Goal: Check status: Check status

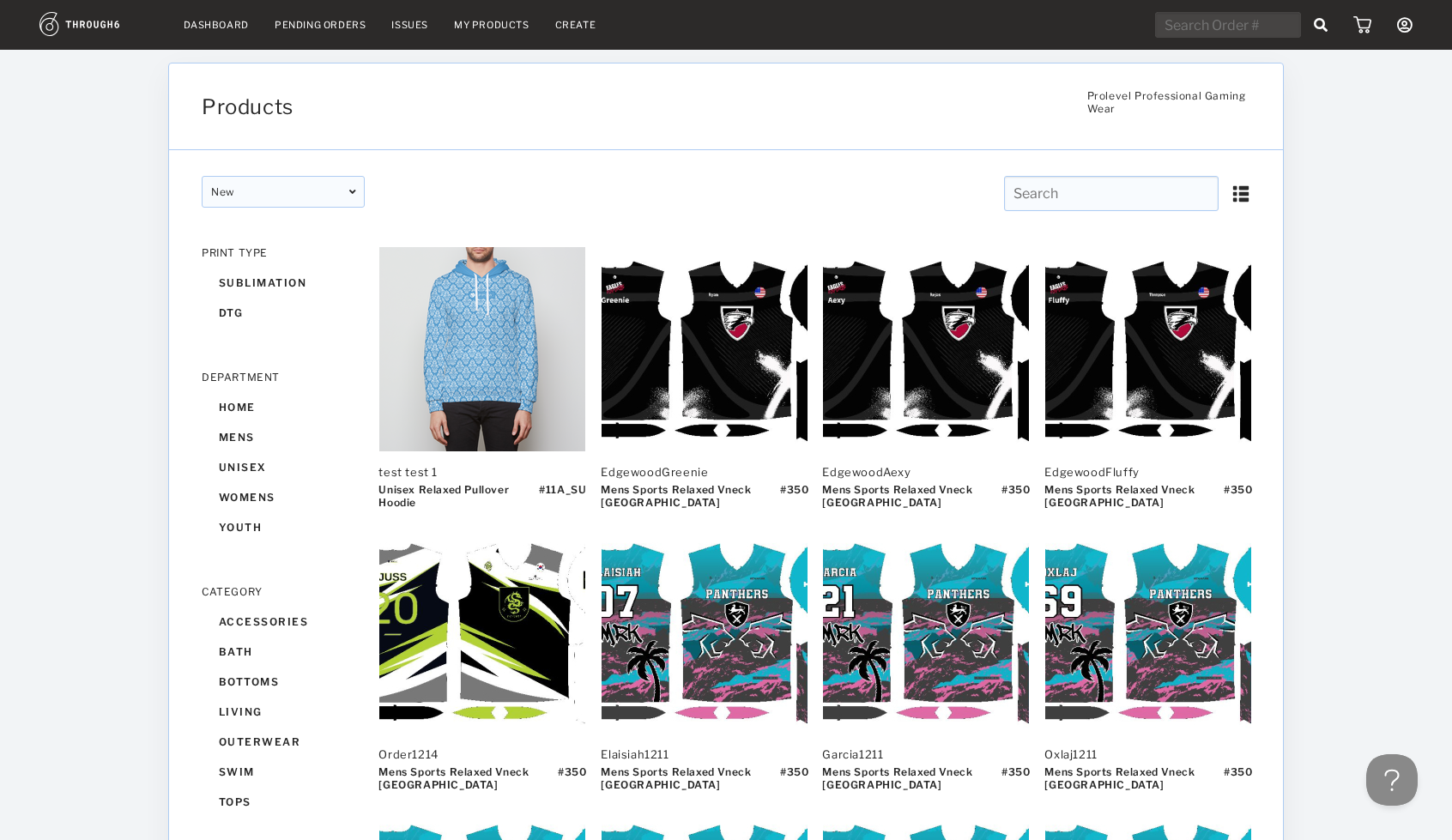
click at [91, 21] on img at bounding box center [99, 24] width 119 height 24
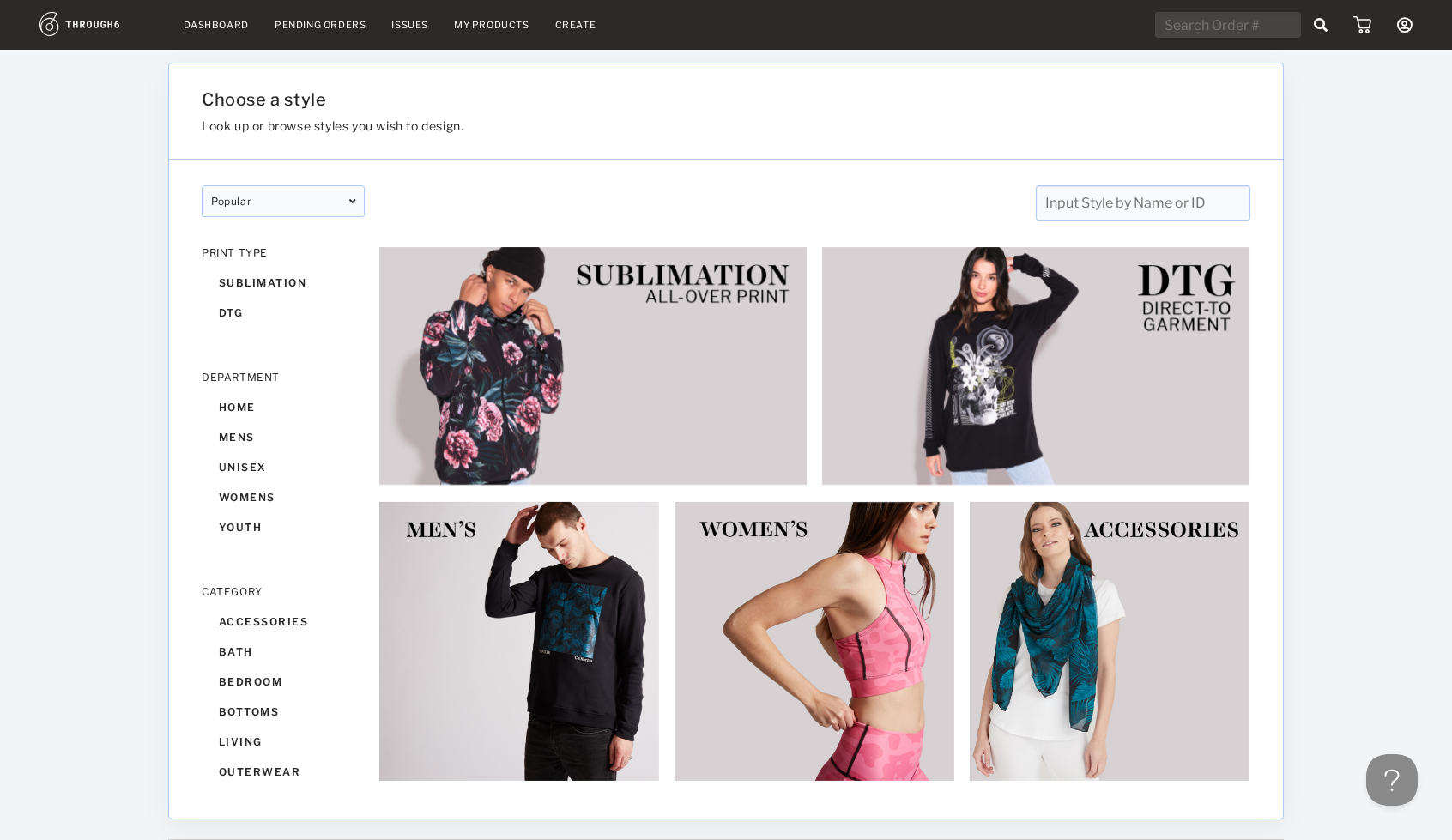
click at [227, 20] on link "Dashboard" at bounding box center [216, 24] width 65 height 12
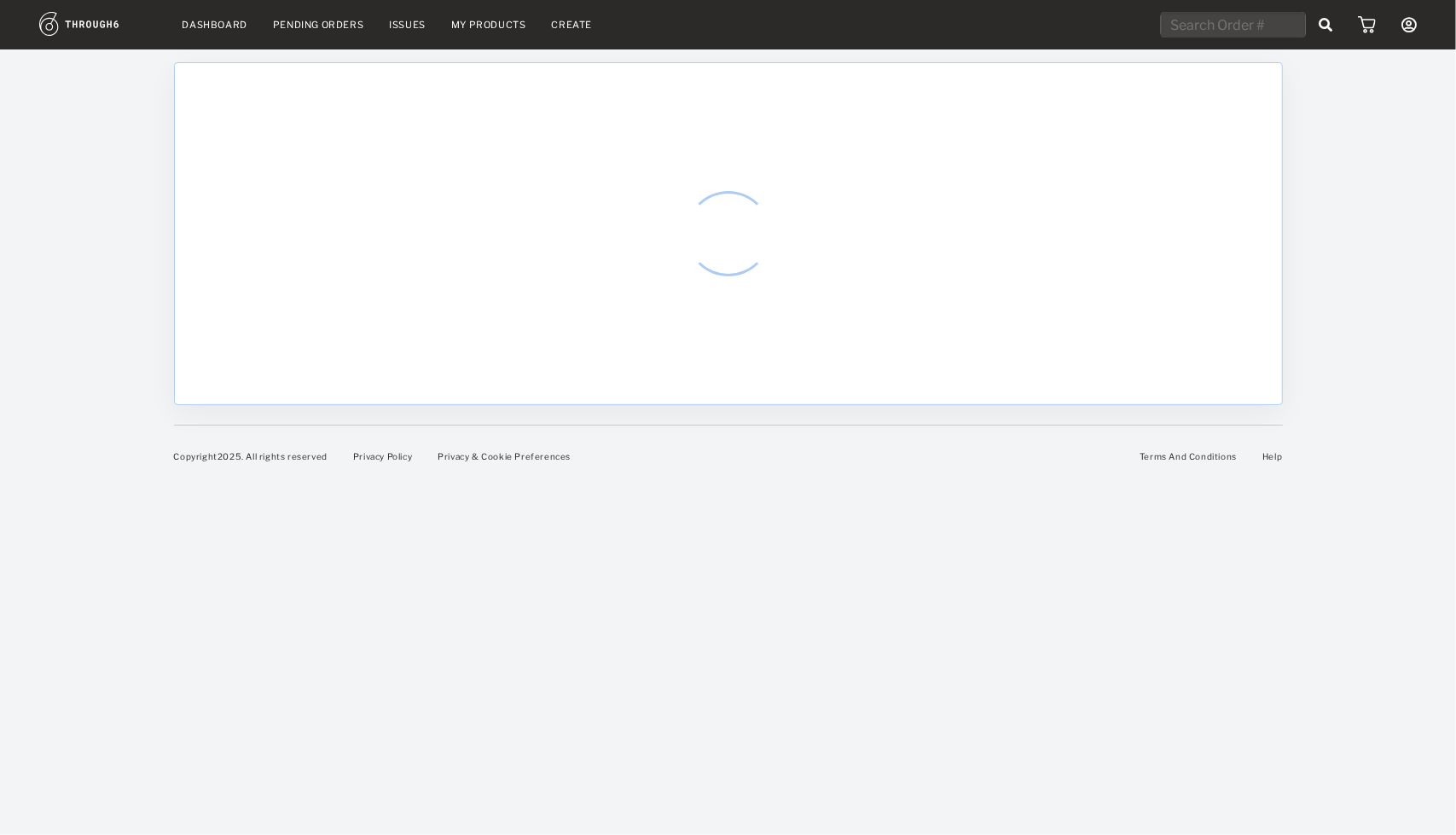
select select "7"
select select "2025"
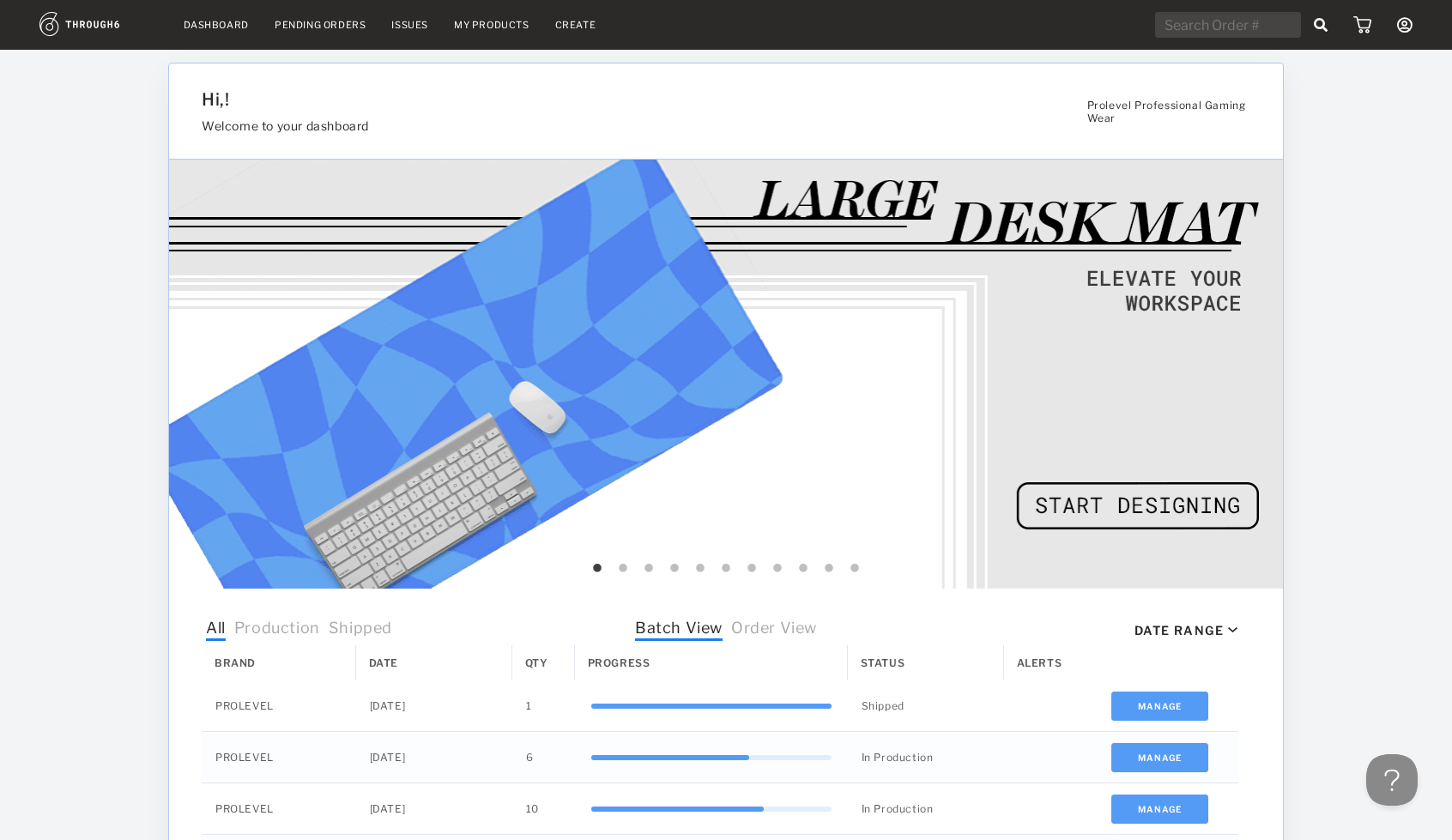
click at [784, 632] on span "Order View" at bounding box center [774, 629] width 85 height 22
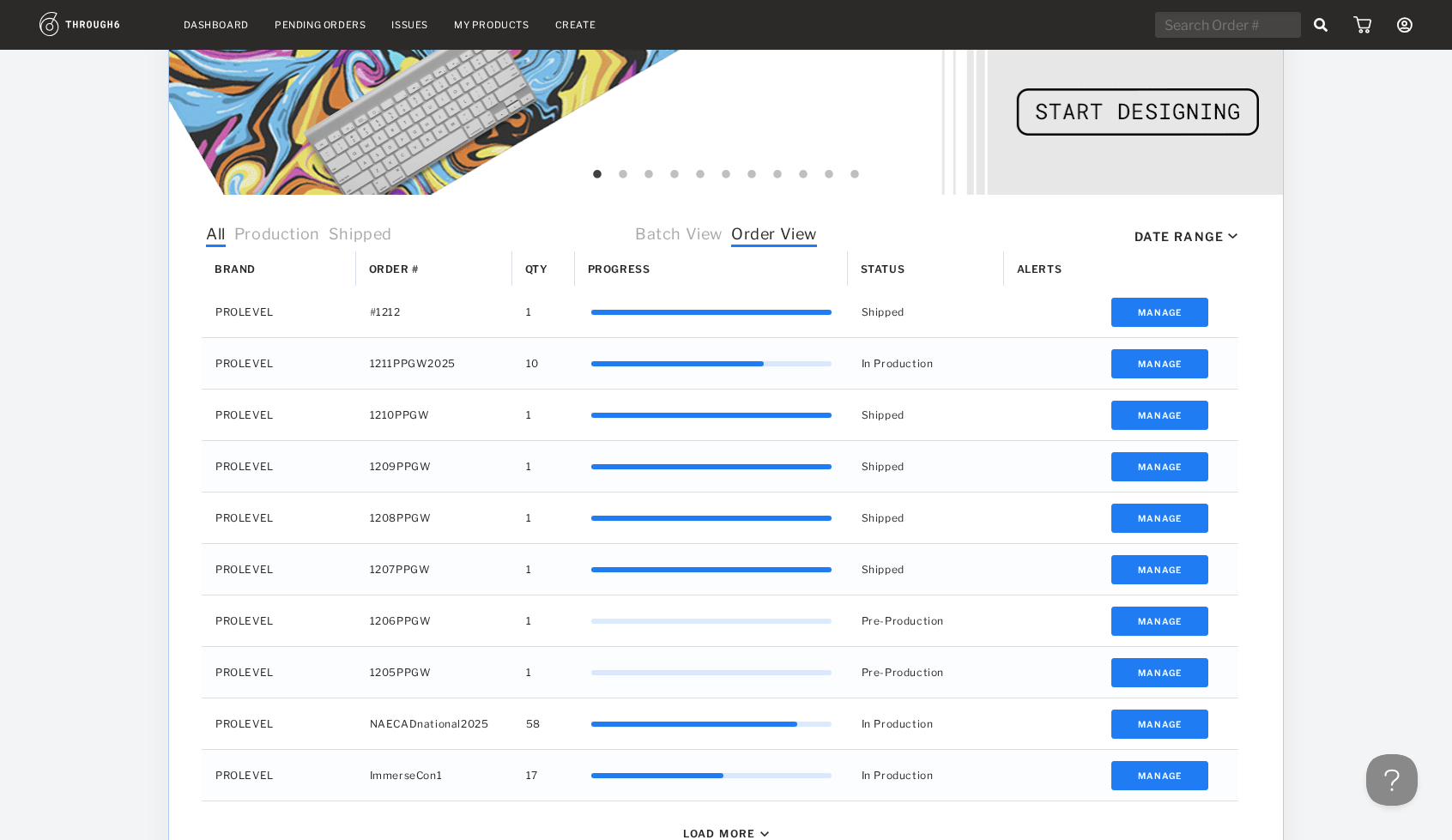
scroll to position [396, 0]
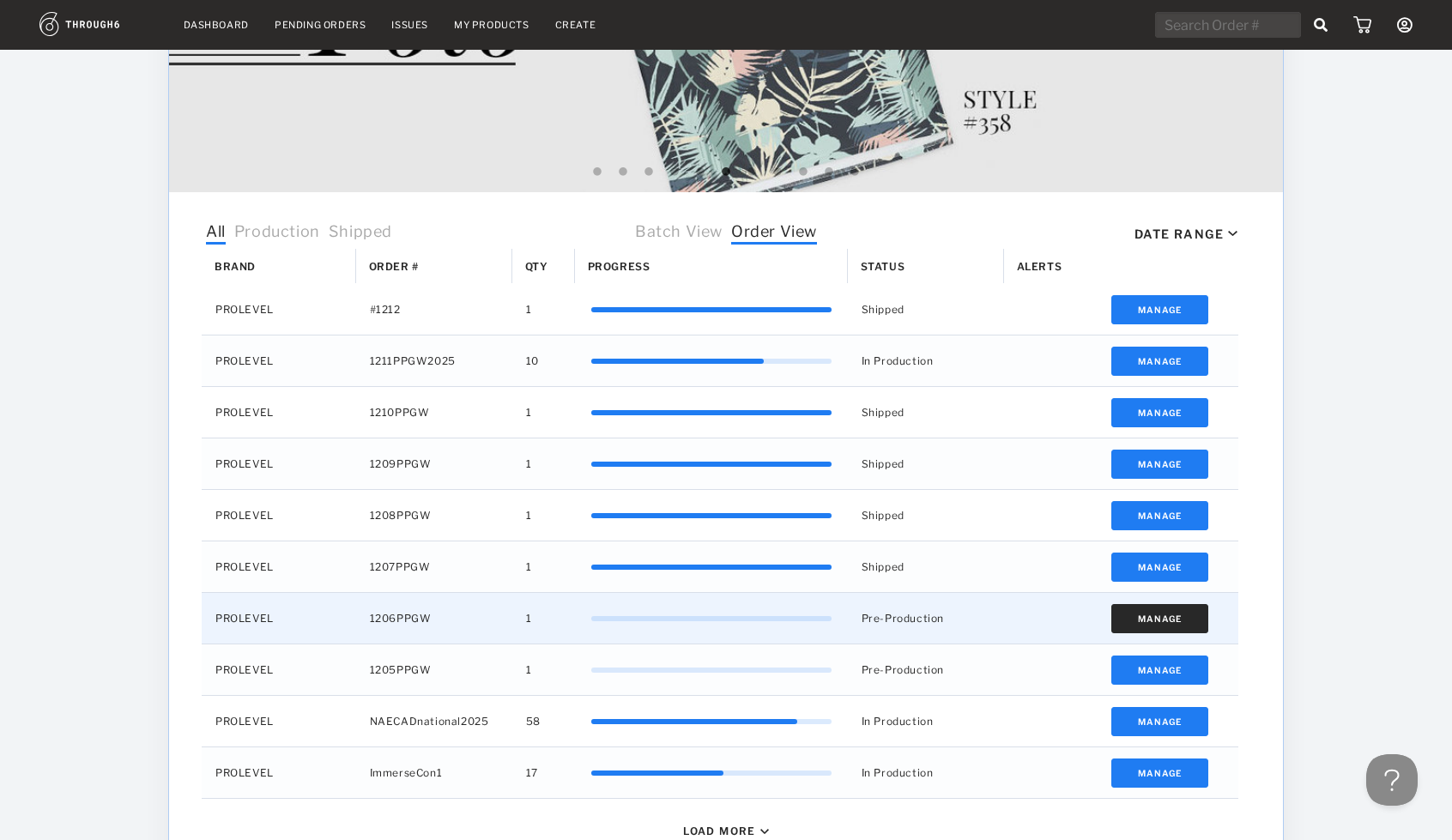
click at [1122, 622] on button "Manage" at bounding box center [1160, 618] width 97 height 29
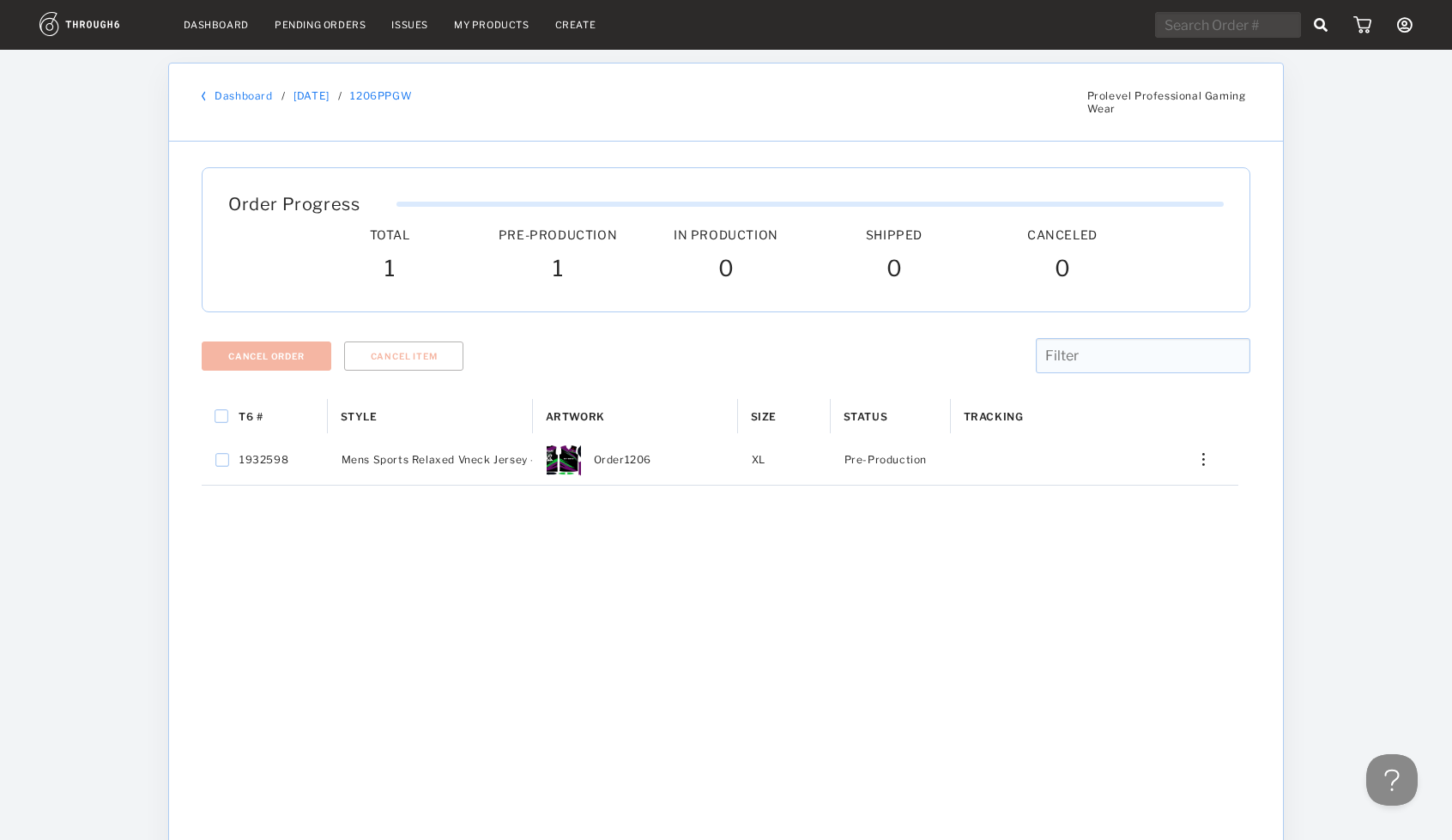
click at [254, 97] on link "Dashboard" at bounding box center [243, 96] width 58 height 13
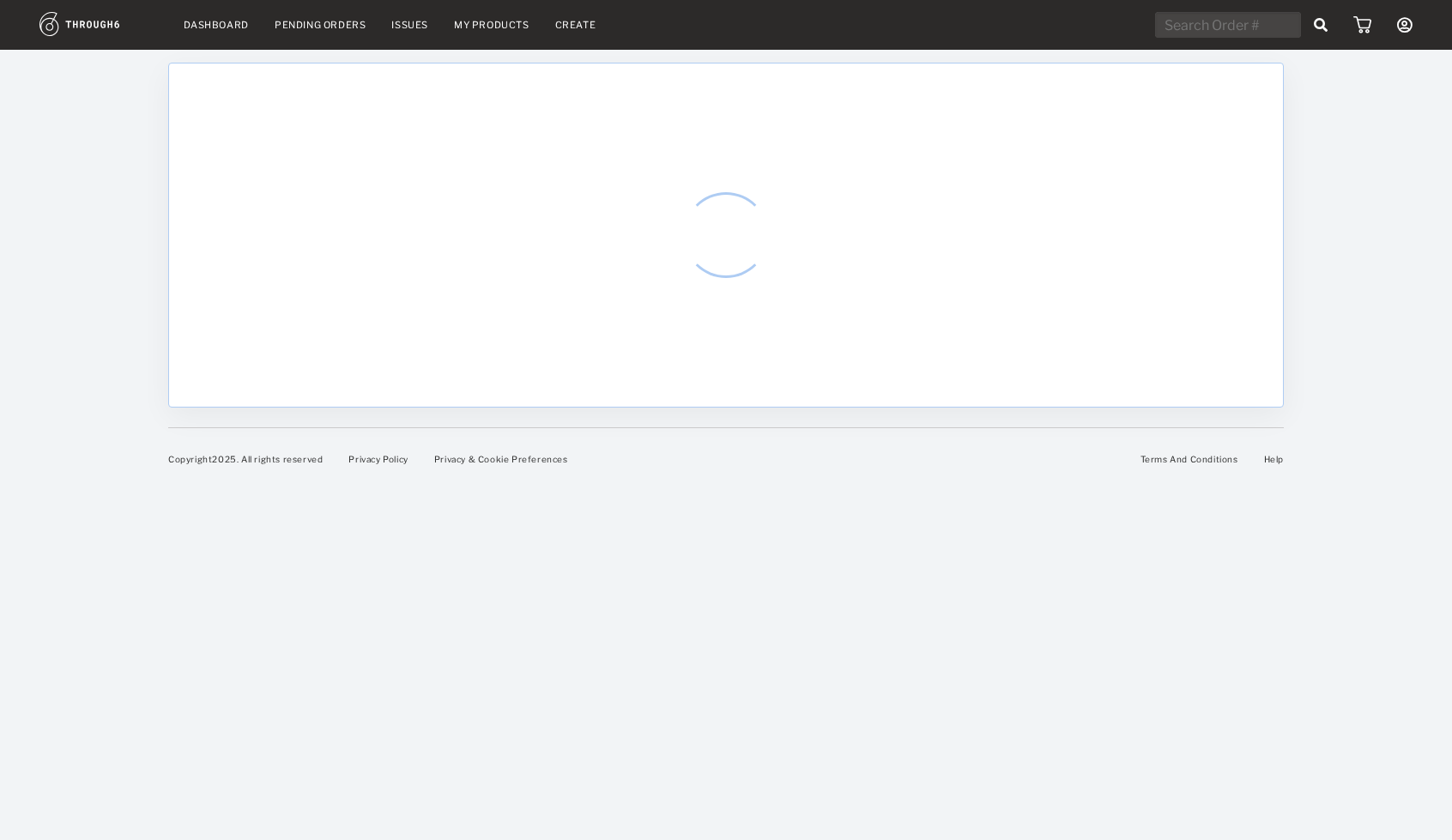
select select "7"
select select "2025"
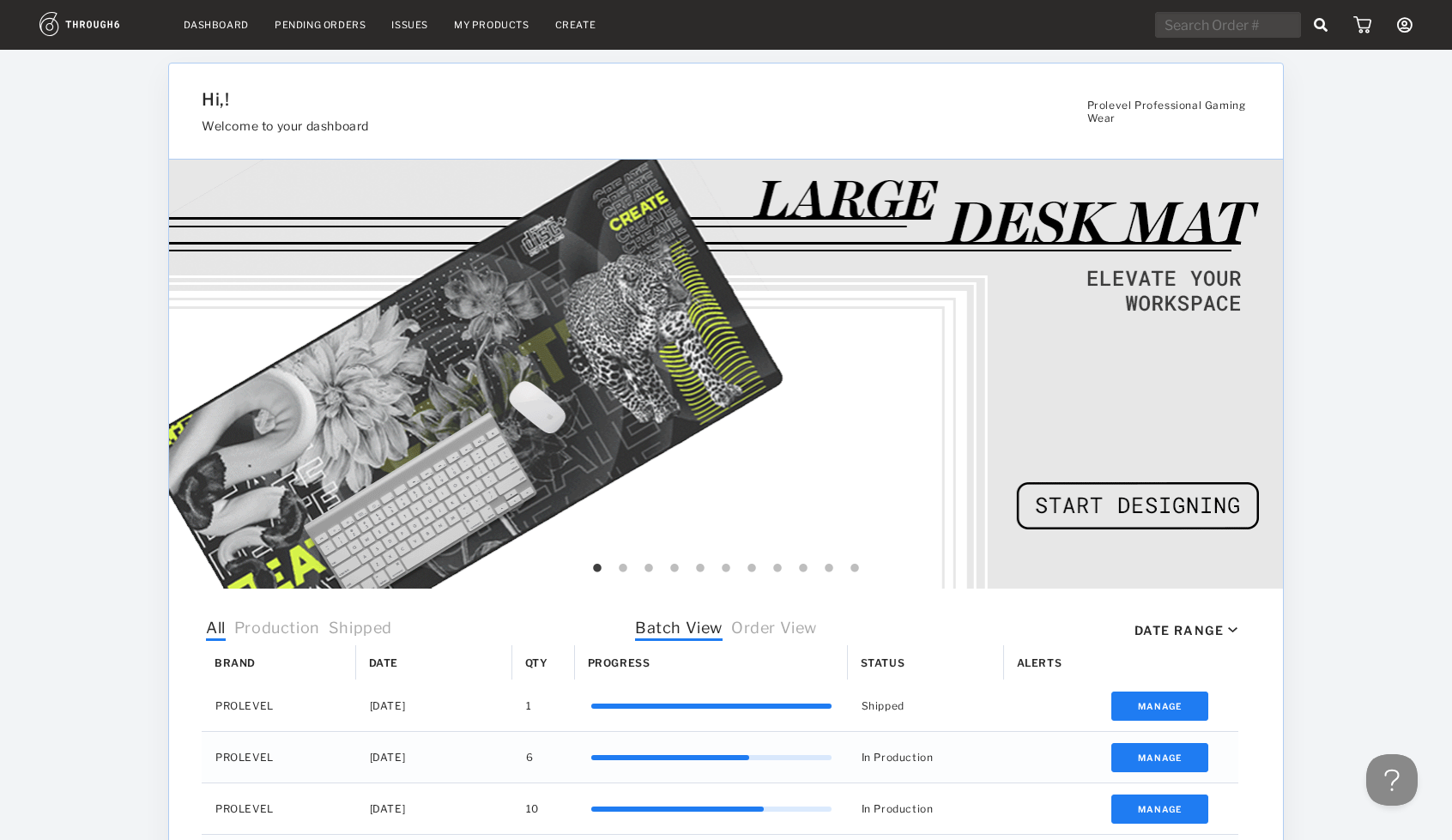
click at [782, 634] on span "Order View" at bounding box center [774, 629] width 85 height 22
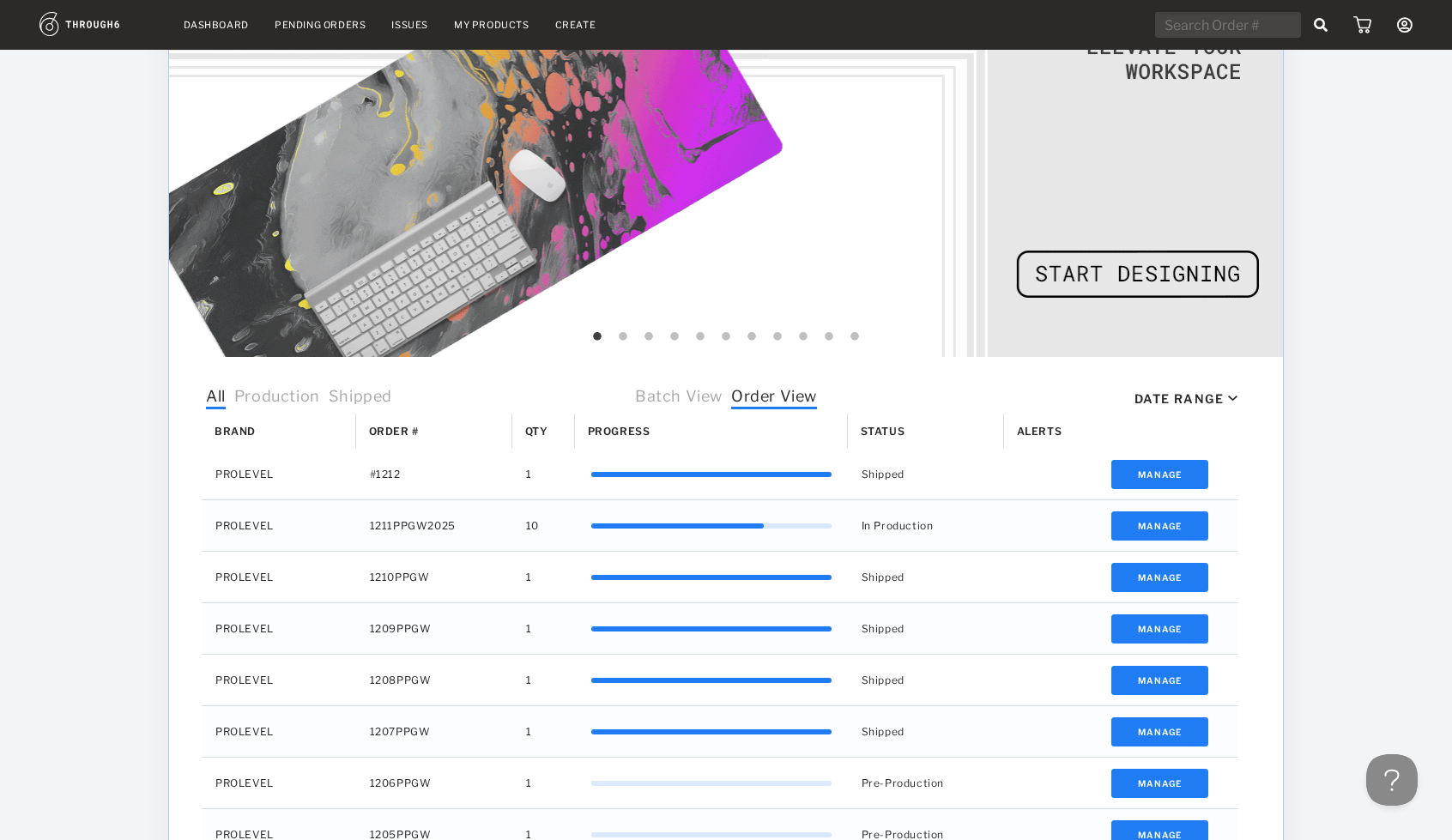
scroll to position [340, 0]
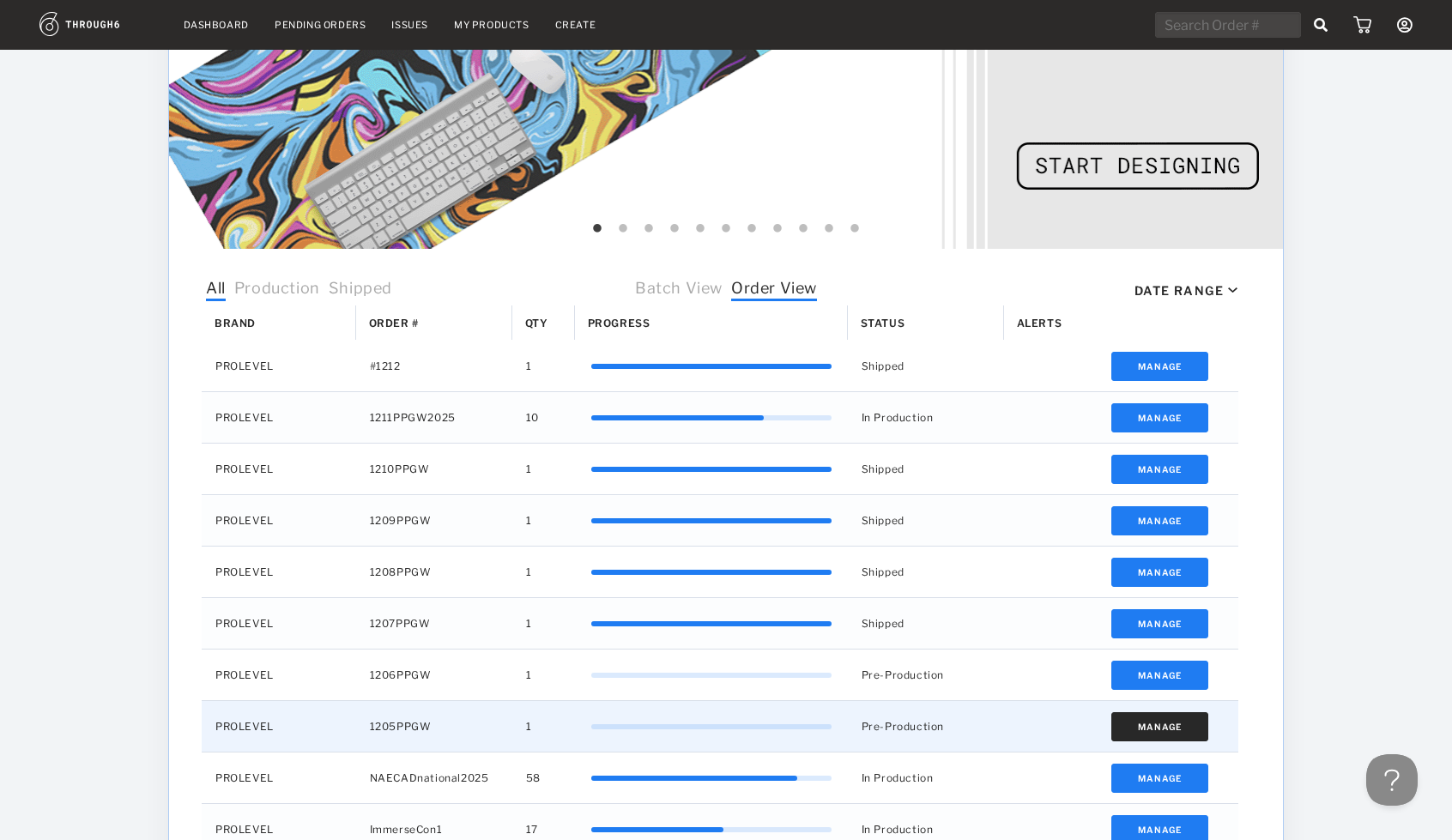
click at [1151, 723] on button "Manage" at bounding box center [1160, 726] width 97 height 29
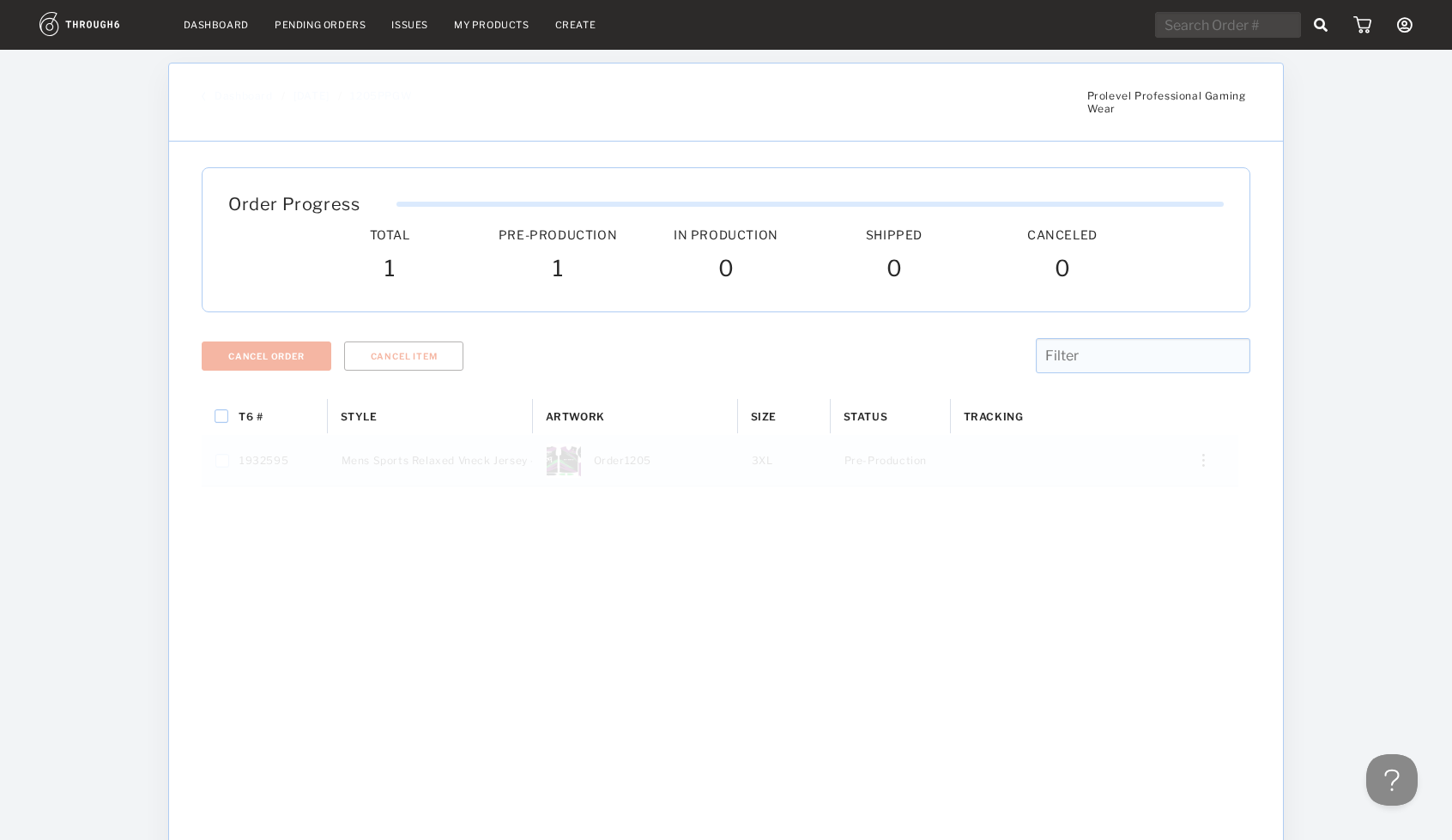
click at [1204, 453] on img "Press SPACE to select this row." at bounding box center [1203, 459] width 3 height 13
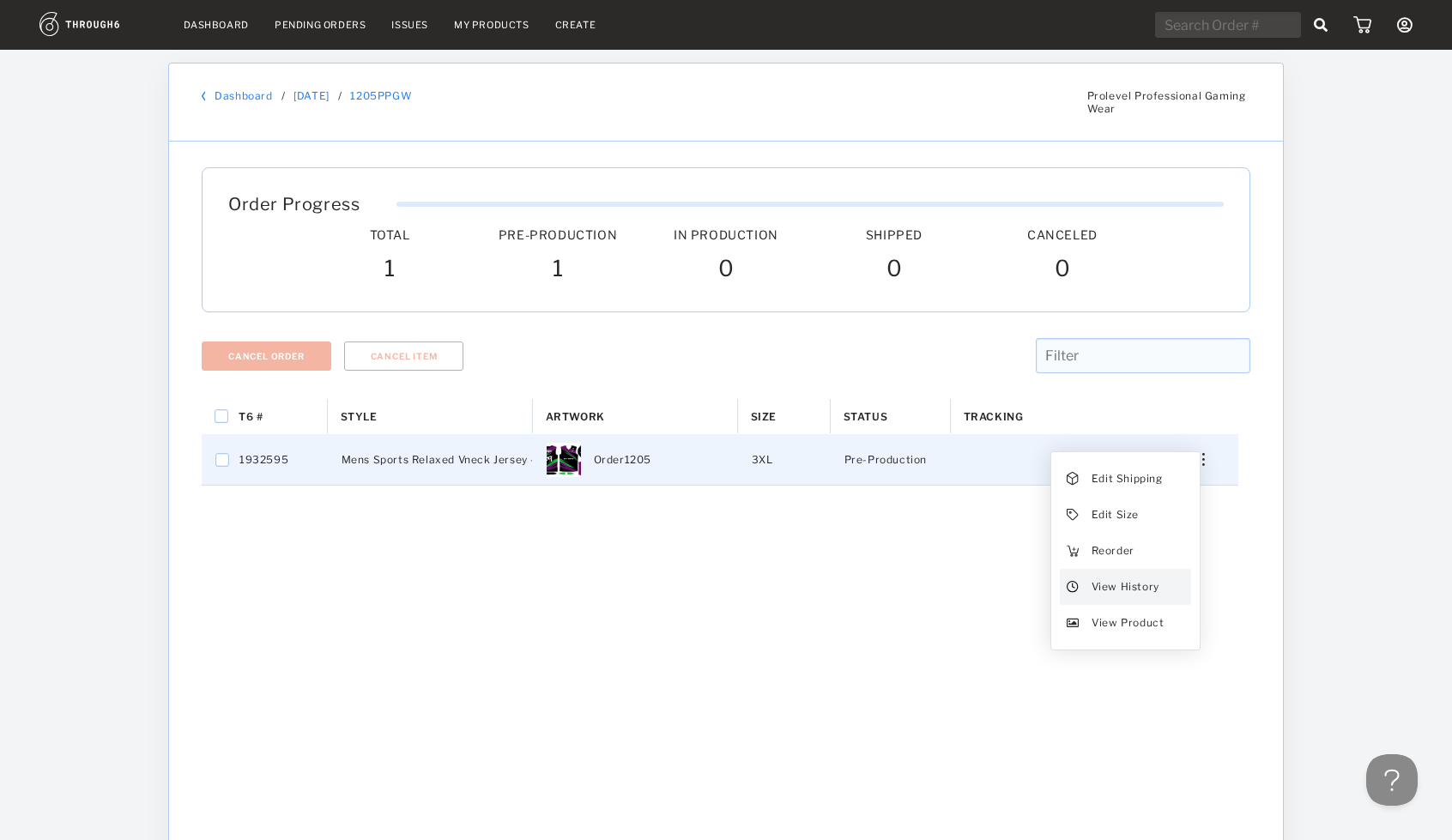
click at [1150, 580] on span "View History" at bounding box center [1125, 587] width 68 height 22
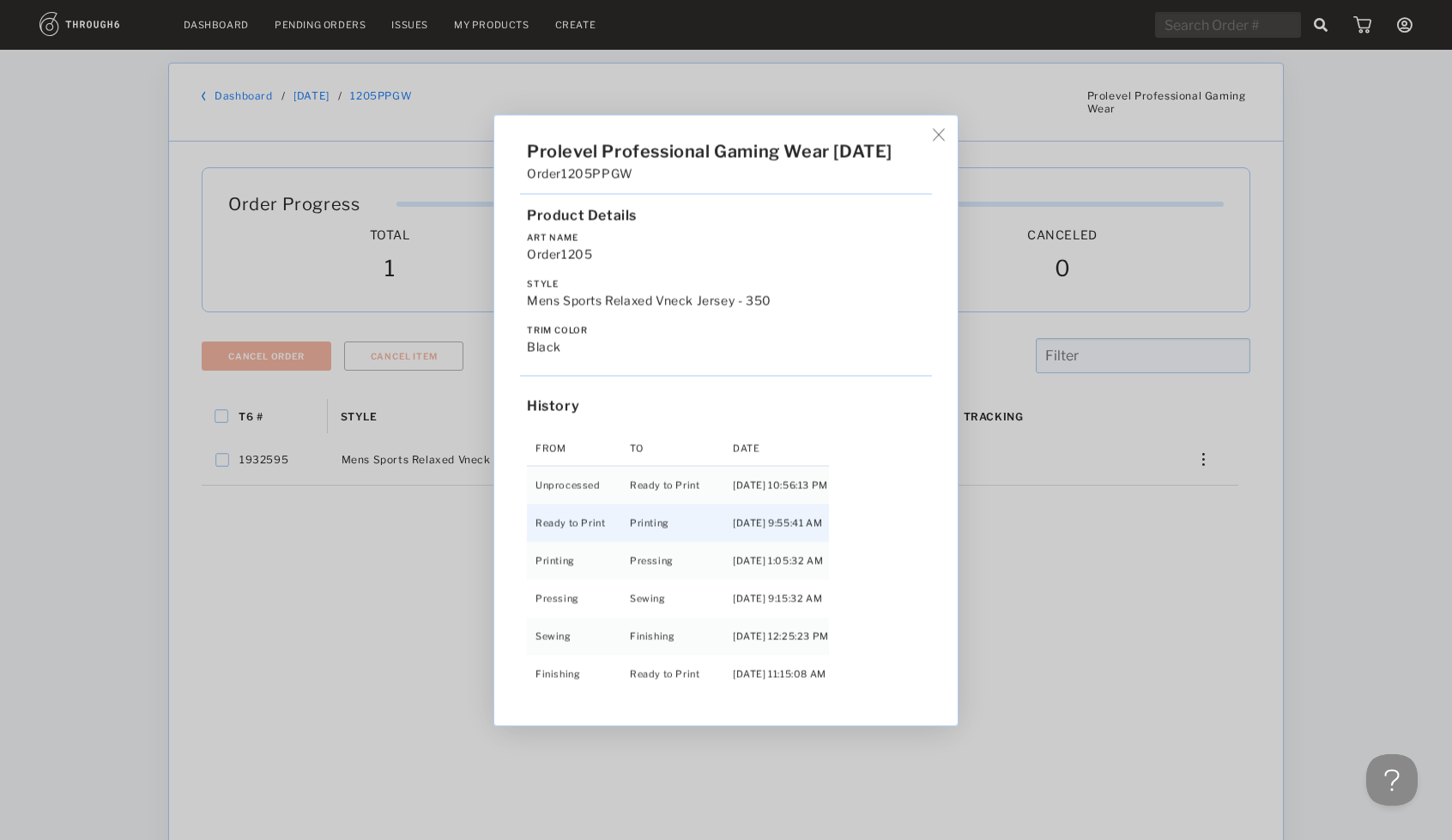
scroll to position [1, 0]
click at [944, 135] on img at bounding box center [939, 135] width 13 height 13
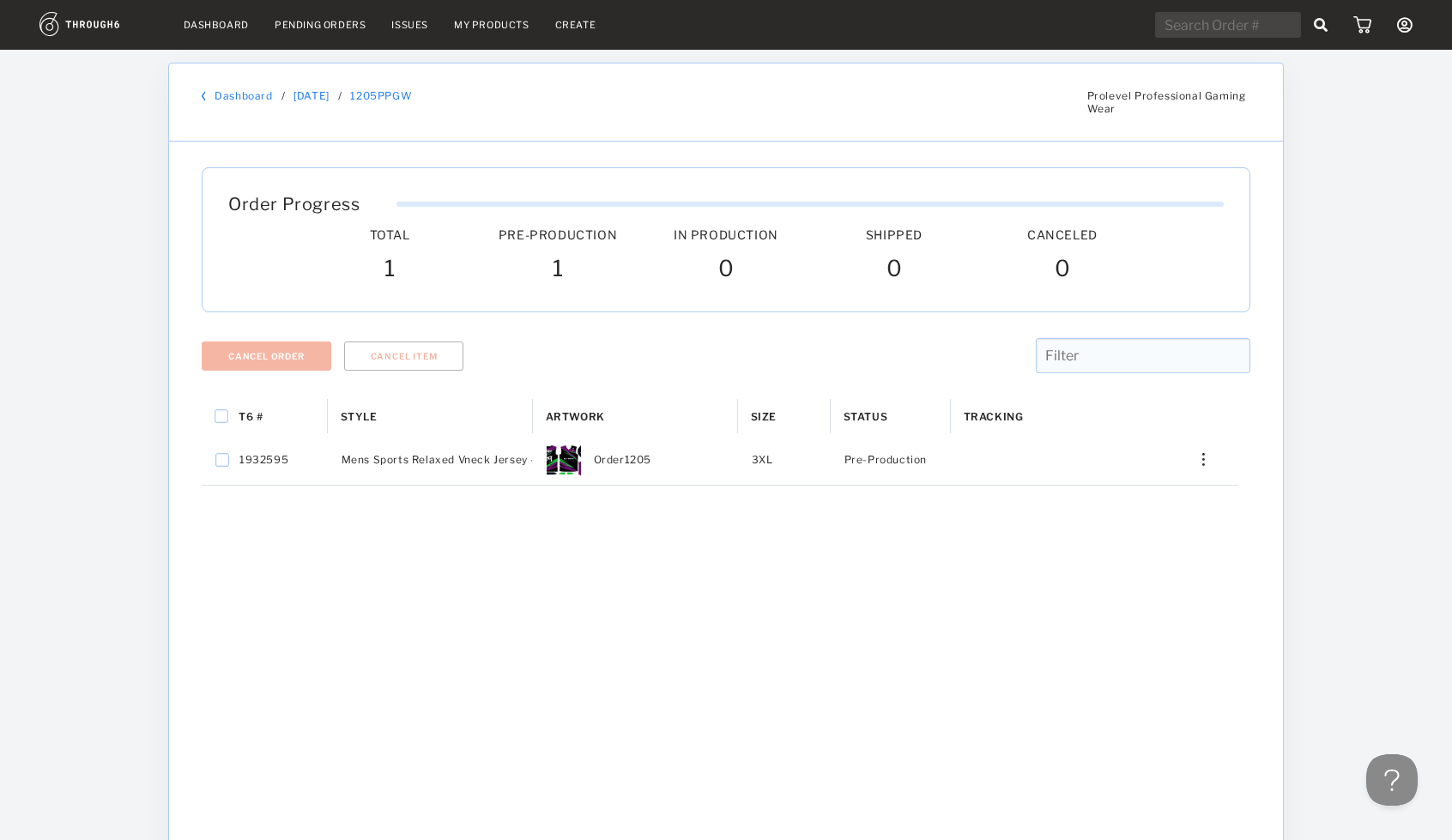
click at [247, 89] on link "Dashboard" at bounding box center [243, 96] width 58 height 13
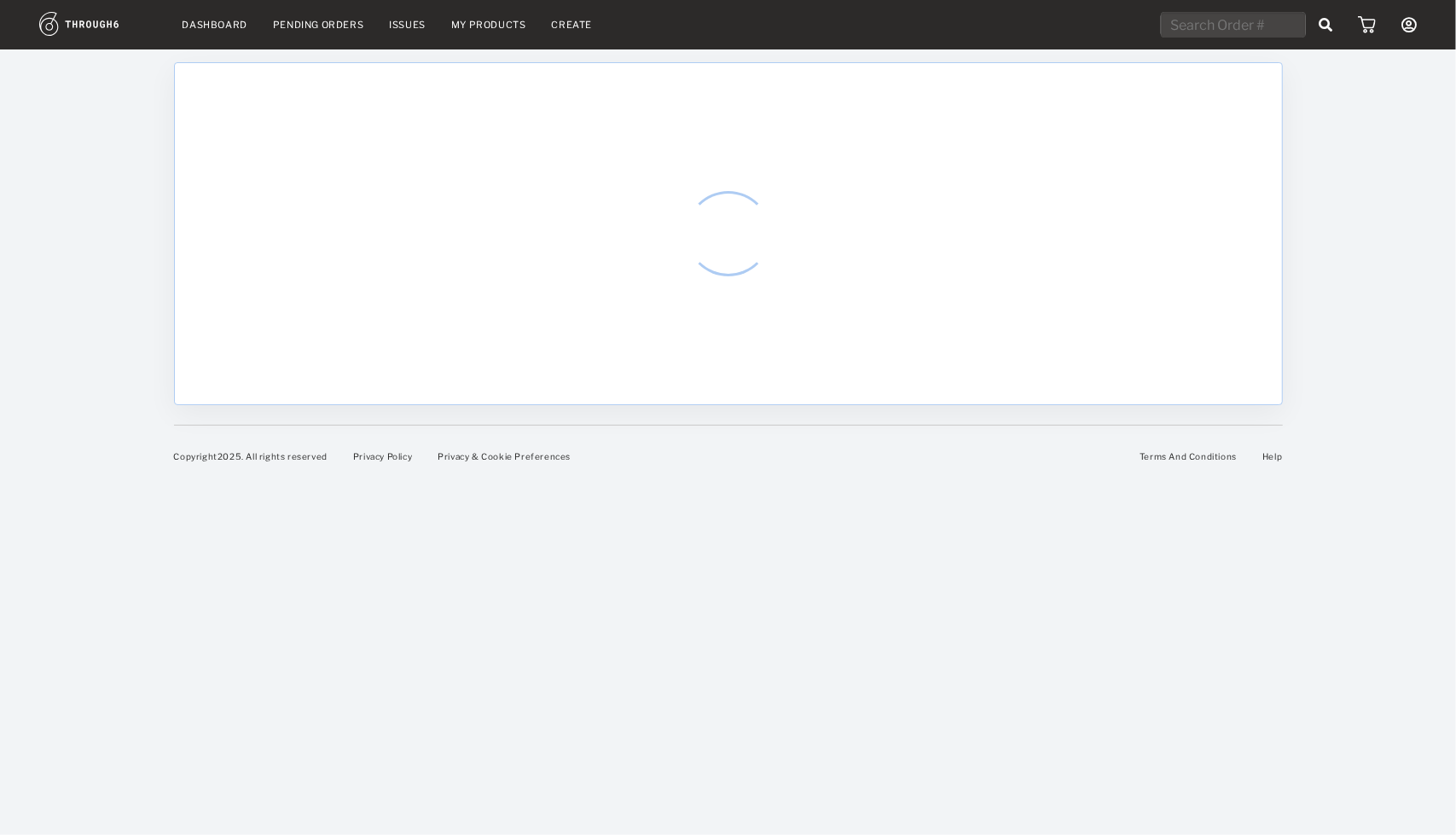
select select "7"
select select "2025"
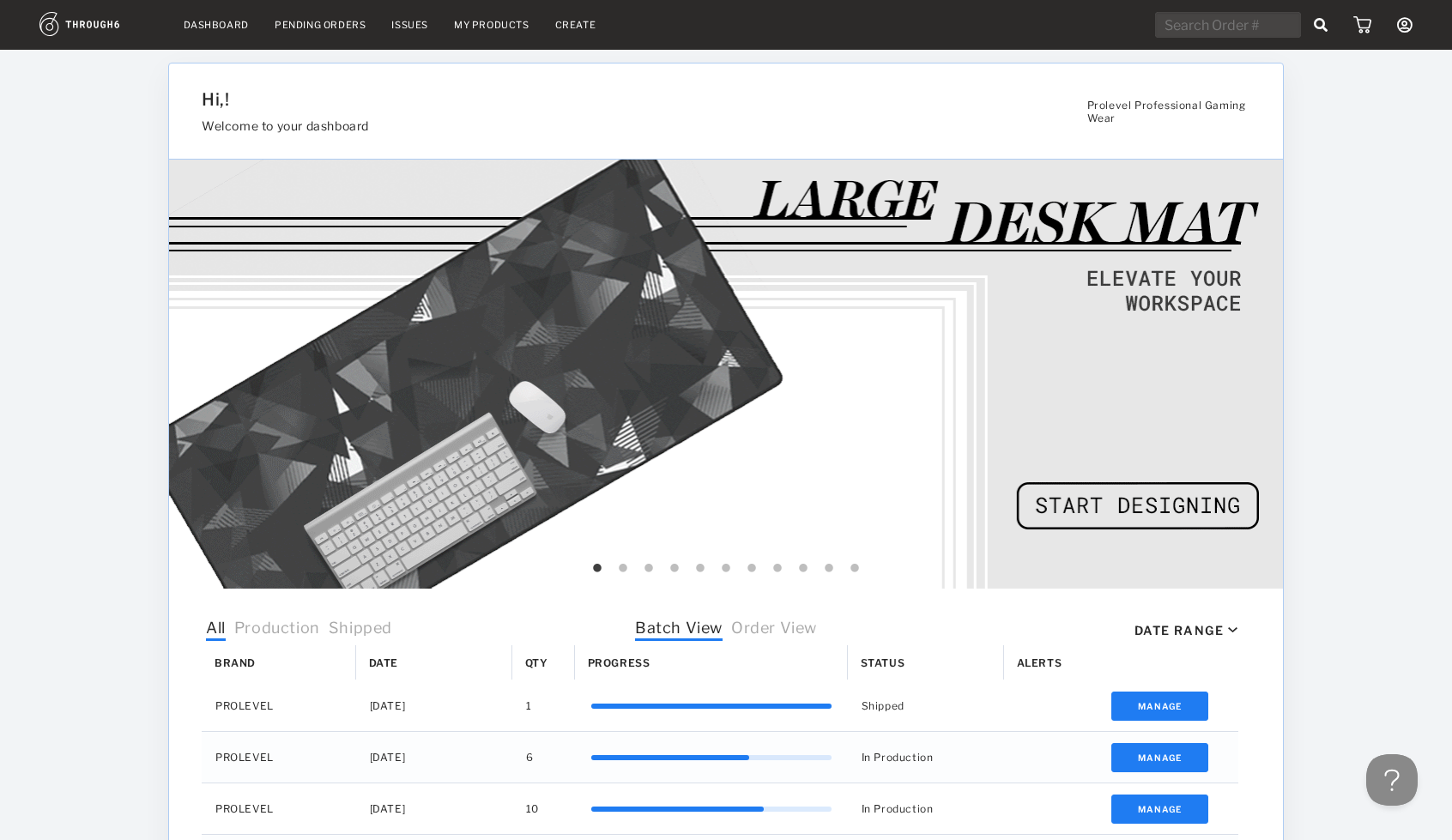
click at [766, 623] on span "Order View" at bounding box center [774, 629] width 85 height 22
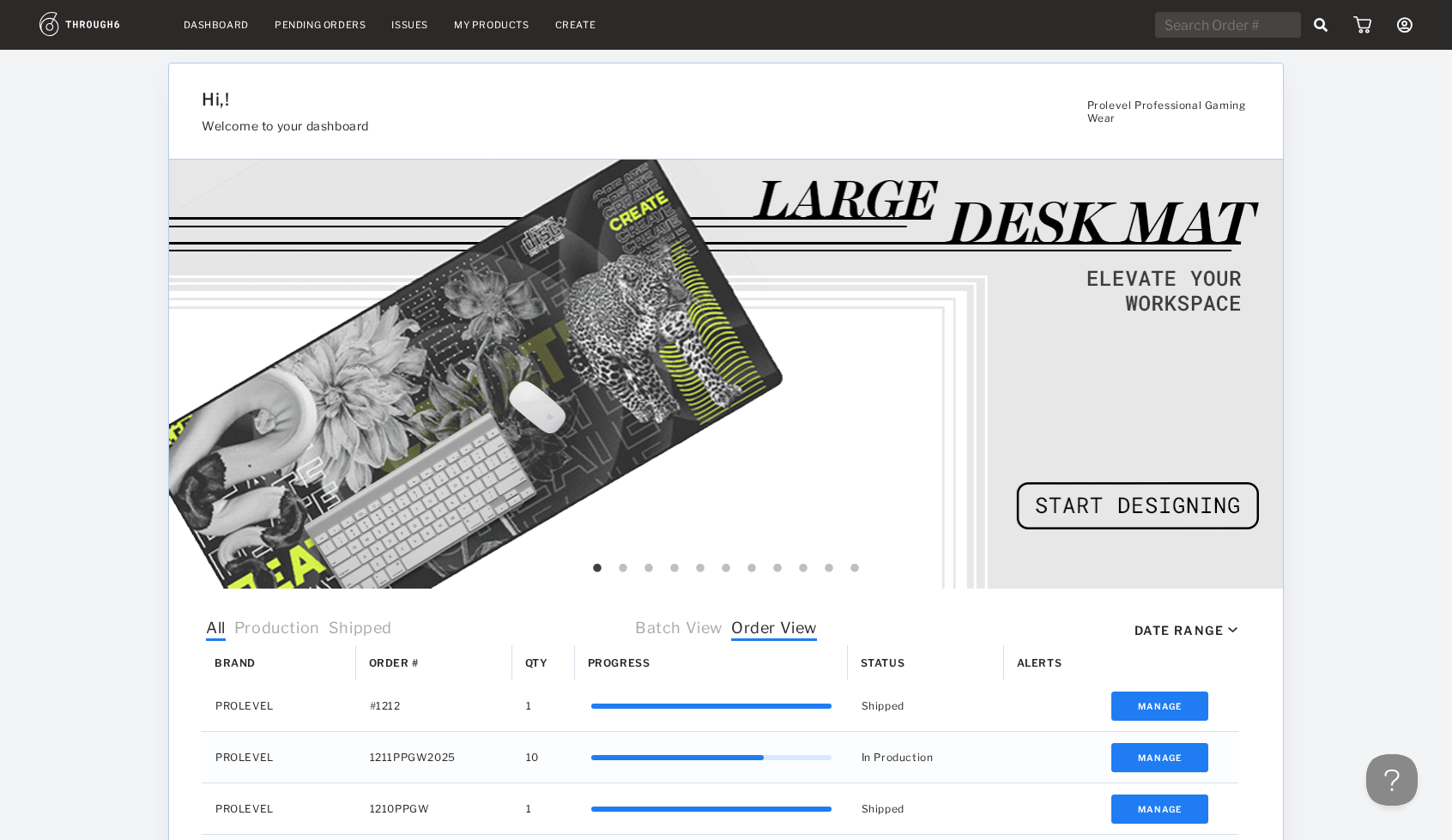
scroll to position [519, 0]
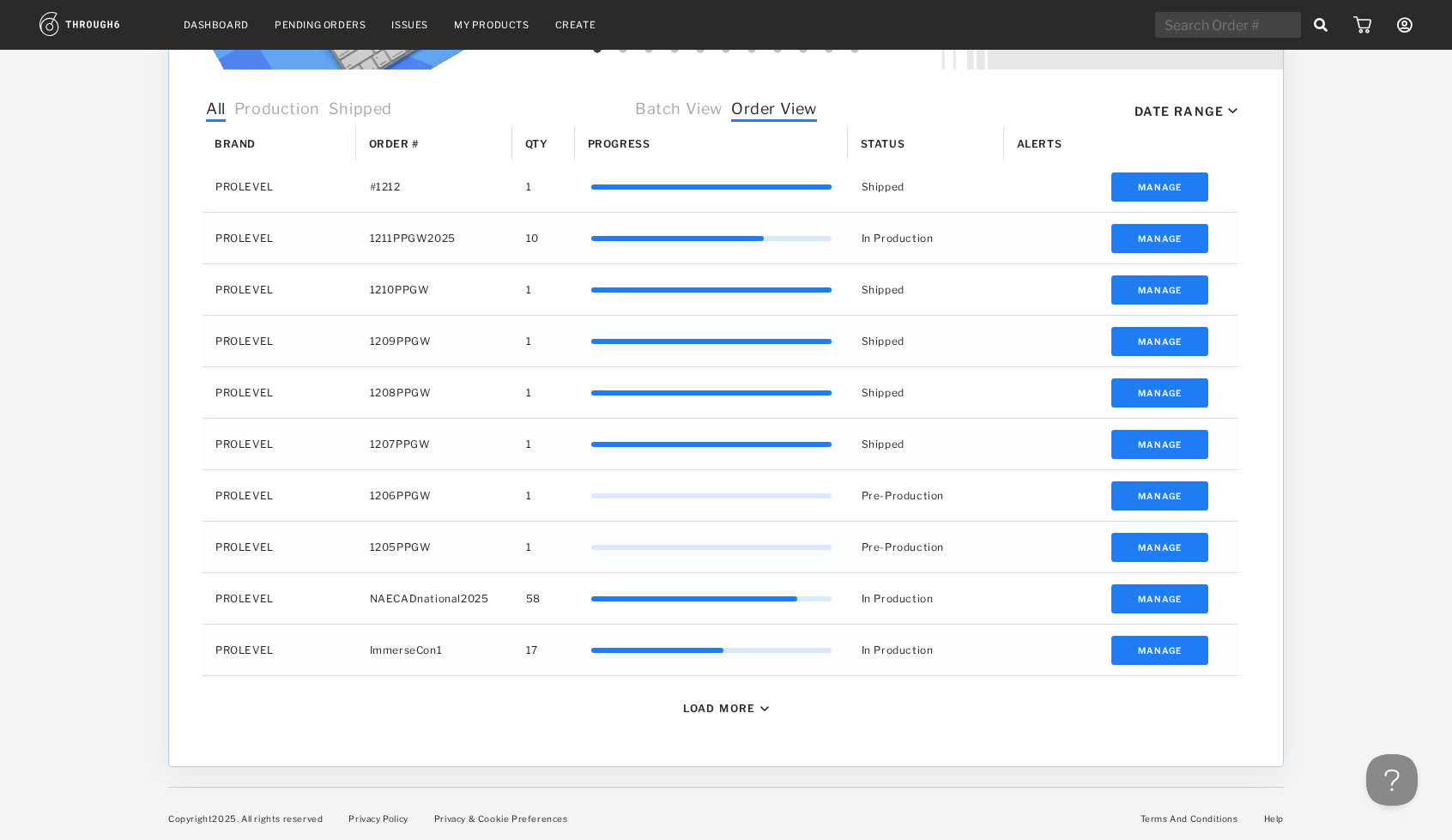
click at [764, 702] on div "Load More" at bounding box center [726, 708] width 85 height 13
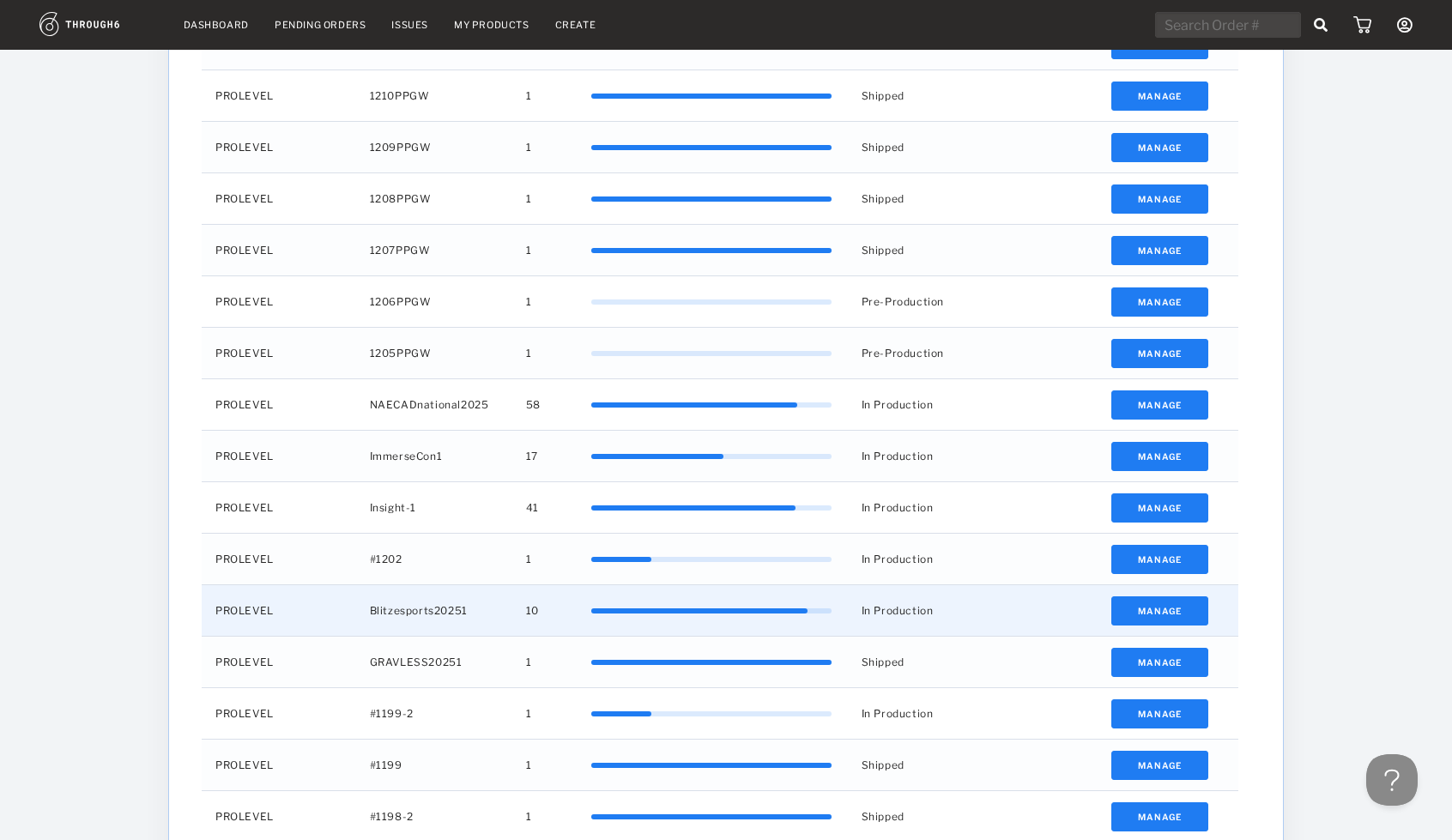
scroll to position [715, 0]
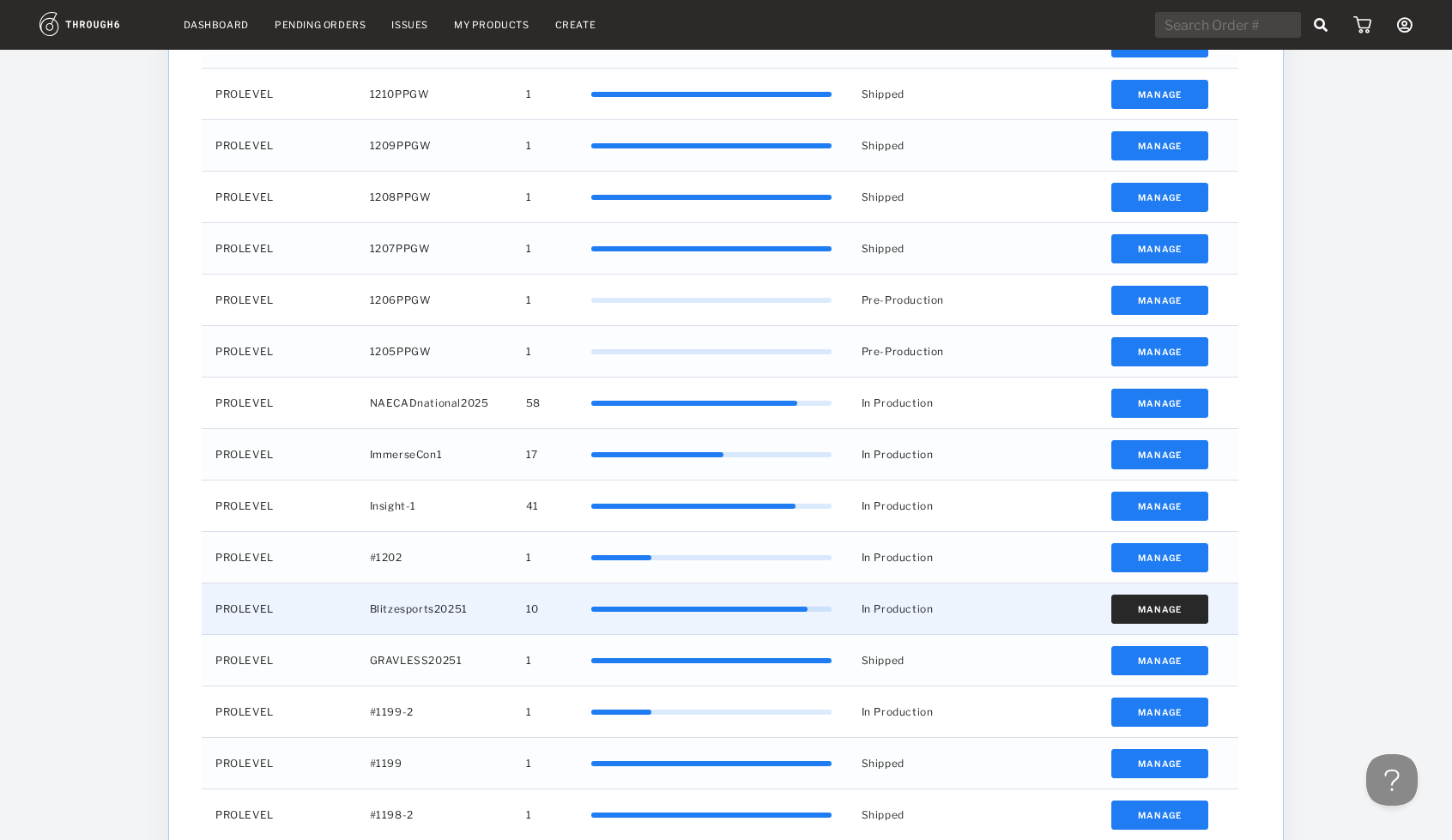
click at [1164, 605] on button "Manage" at bounding box center [1160, 609] width 97 height 29
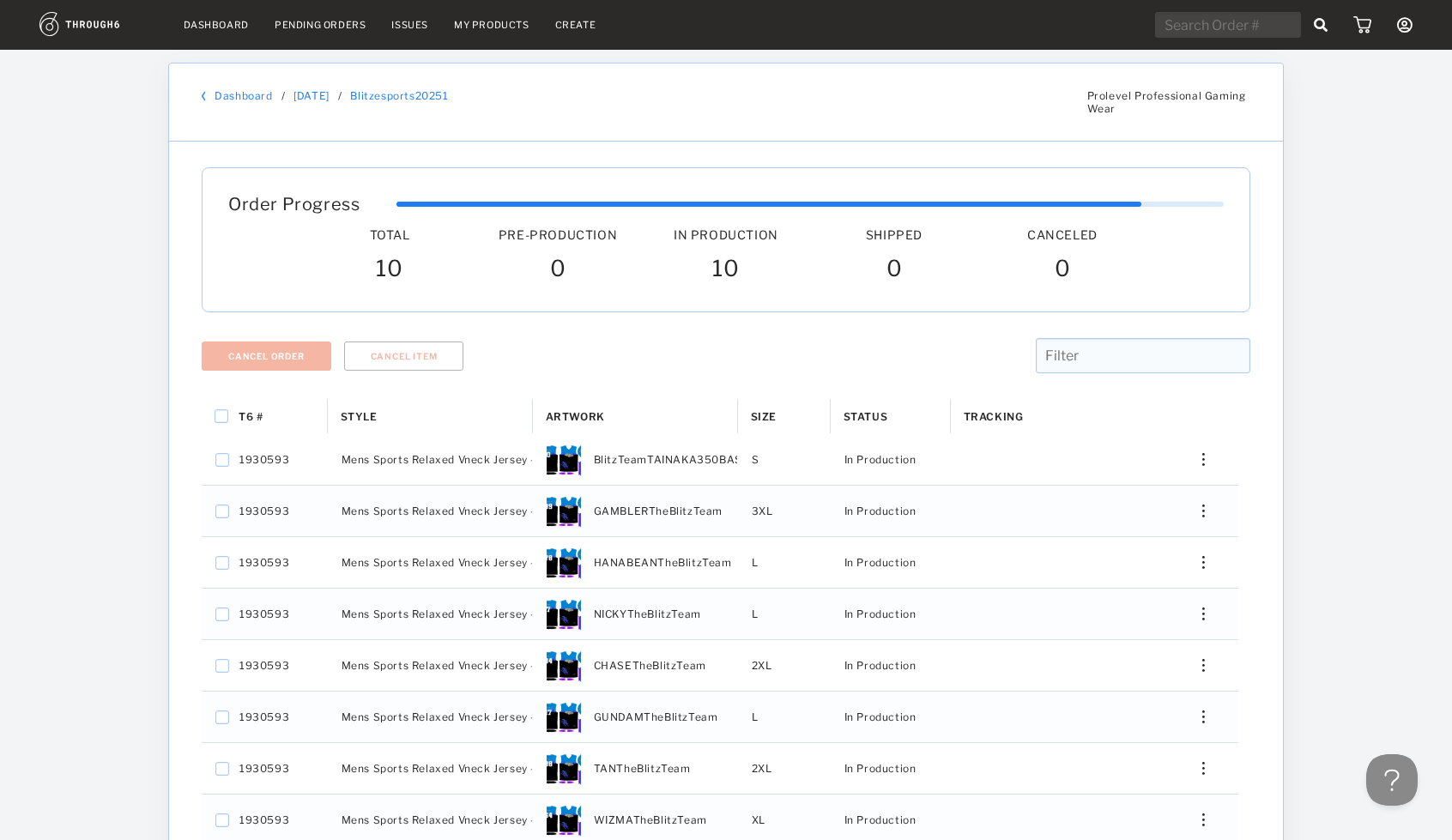
click at [256, 96] on link "Dashboard" at bounding box center [243, 96] width 58 height 13
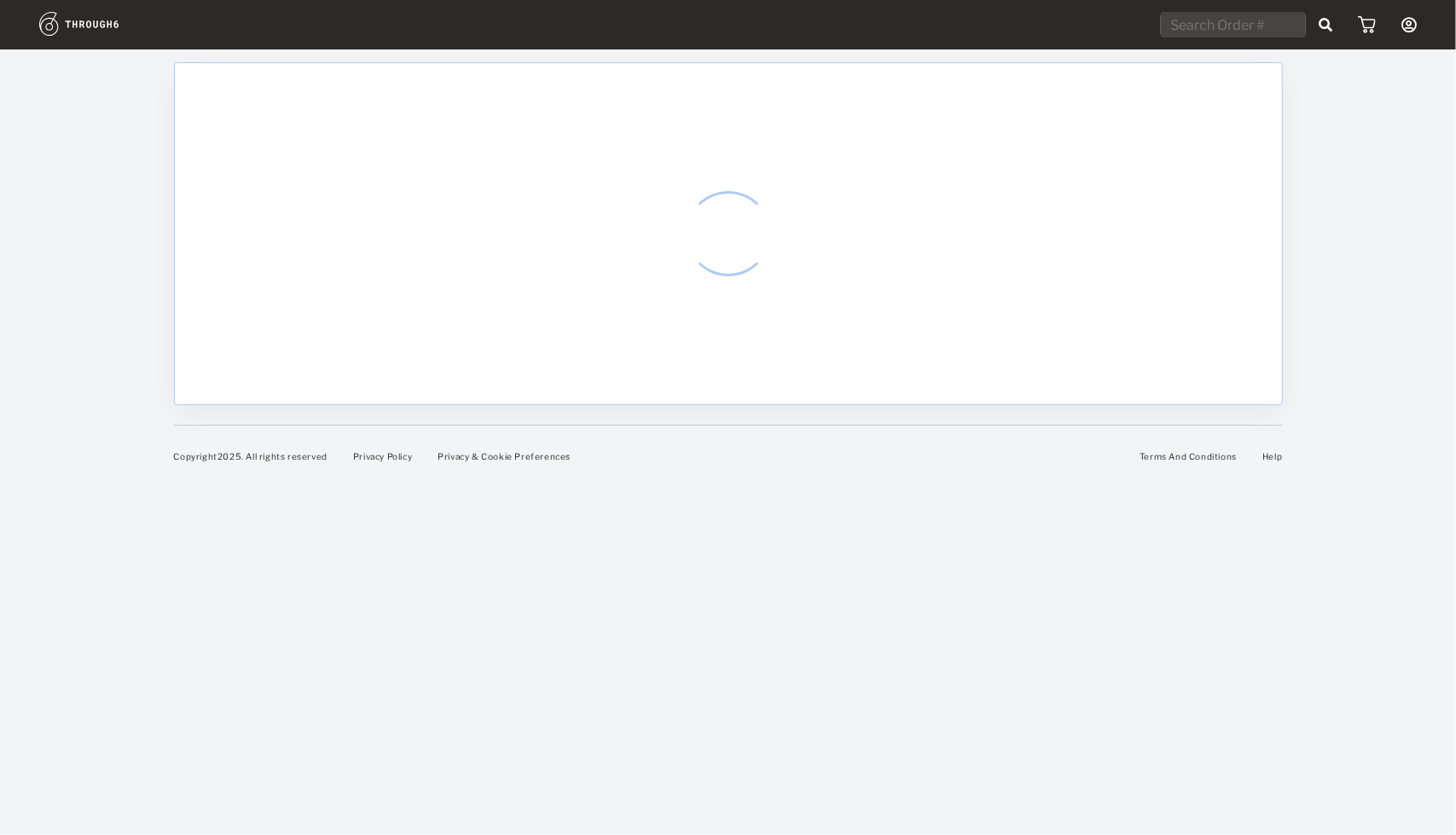
select select "7"
select select "2025"
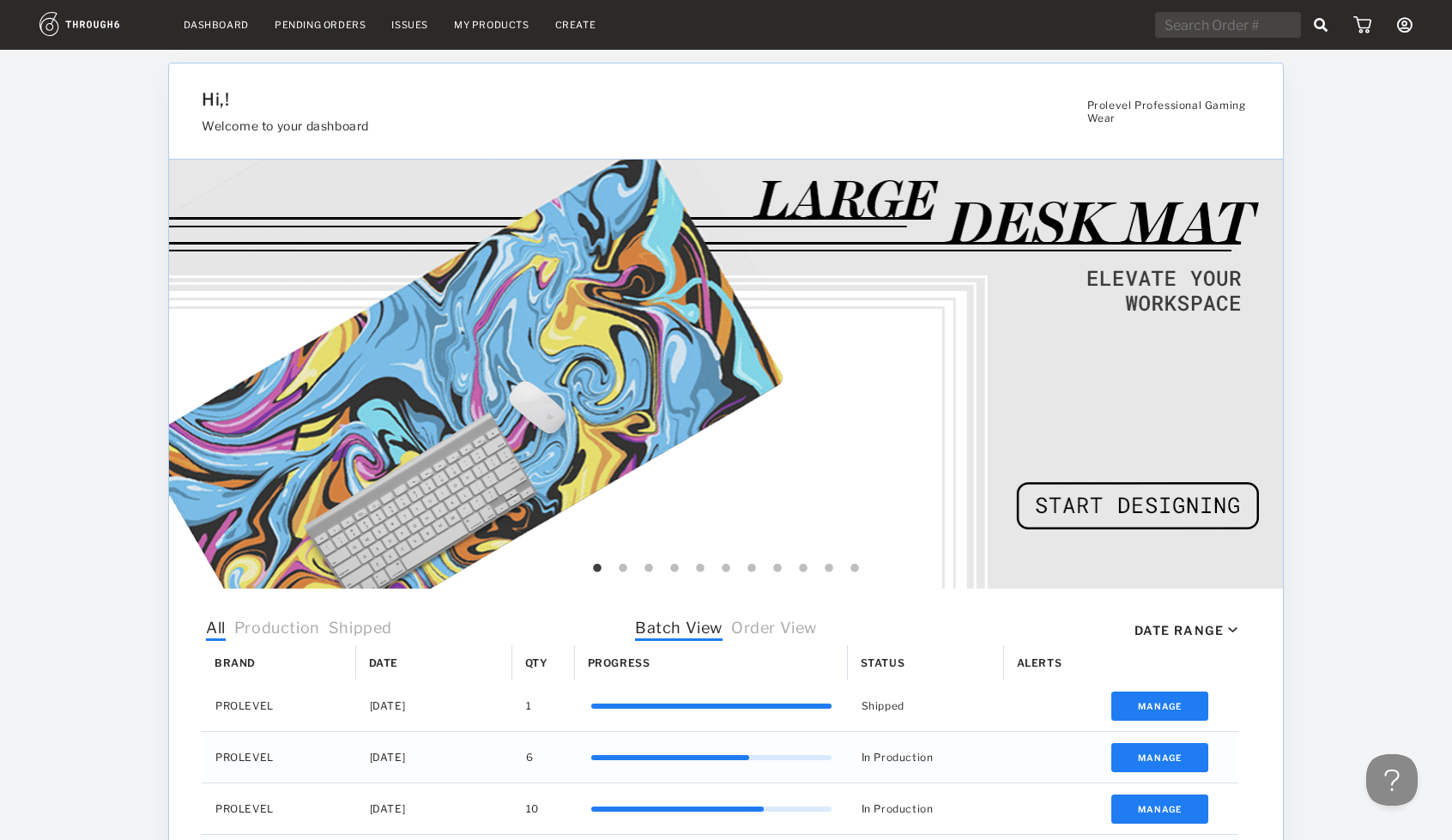
click at [734, 627] on span "Order View" at bounding box center [774, 629] width 85 height 22
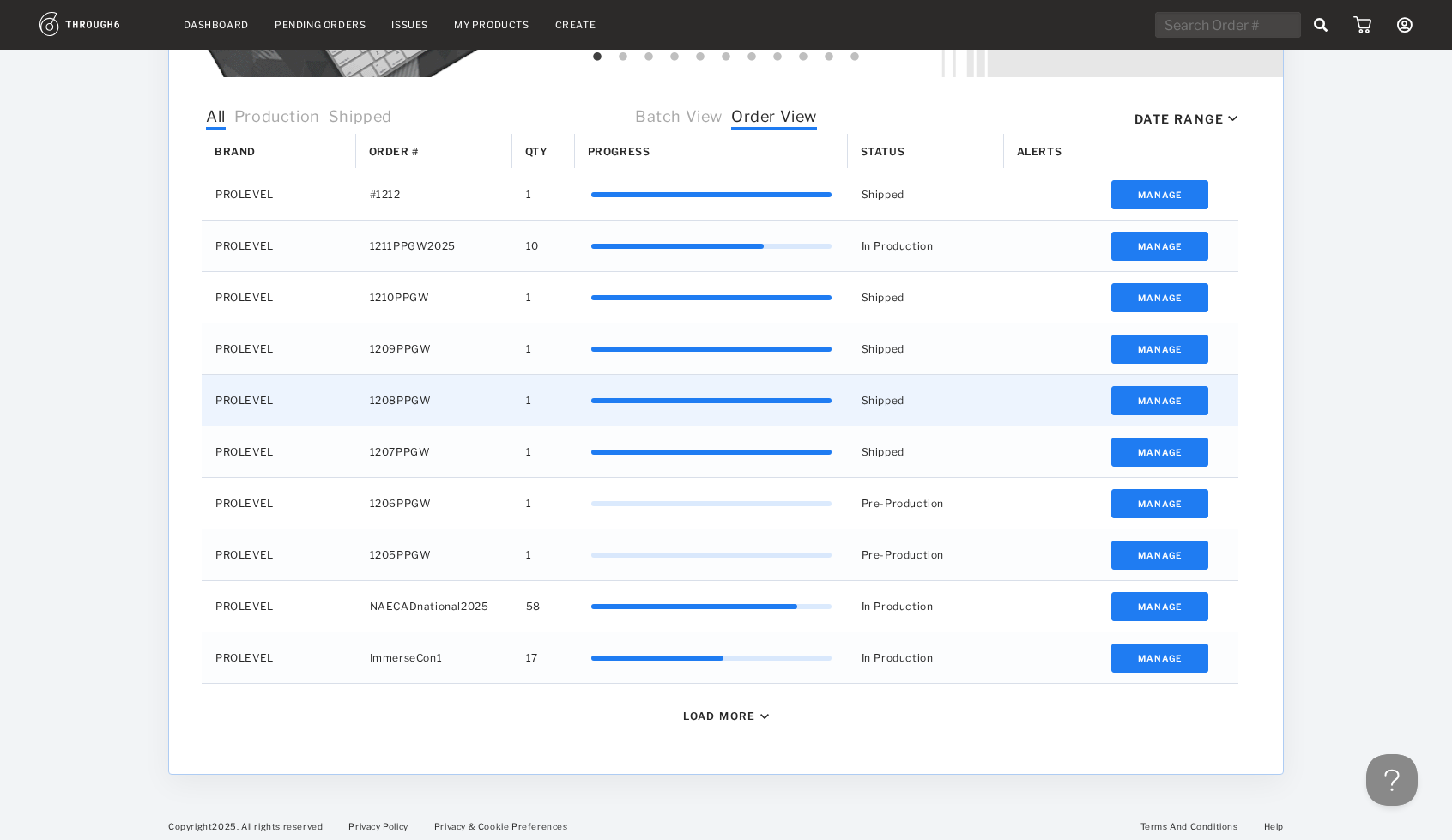
scroll to position [513, 0]
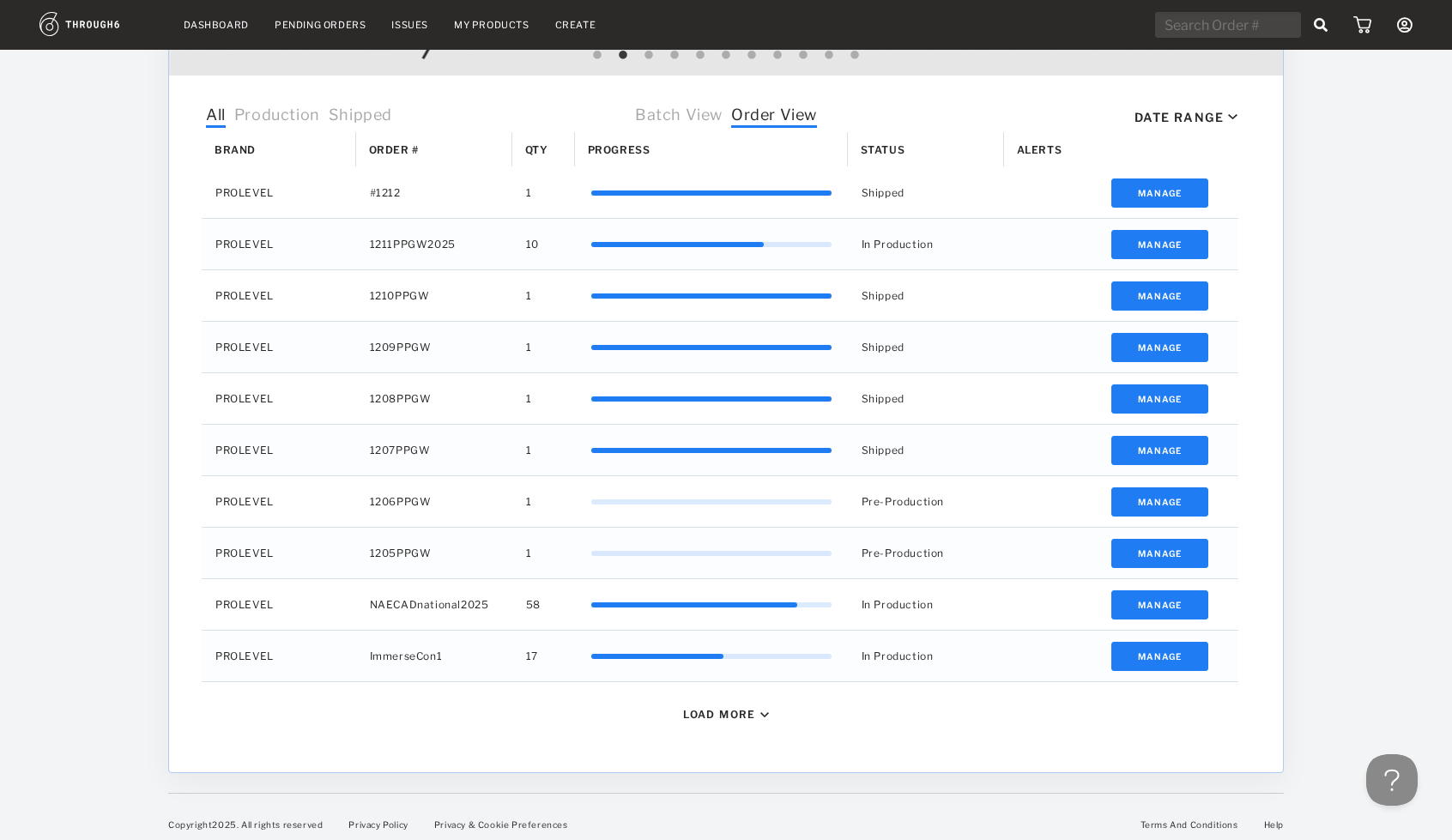
click at [716, 729] on div "Load More" at bounding box center [726, 714] width 1062 height 64
click at [734, 712] on div "Load More" at bounding box center [720, 715] width 73 height 13
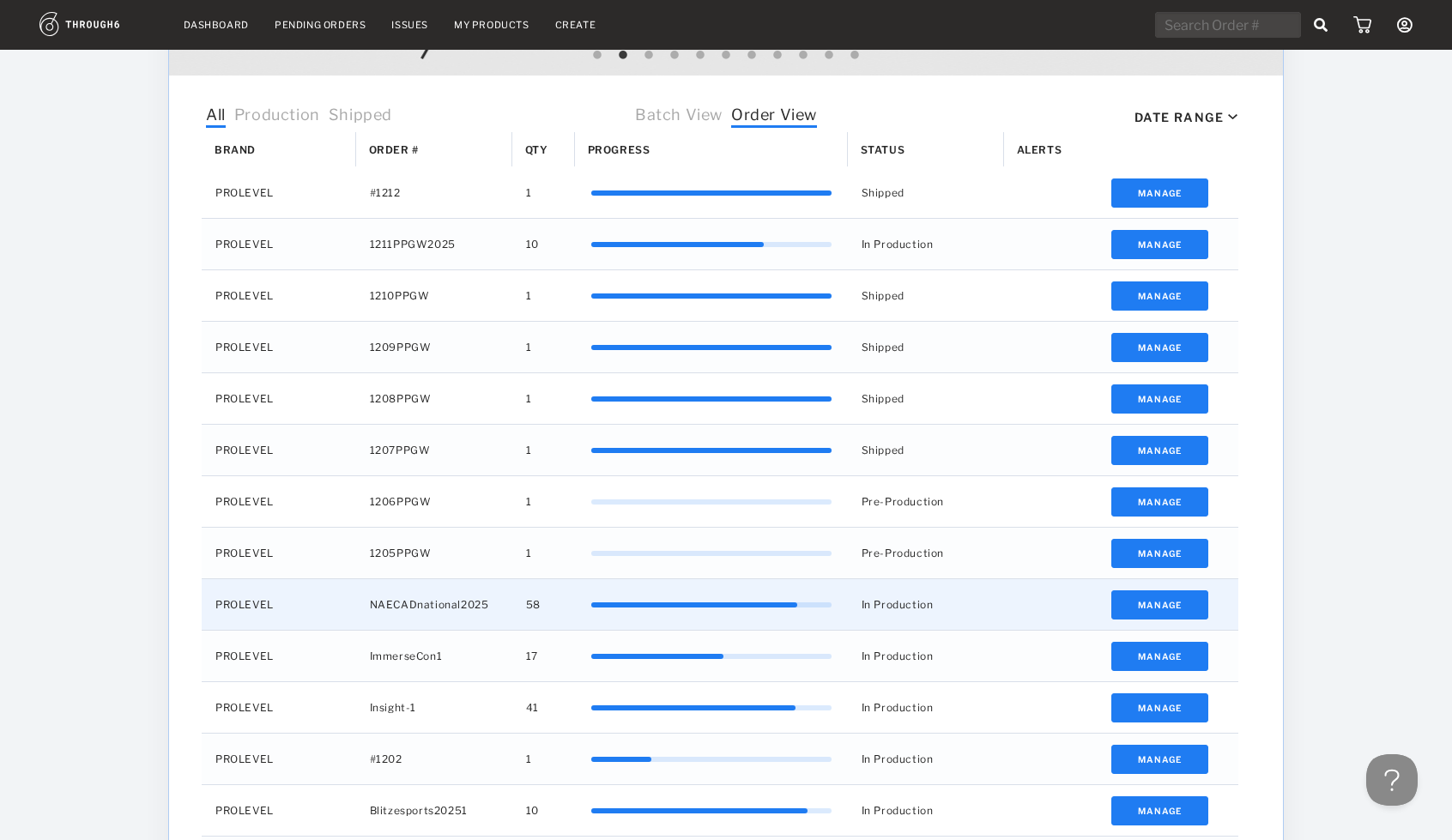
scroll to position [570, 0]
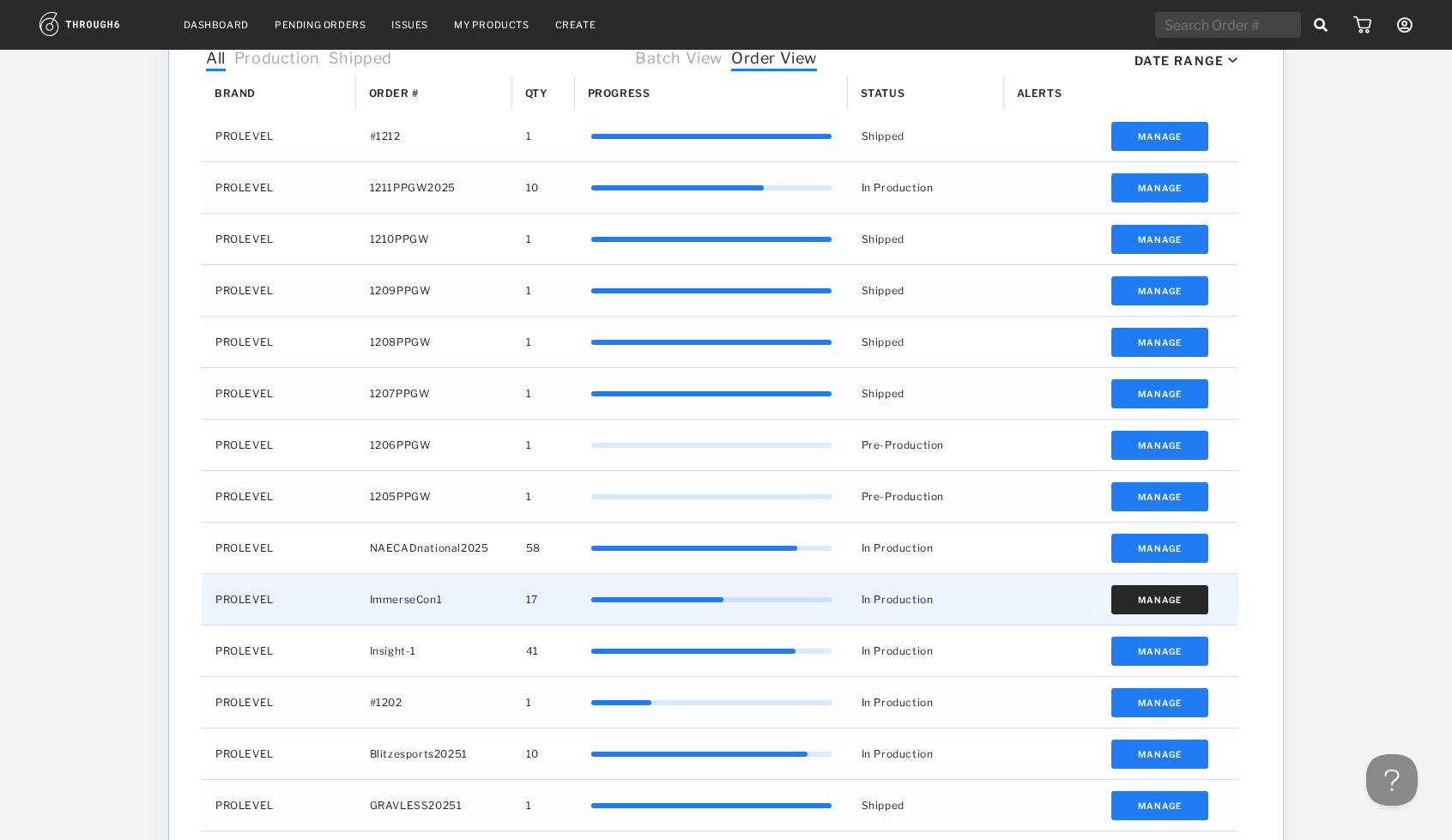
click at [1155, 597] on button "Manage" at bounding box center [1160, 599] width 97 height 29
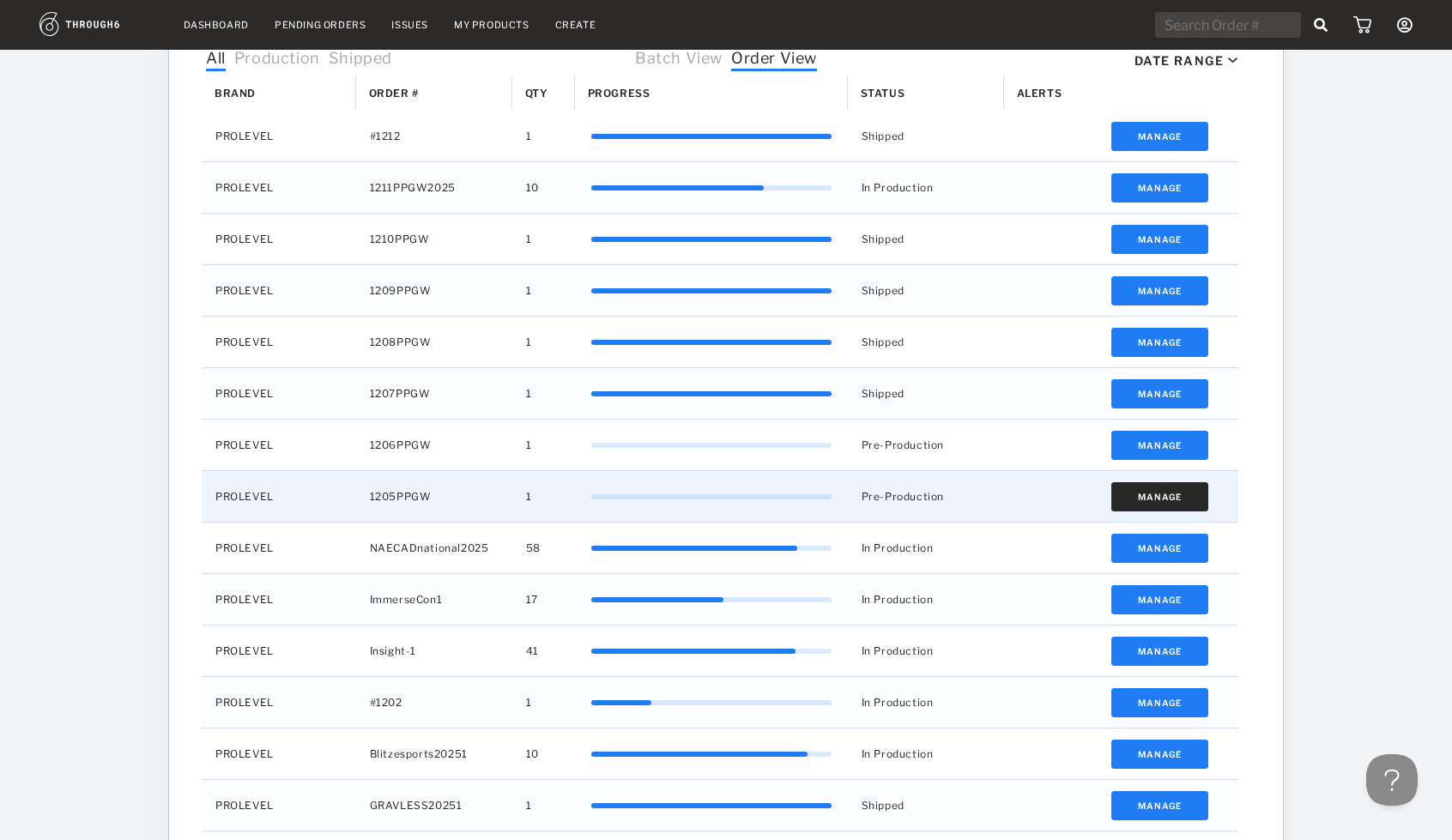
click at [1143, 493] on button "Manage" at bounding box center [1160, 496] width 97 height 29
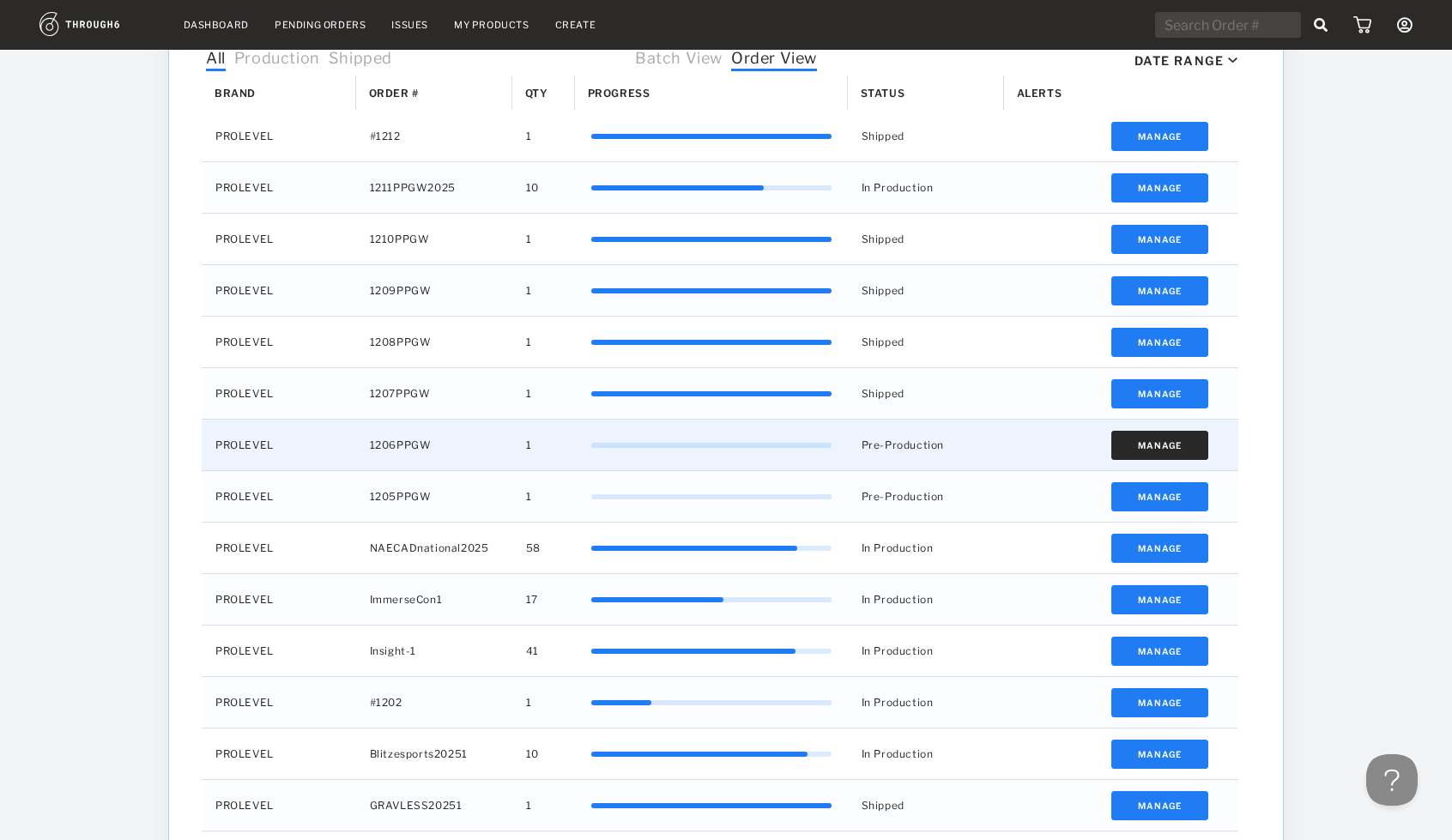
click at [1173, 447] on button "Manage" at bounding box center [1160, 445] width 97 height 29
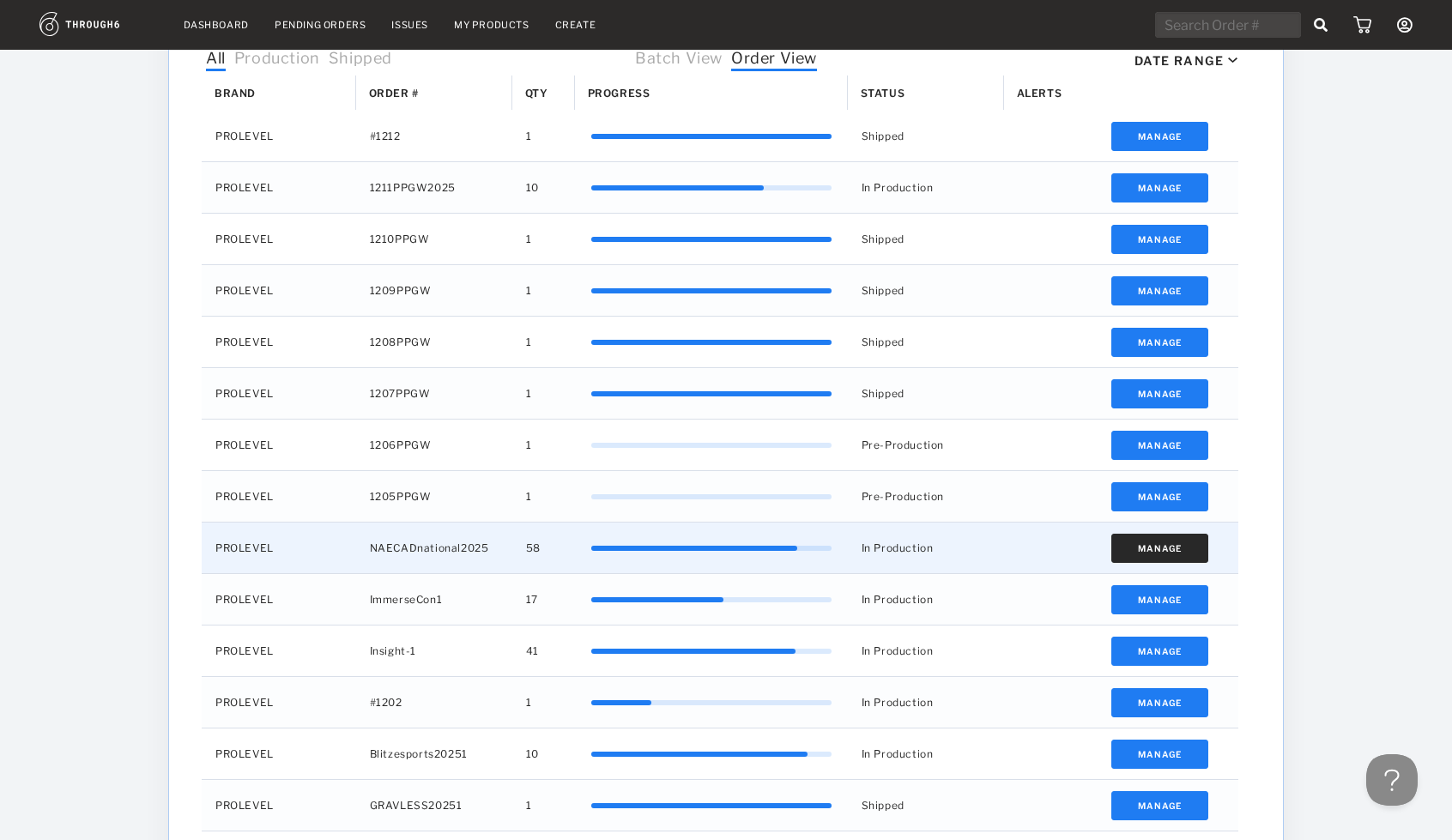
click at [1132, 545] on button "Manage" at bounding box center [1160, 548] width 97 height 29
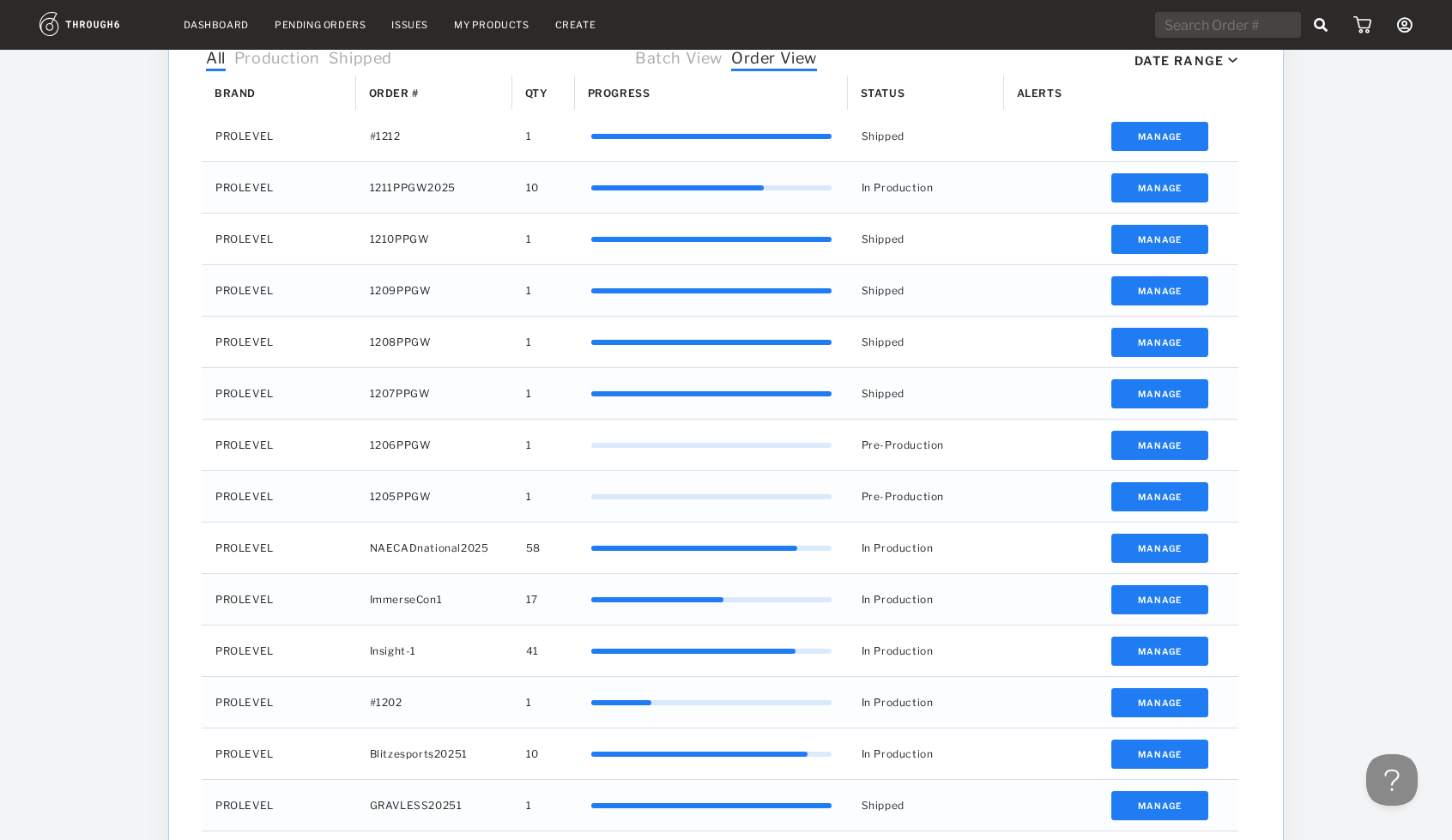
drag, startPoint x: 1044, startPoint y: 493, endPoint x: 1356, endPoint y: 433, distance: 317.7
click at [1356, 433] on div "Dashboard Pending Orders Issues My Products Create My Account Create New Brand …" at bounding box center [726, 368] width 1452 height 1877
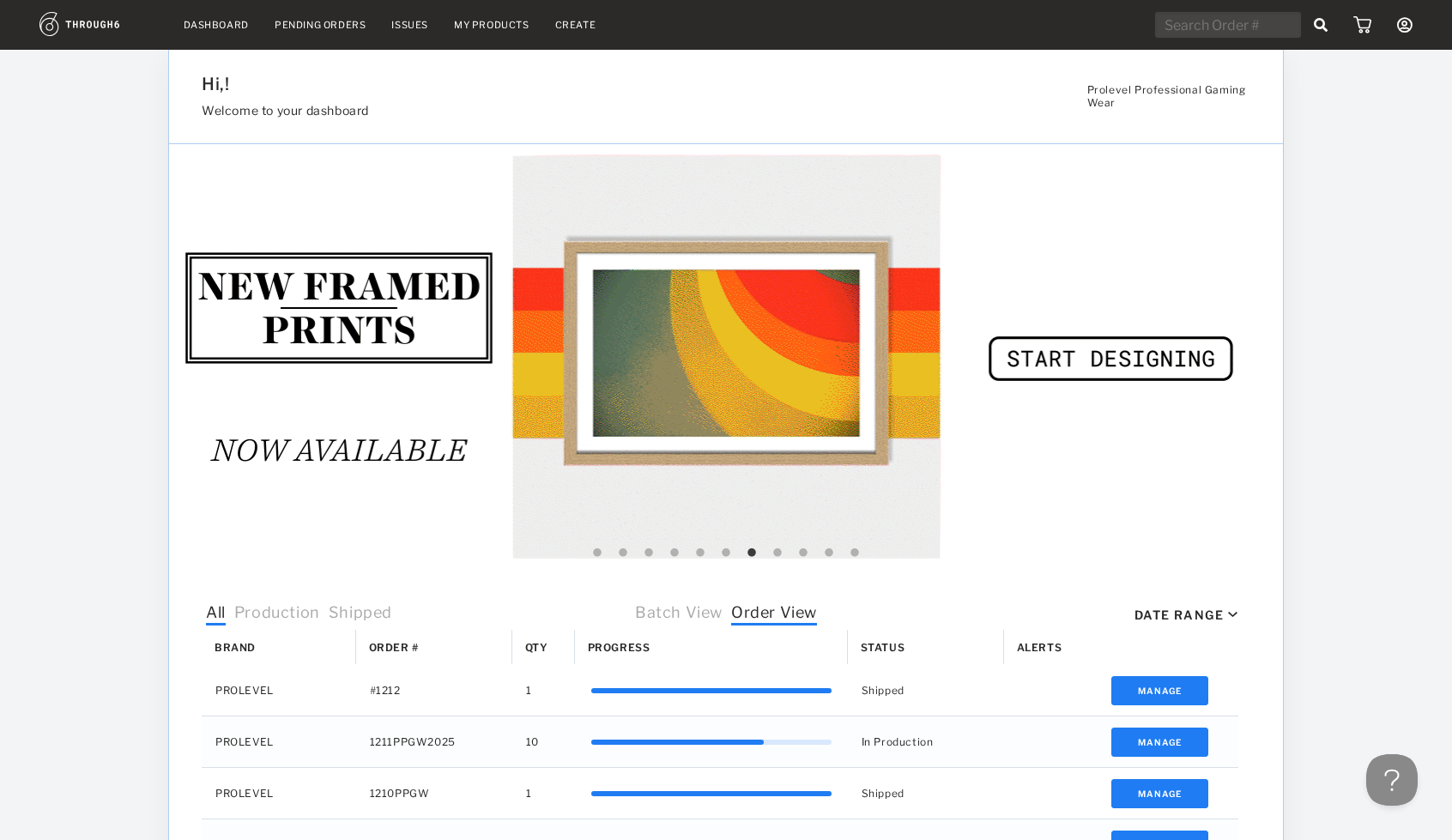
scroll to position [0, 0]
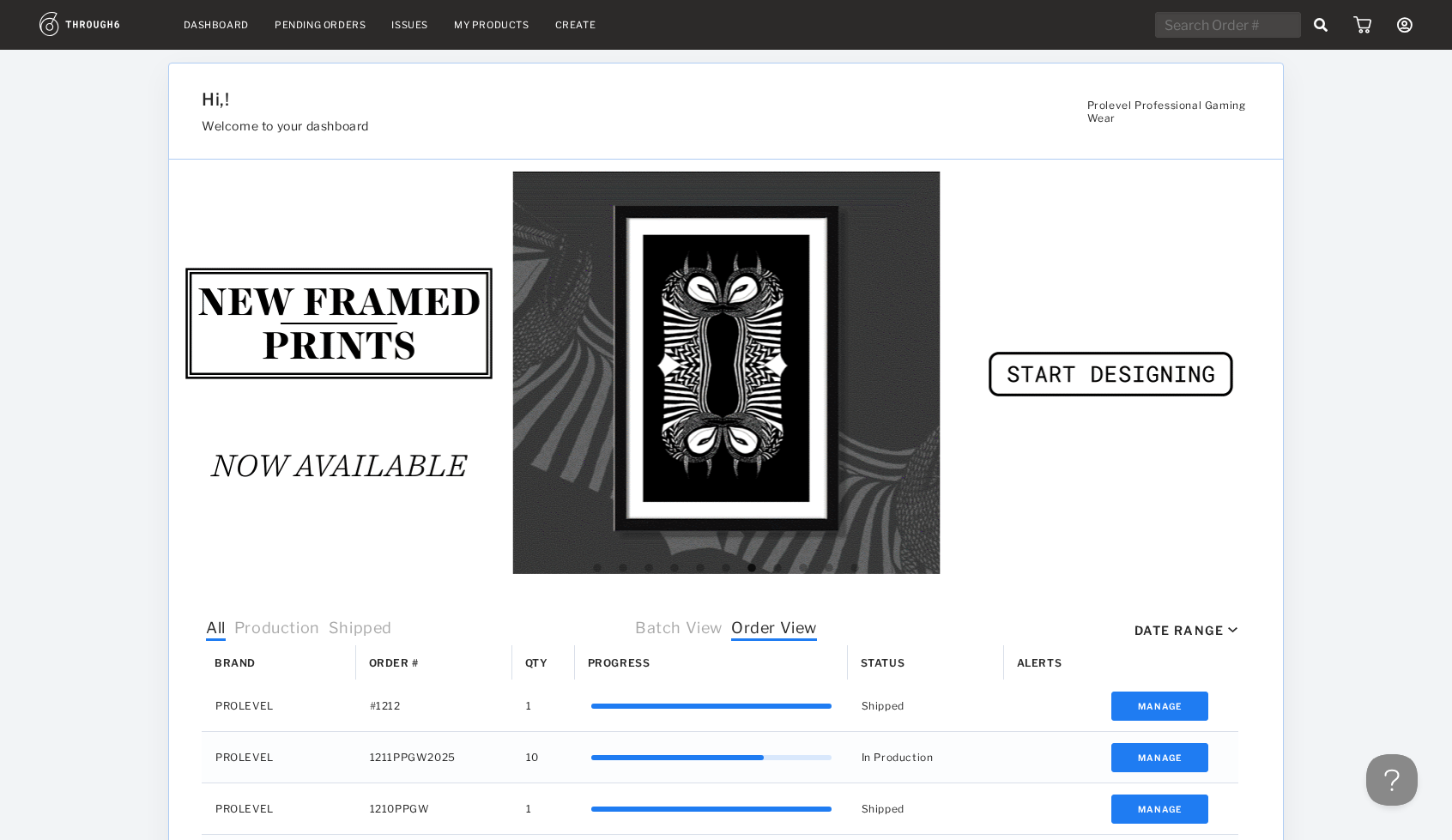
click at [1183, 29] on input "text" at bounding box center [1227, 25] width 146 height 26
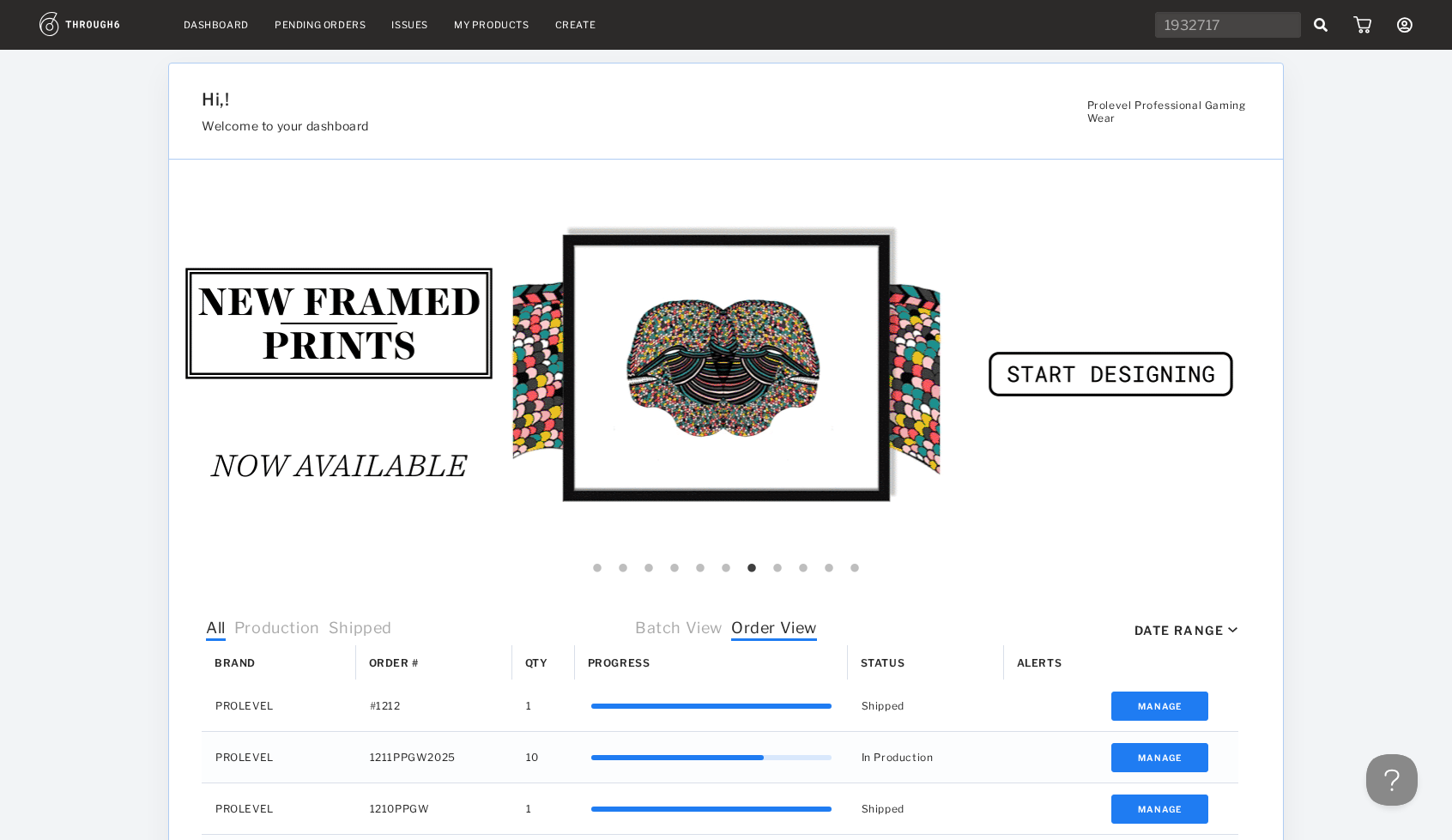
type input "1932717"
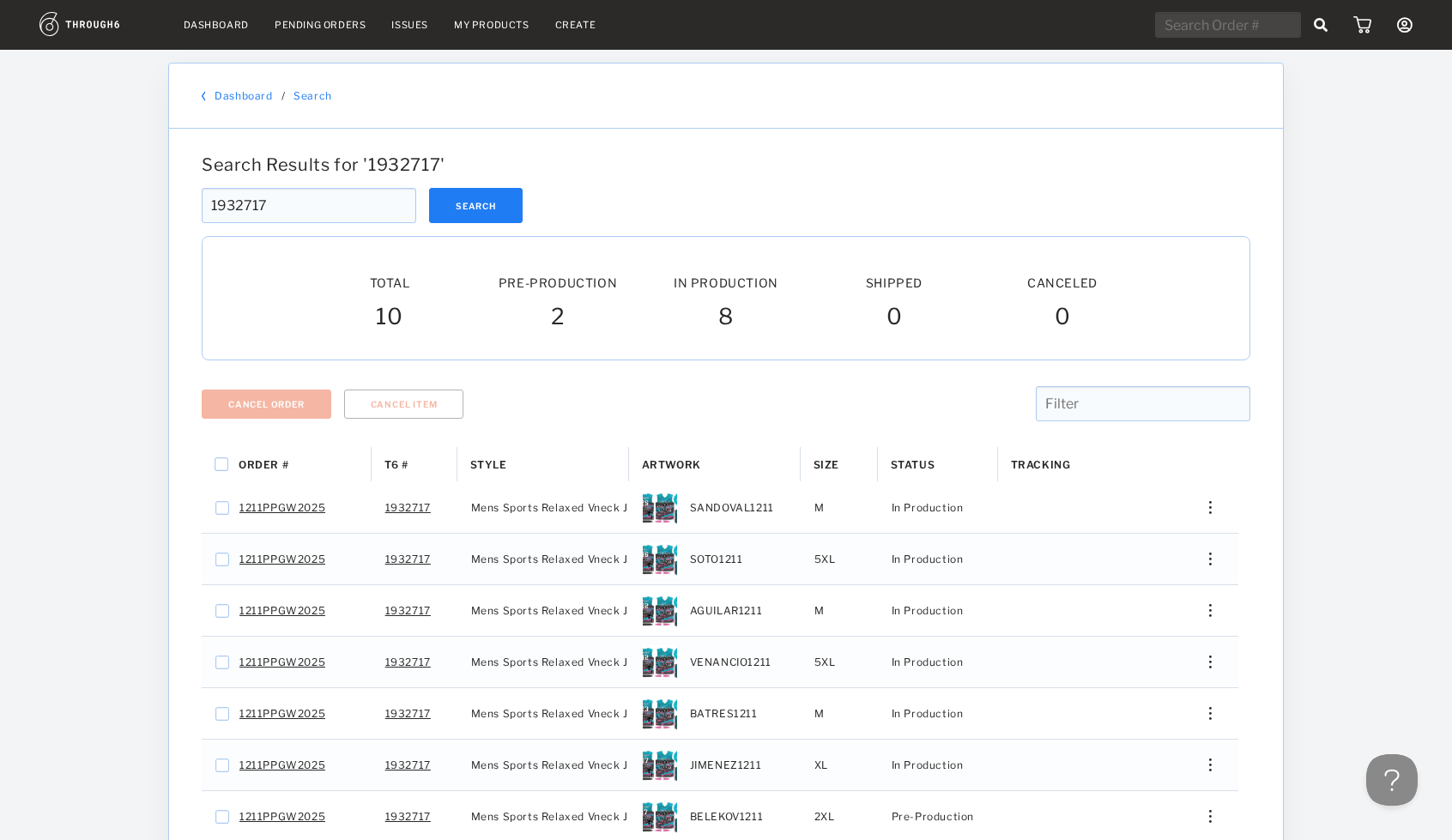
click at [1191, 23] on input "text" at bounding box center [1227, 25] width 146 height 26
type input "1931251"
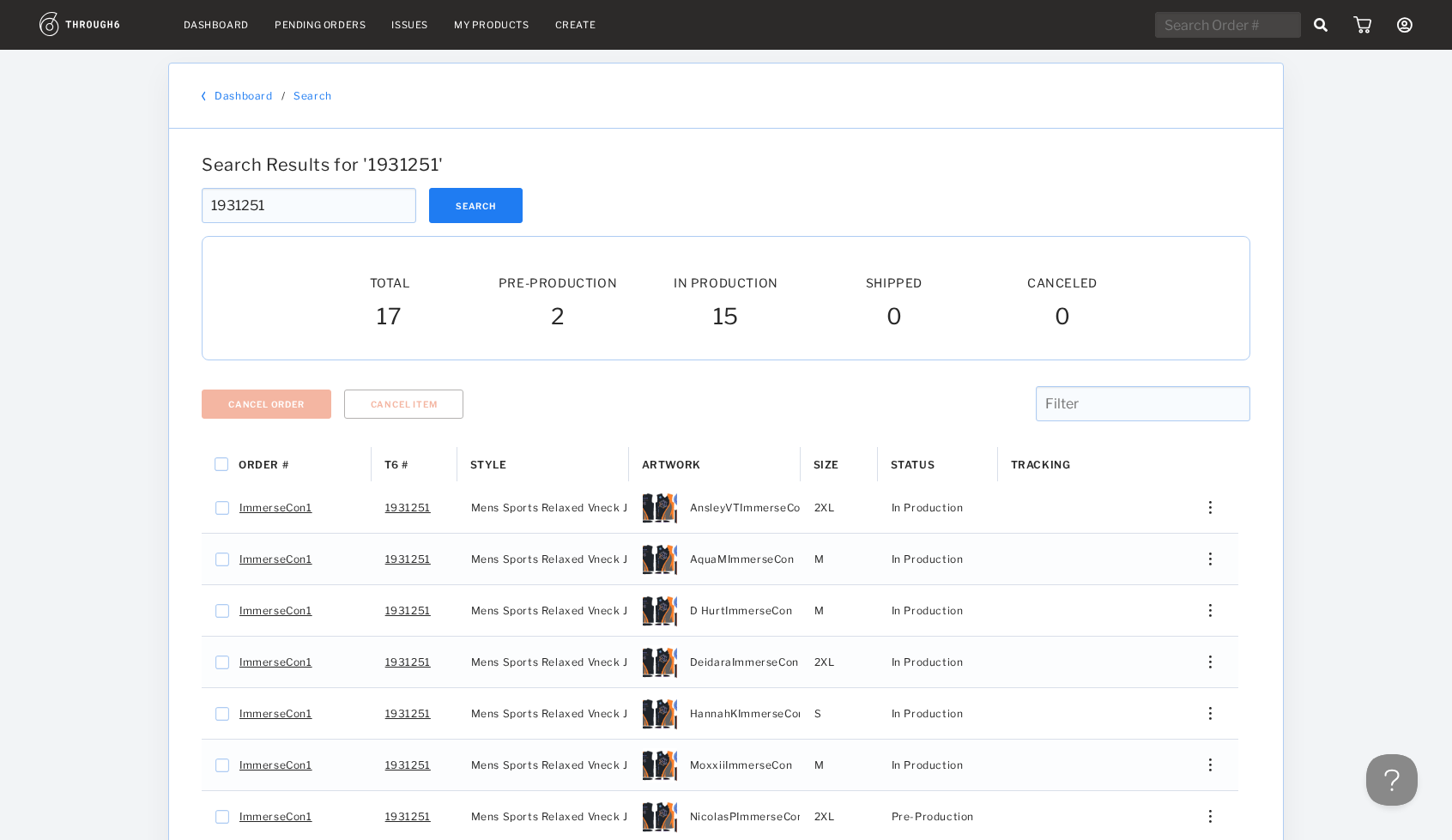
click at [1220, 24] on input "text" at bounding box center [1227, 25] width 146 height 26
type input "1931246"
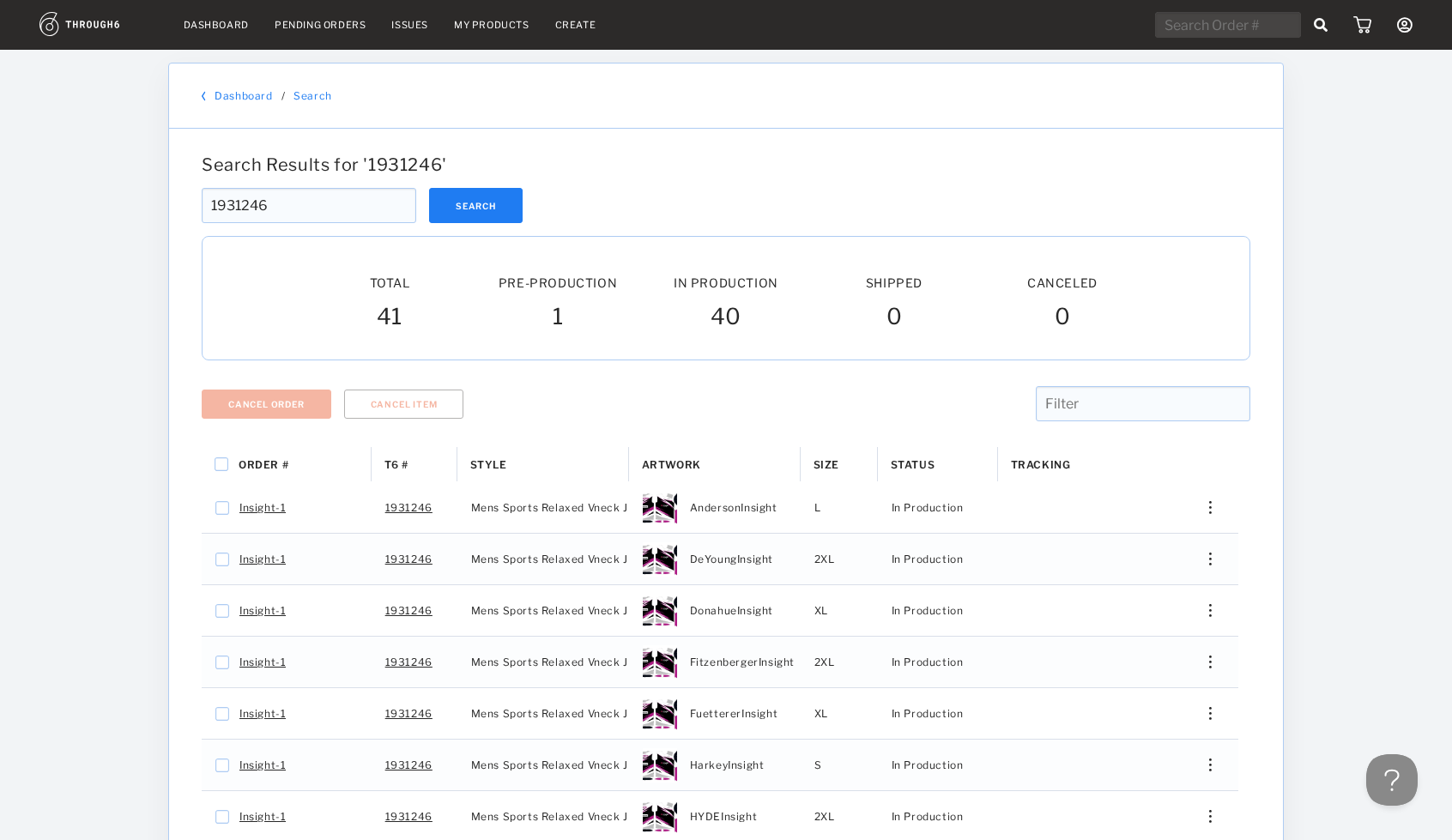
click at [220, 99] on link "Dashboard" at bounding box center [243, 96] width 58 height 13
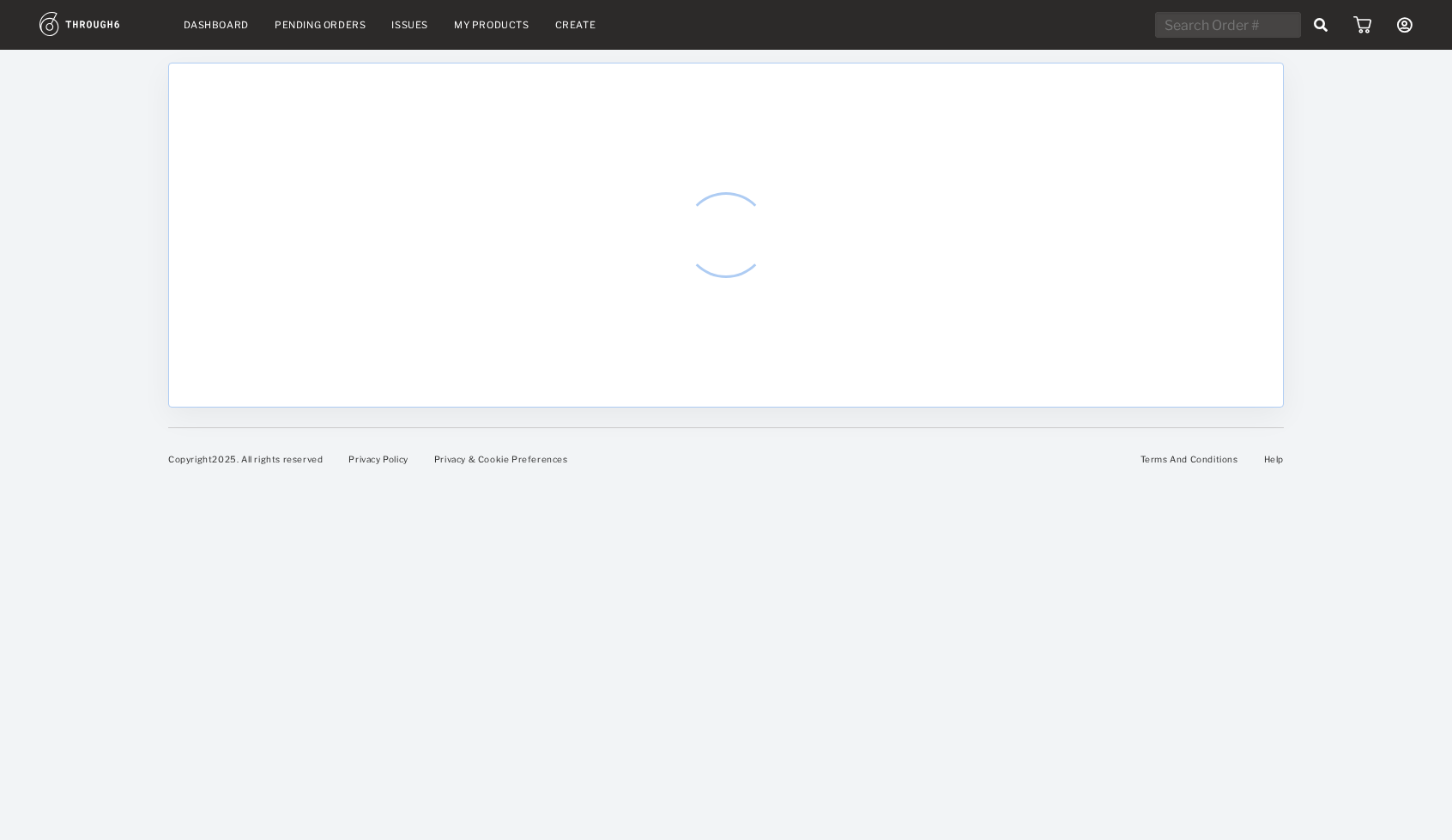
select select "7"
select select "2025"
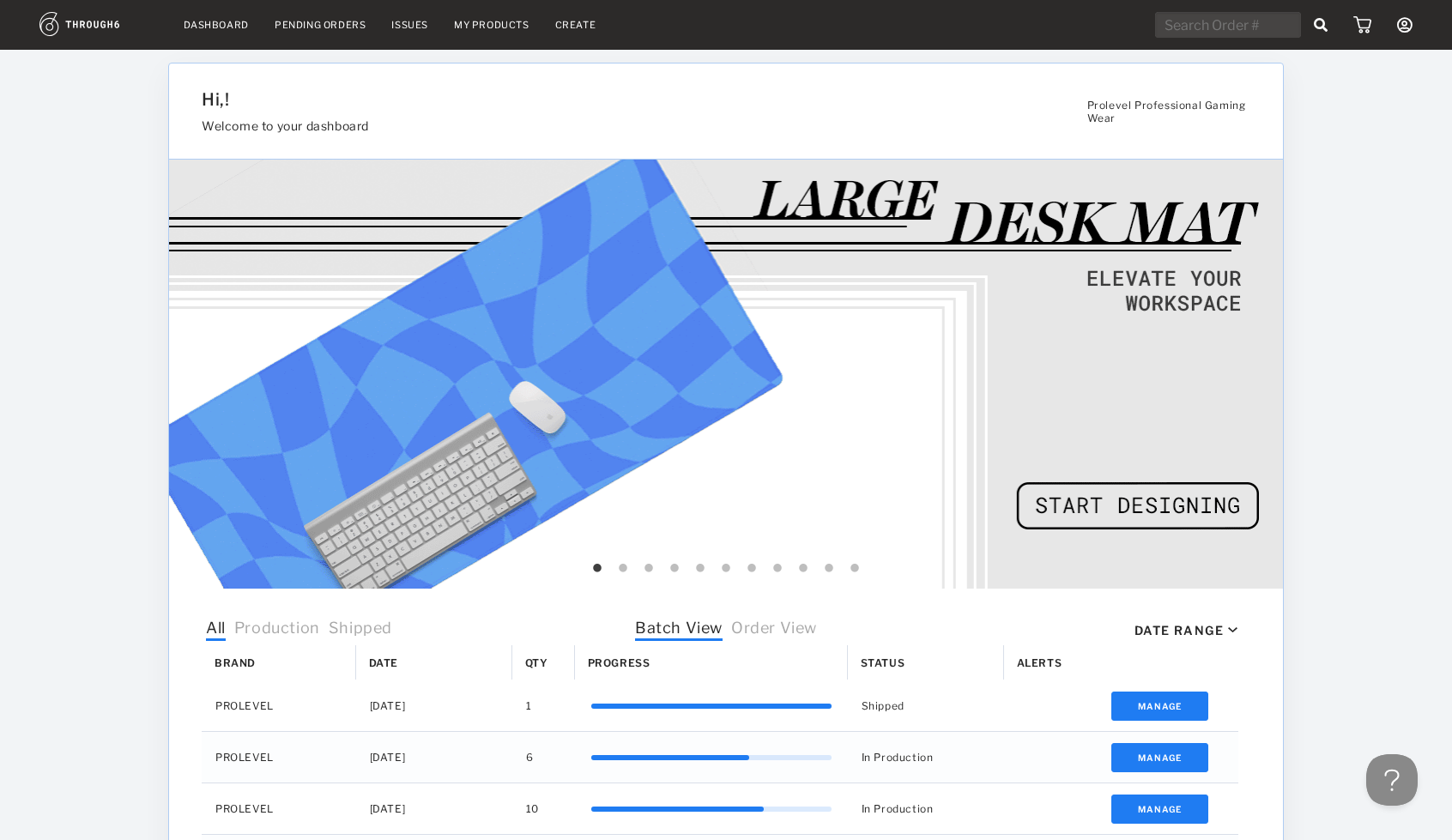
click at [757, 618] on span "Order View" at bounding box center [774, 629] width 85 height 22
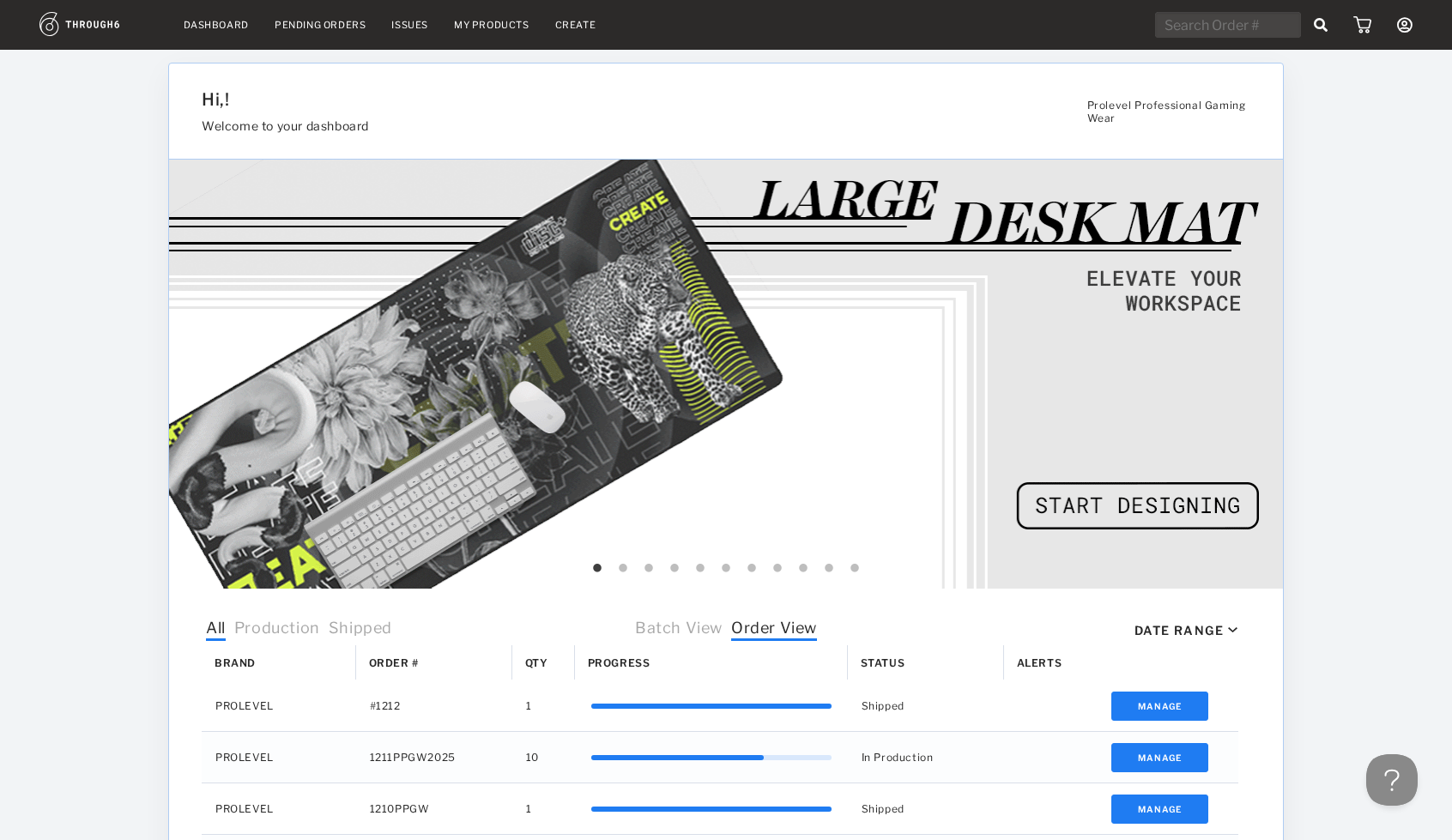
scroll to position [519, 0]
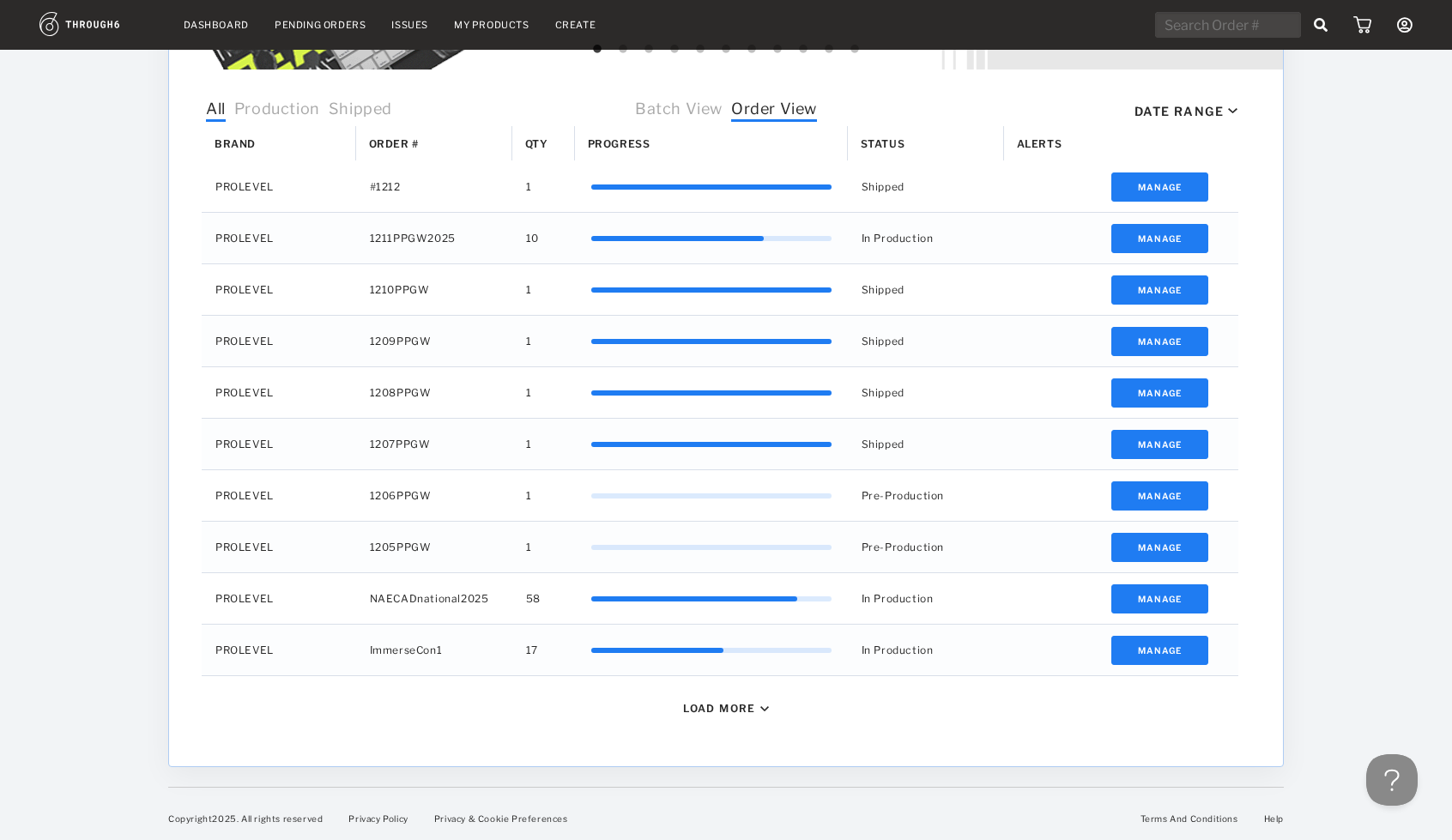
click at [769, 709] on div "Load More" at bounding box center [726, 708] width 85 height 13
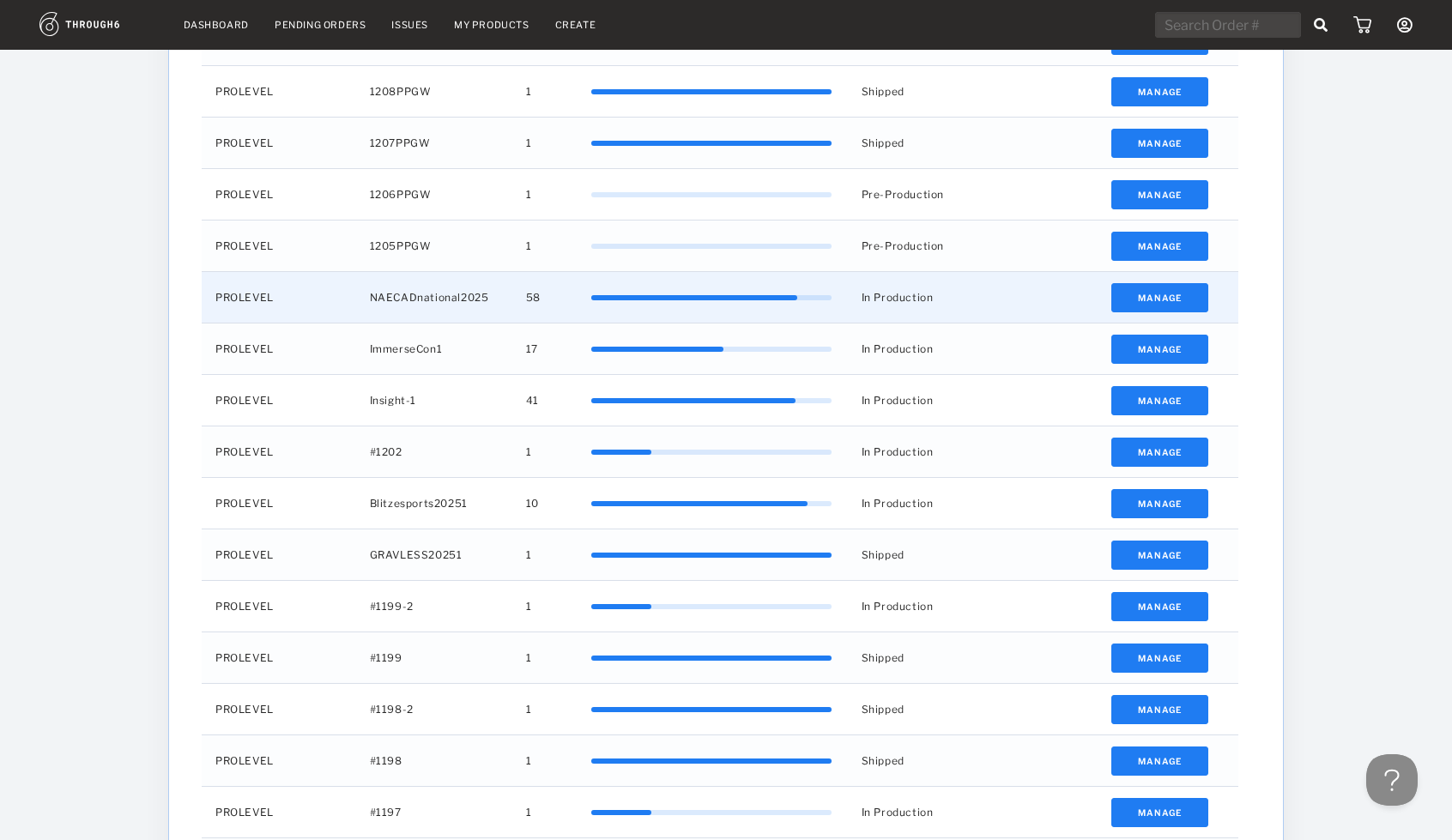
scroll to position [823, 0]
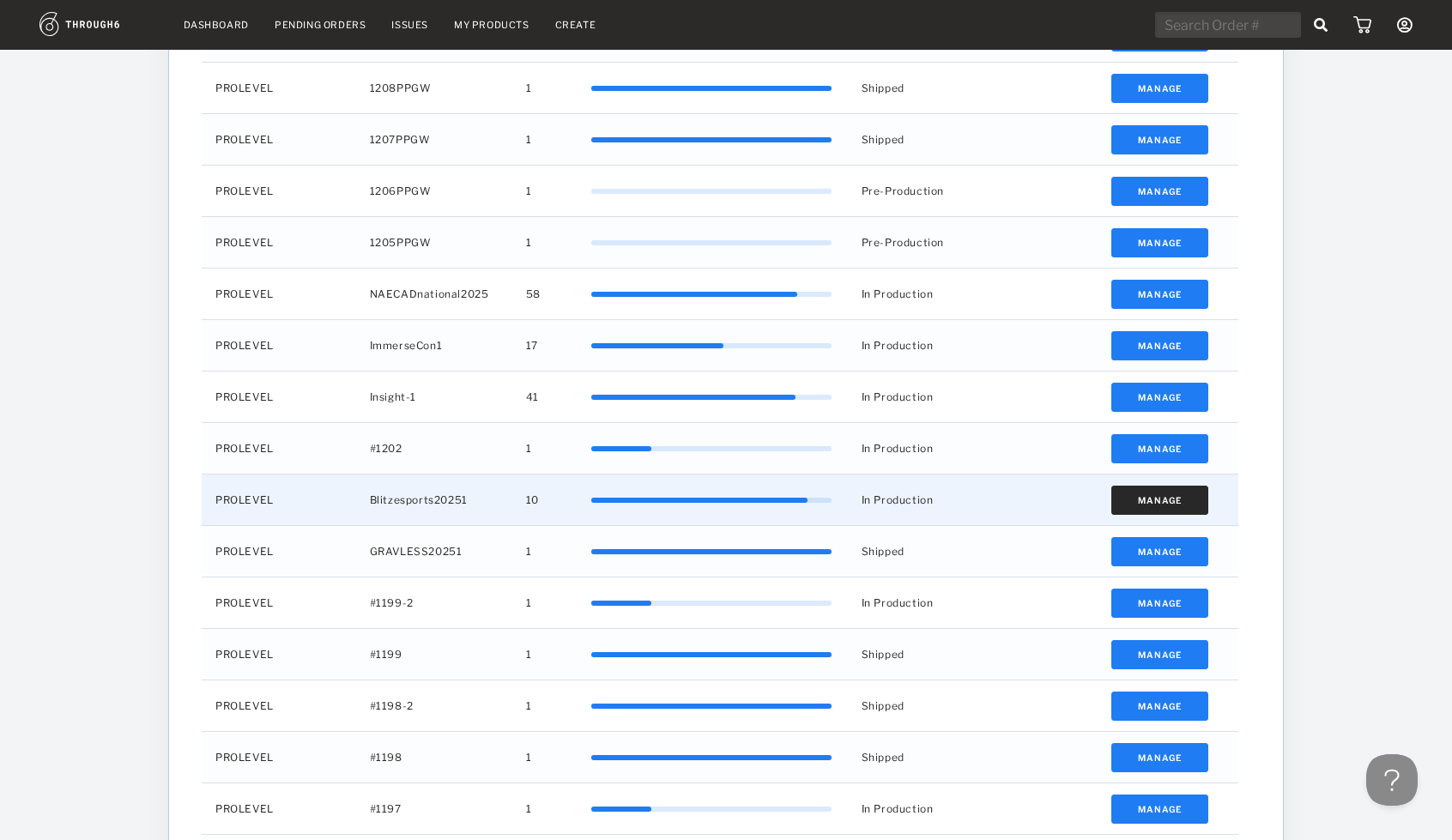
click at [1117, 492] on button "Manage" at bounding box center [1160, 499] width 97 height 29
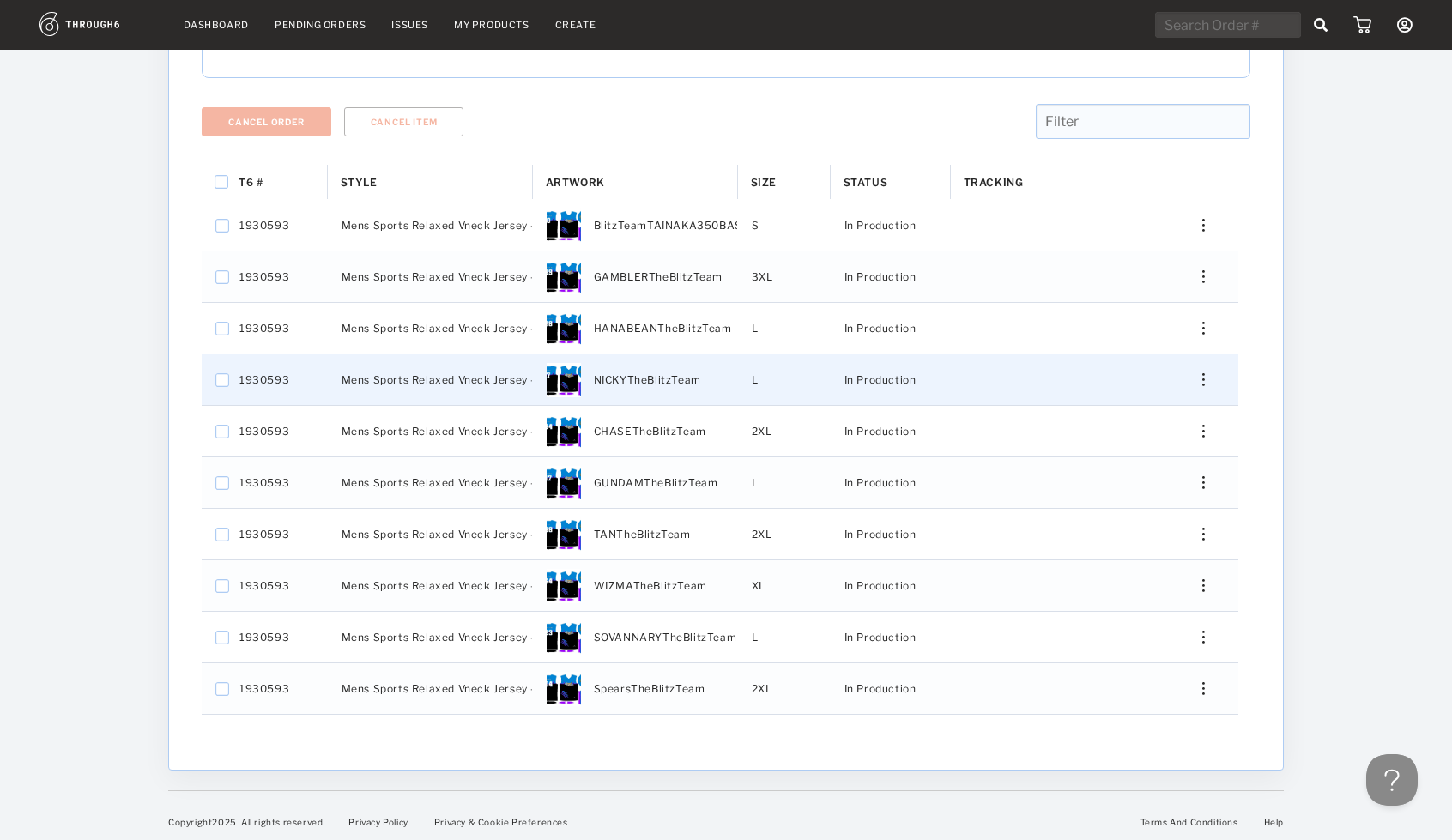
scroll to position [235, 0]
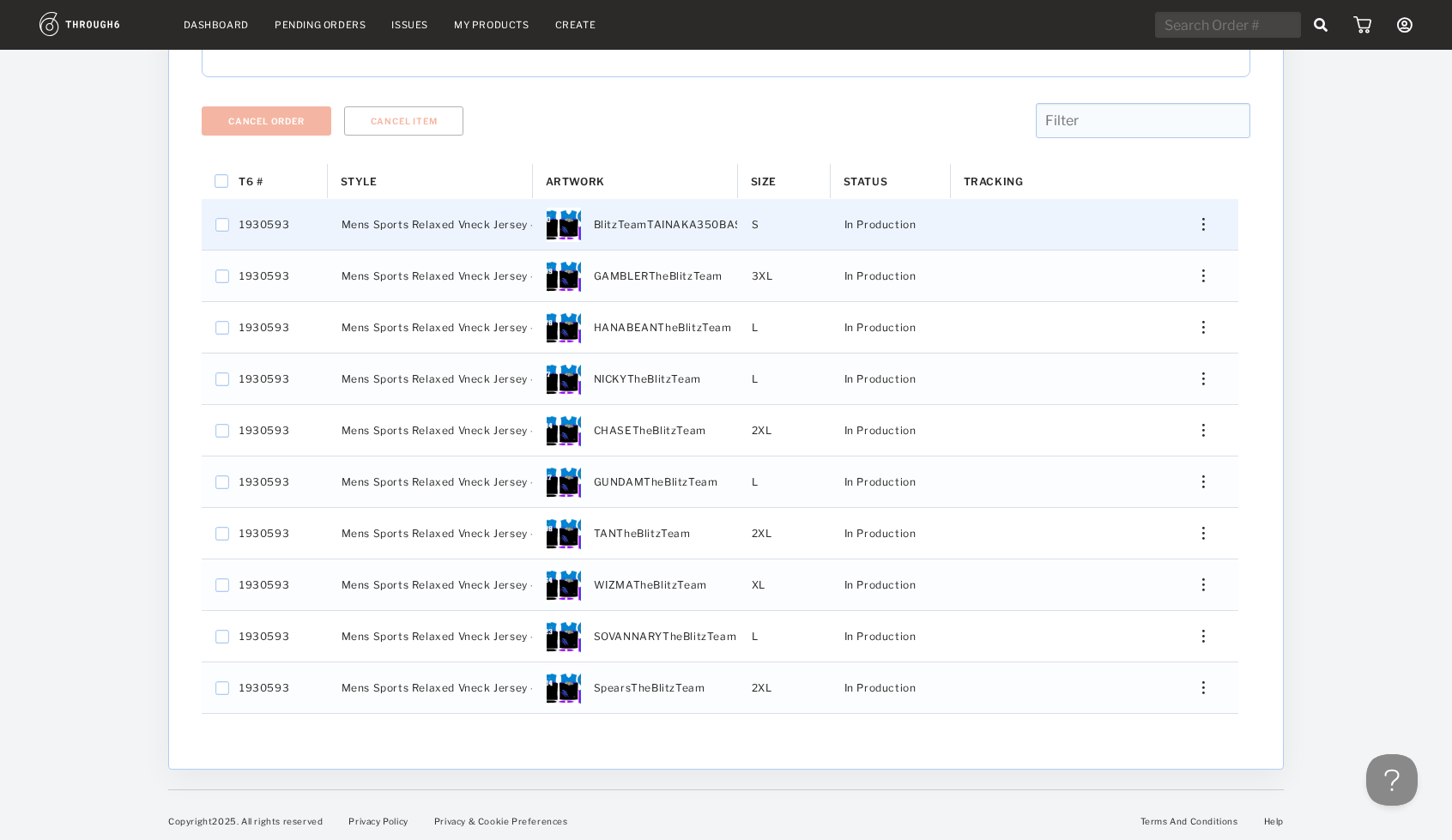
click at [1202, 221] on img "Press SPACE to select this row." at bounding box center [1203, 225] width 3 height 13
click at [1131, 353] on span "View History" at bounding box center [1125, 352] width 68 height 22
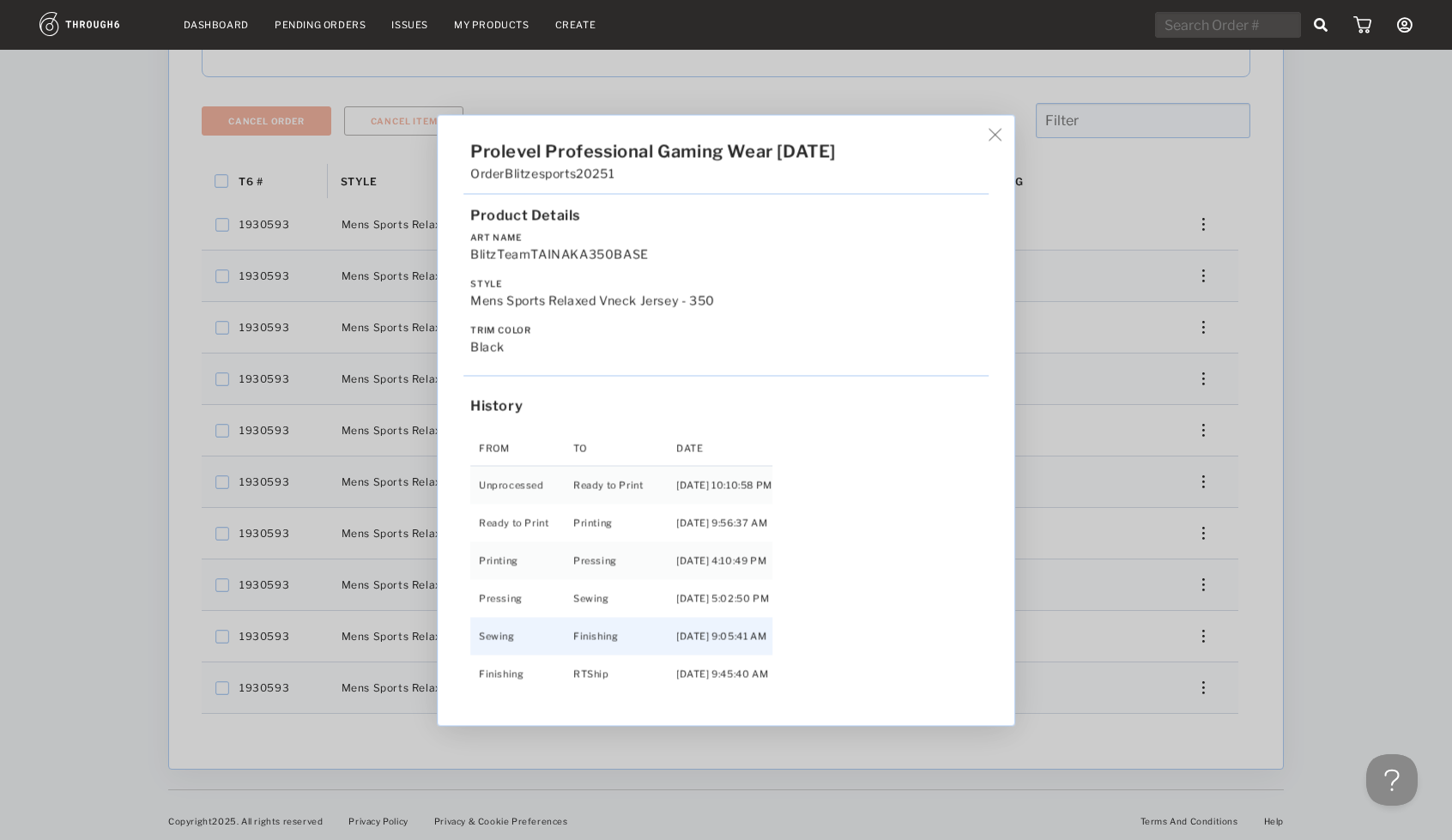
scroll to position [38, 0]
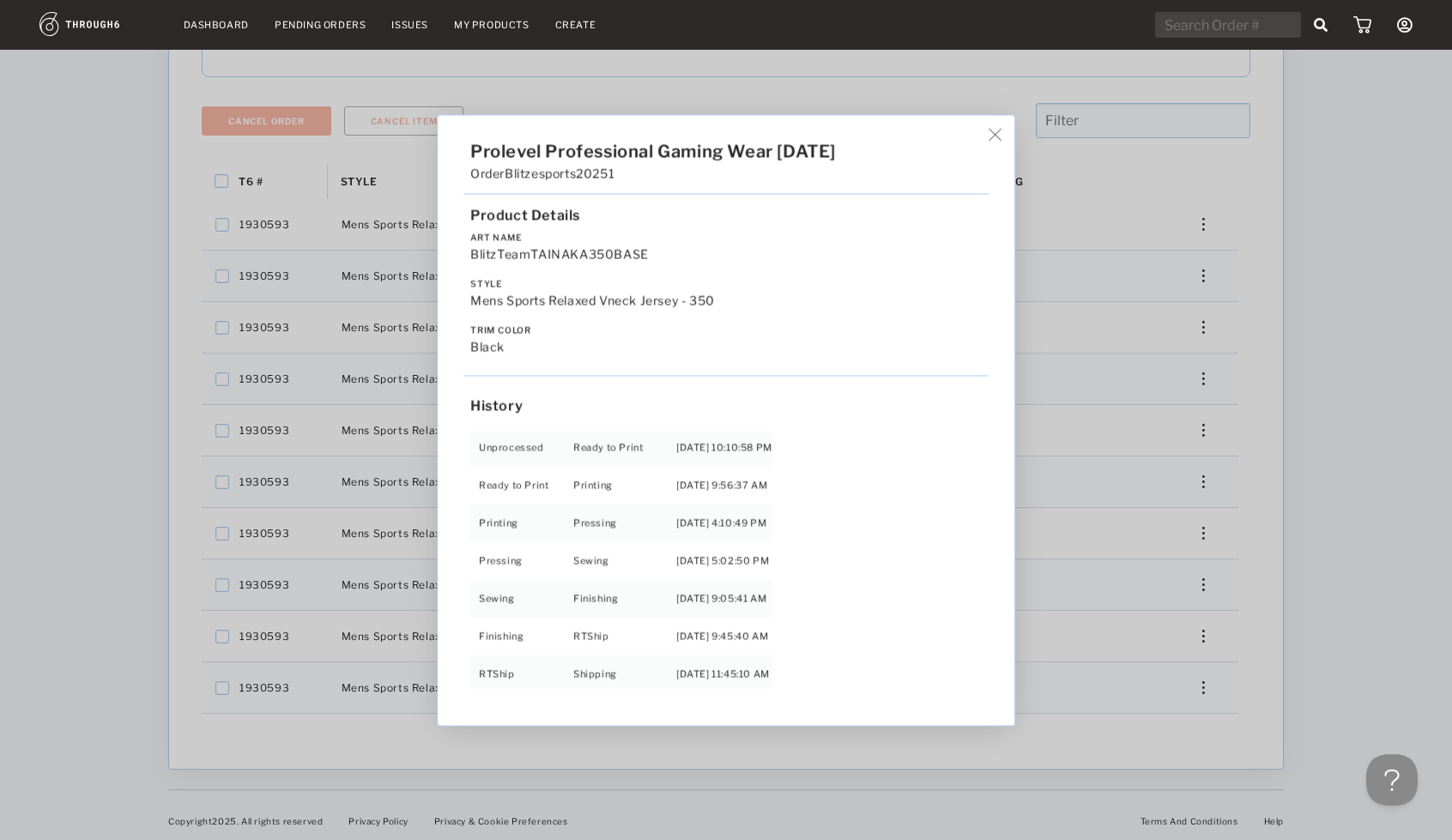
click at [1000, 130] on img at bounding box center [995, 135] width 13 height 13
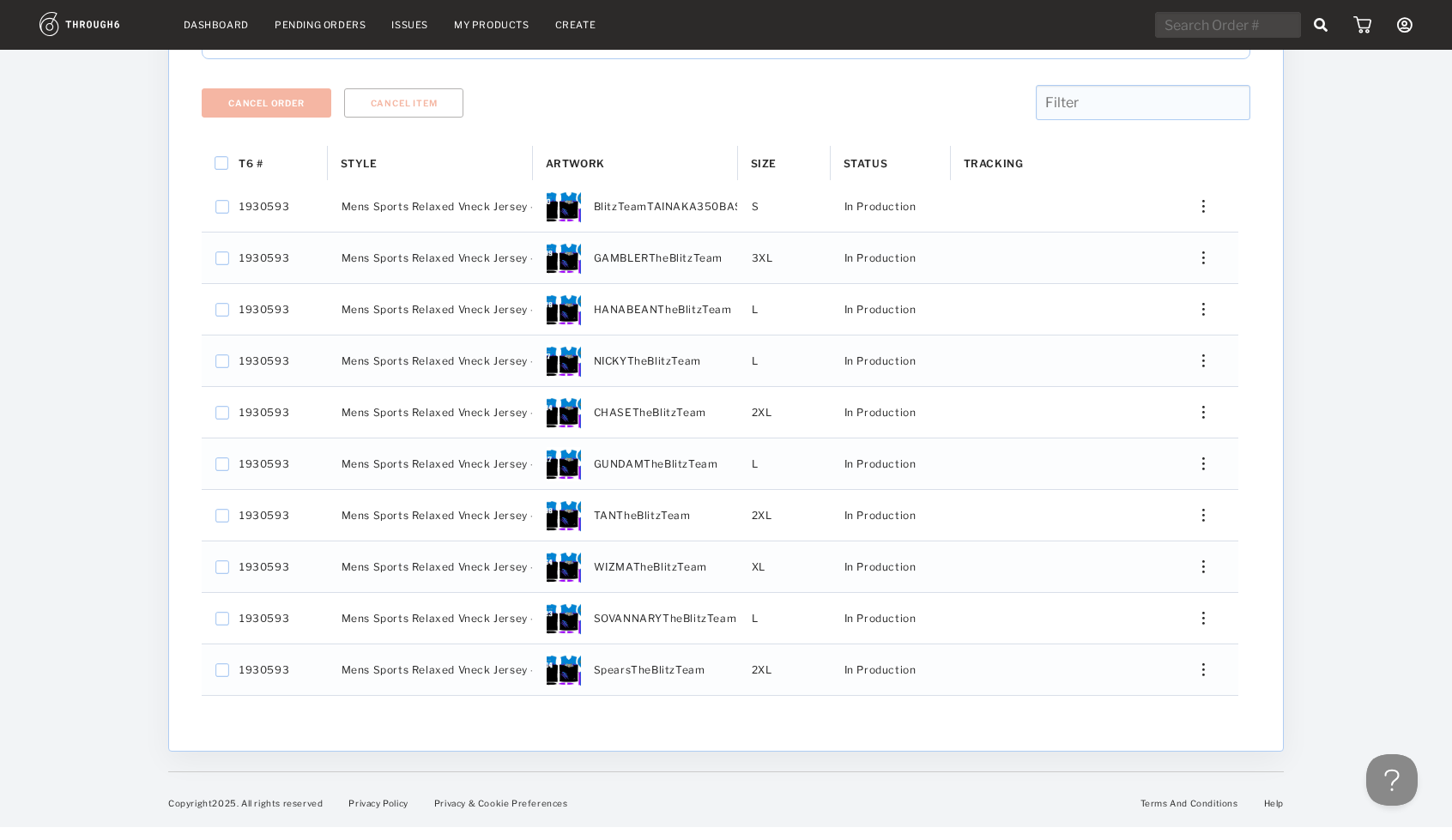
scroll to position [254, 0]
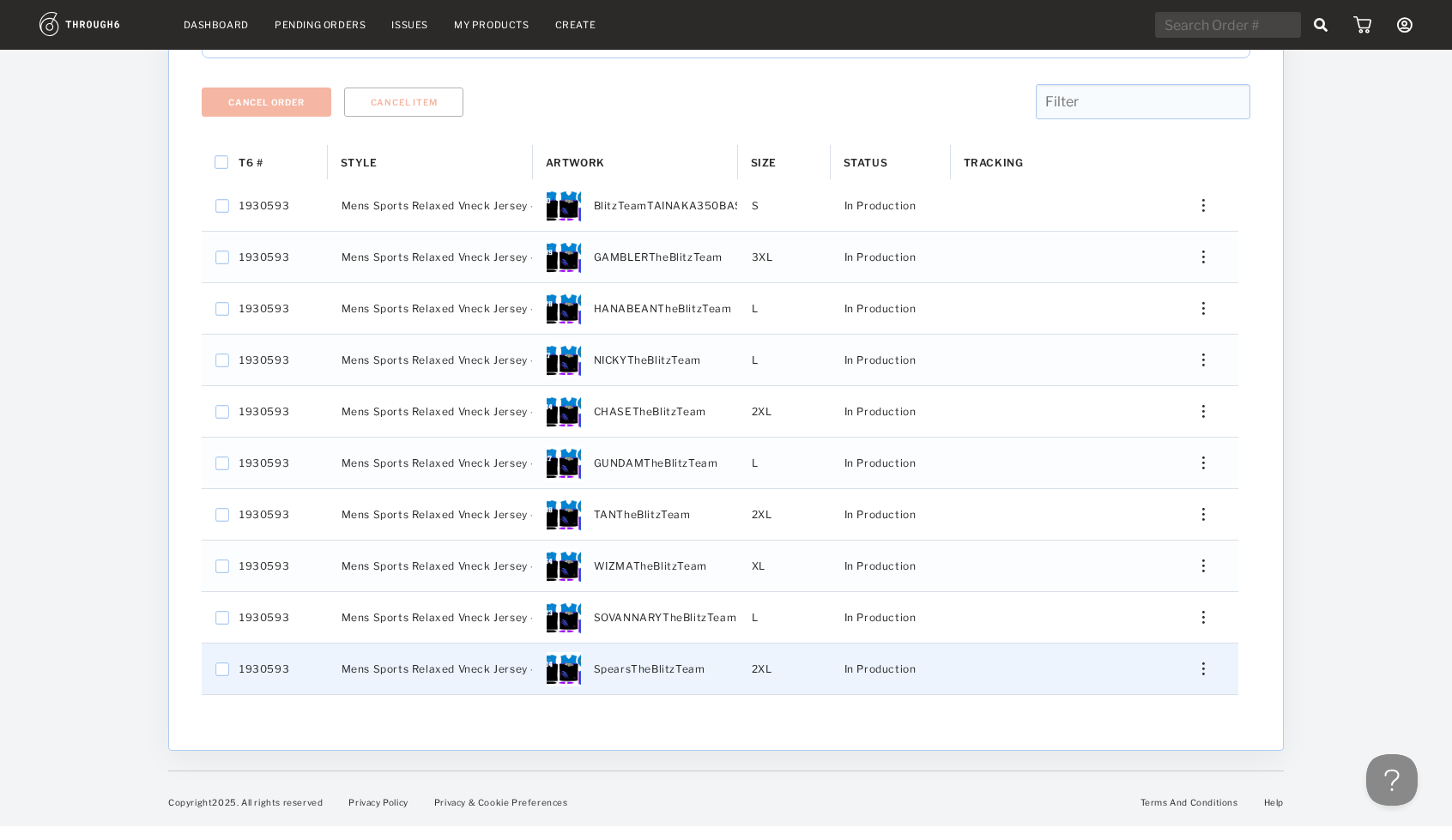
click at [1204, 666] on img "Press SPACE to select this row." at bounding box center [1203, 669] width 3 height 13
click at [1145, 788] on span "View History" at bounding box center [1125, 796] width 68 height 22
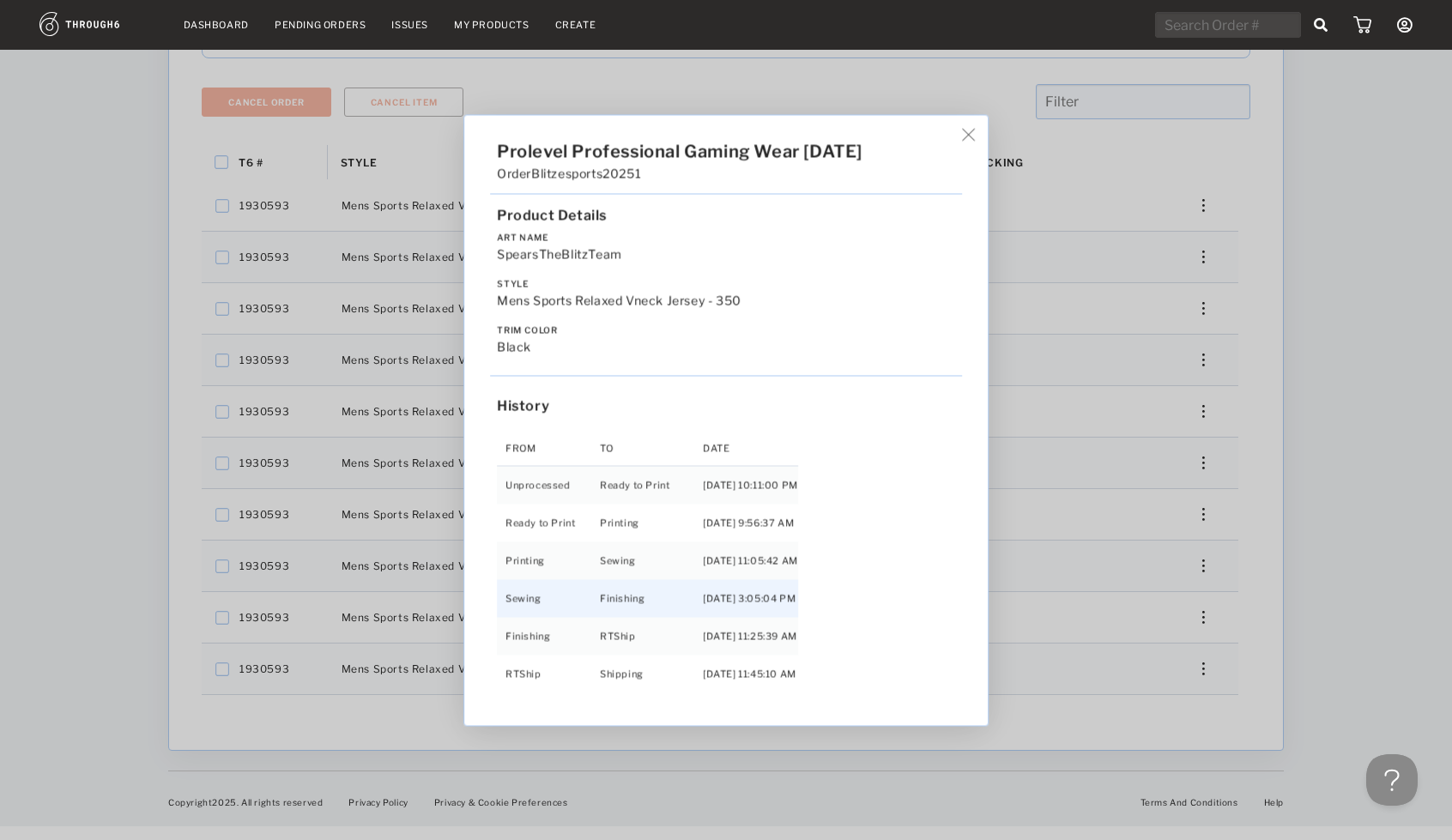
scroll to position [1, 0]
click at [975, 133] on img at bounding box center [968, 135] width 13 height 13
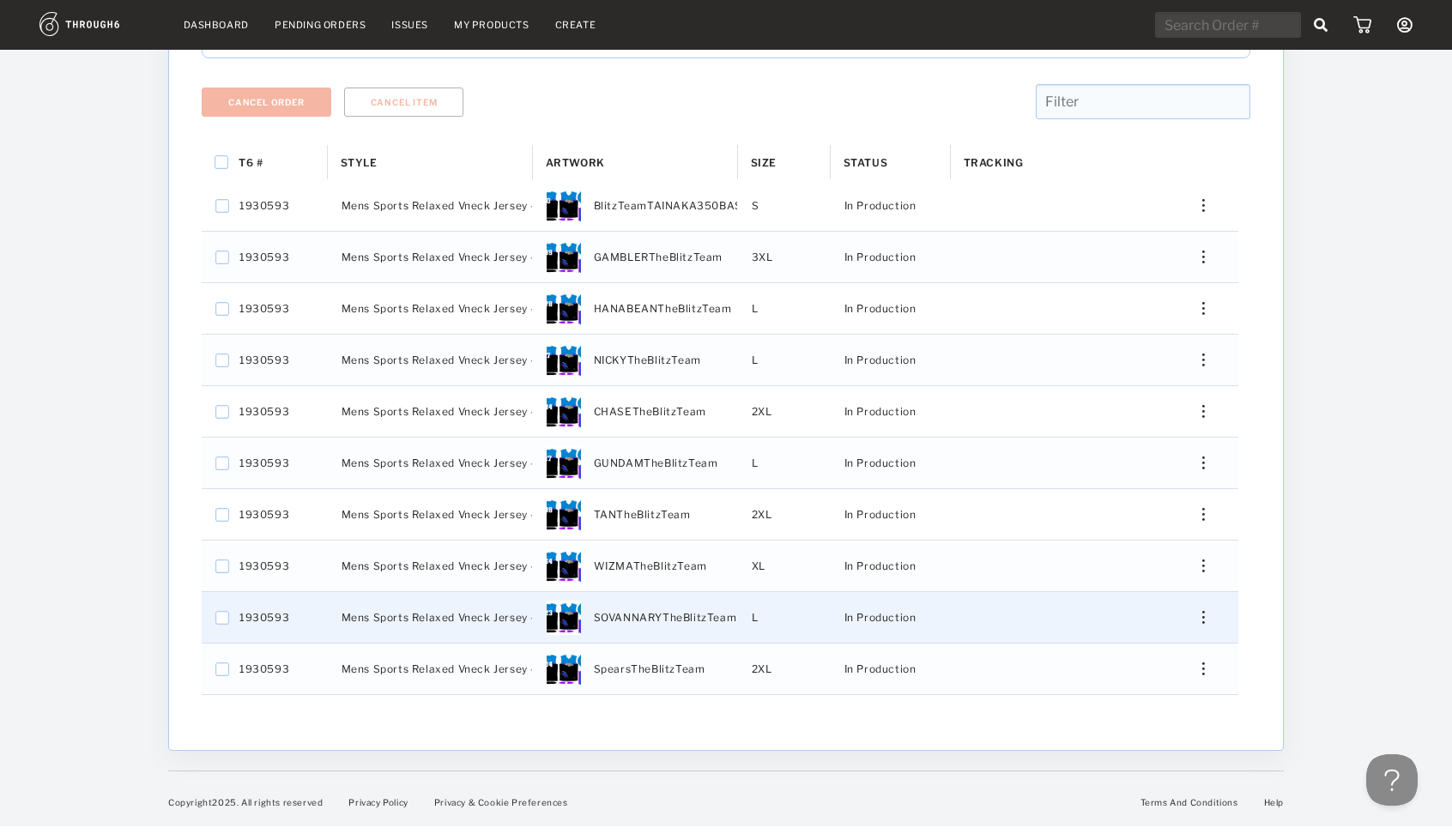
click at [1205, 611] on div "Press SPACE to select this row." at bounding box center [1197, 617] width 41 height 13
click at [1126, 743] on span "View History" at bounding box center [1125, 744] width 68 height 22
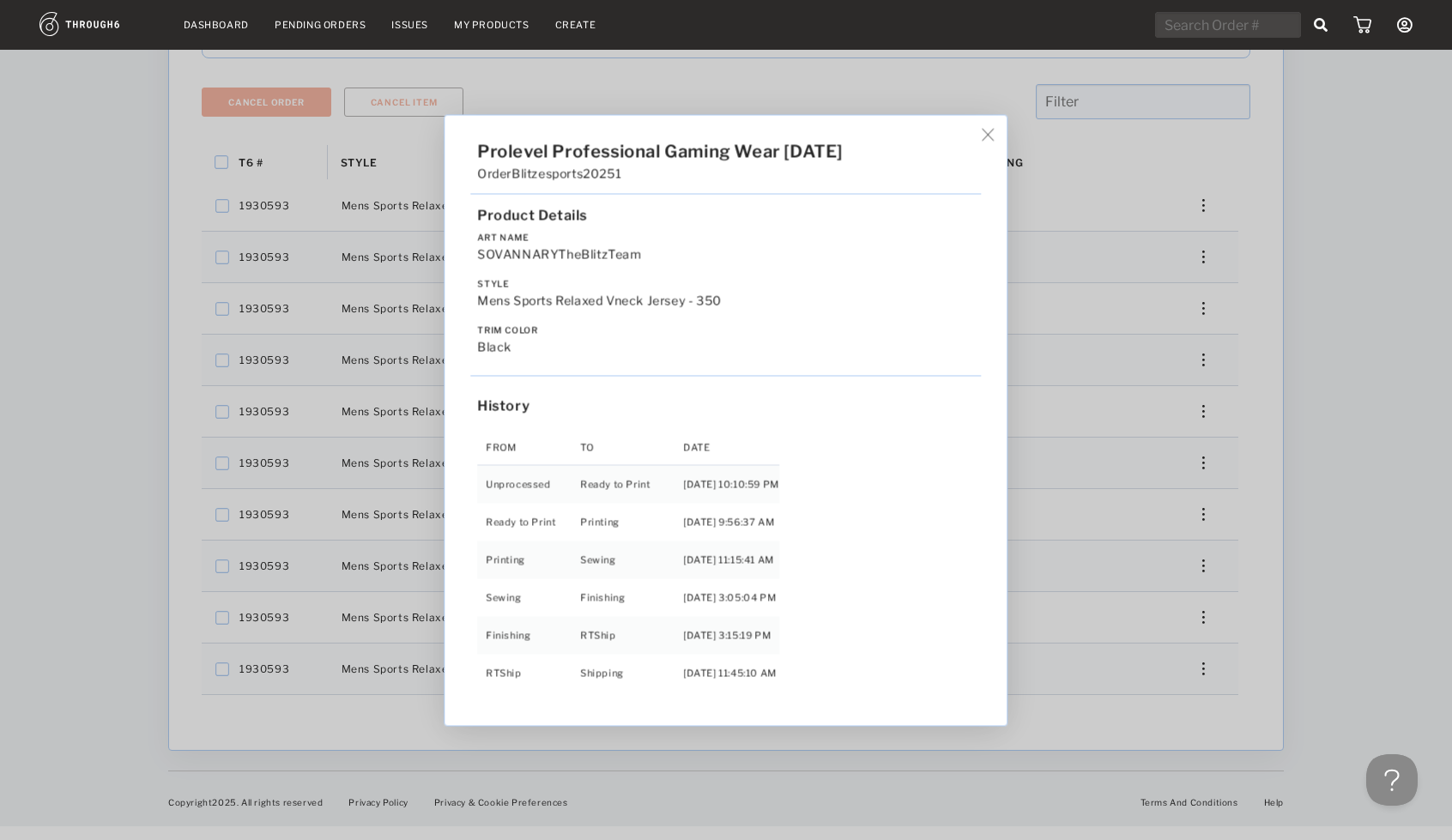
click at [992, 142] on div "Prolevel Professional Gaming Wear 05/19/25 Order Blitzesports20251 Product Deta…" at bounding box center [725, 420] width 562 height 610
click at [991, 135] on img at bounding box center [988, 135] width 13 height 13
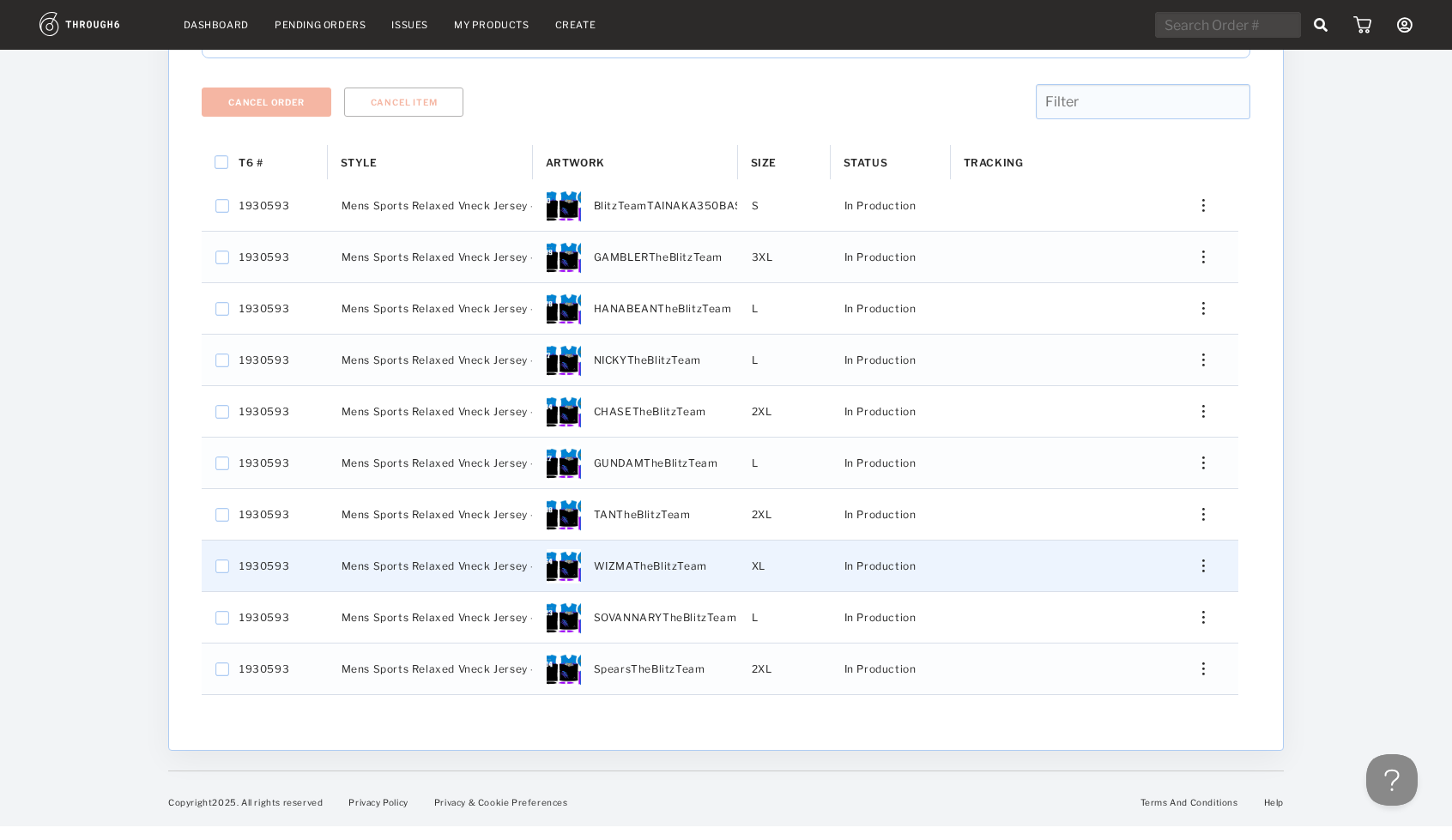
click at [1199, 563] on div "Press SPACE to select this row." at bounding box center [1197, 566] width 41 height 13
click at [1092, 689] on span "View History" at bounding box center [1125, 693] width 68 height 22
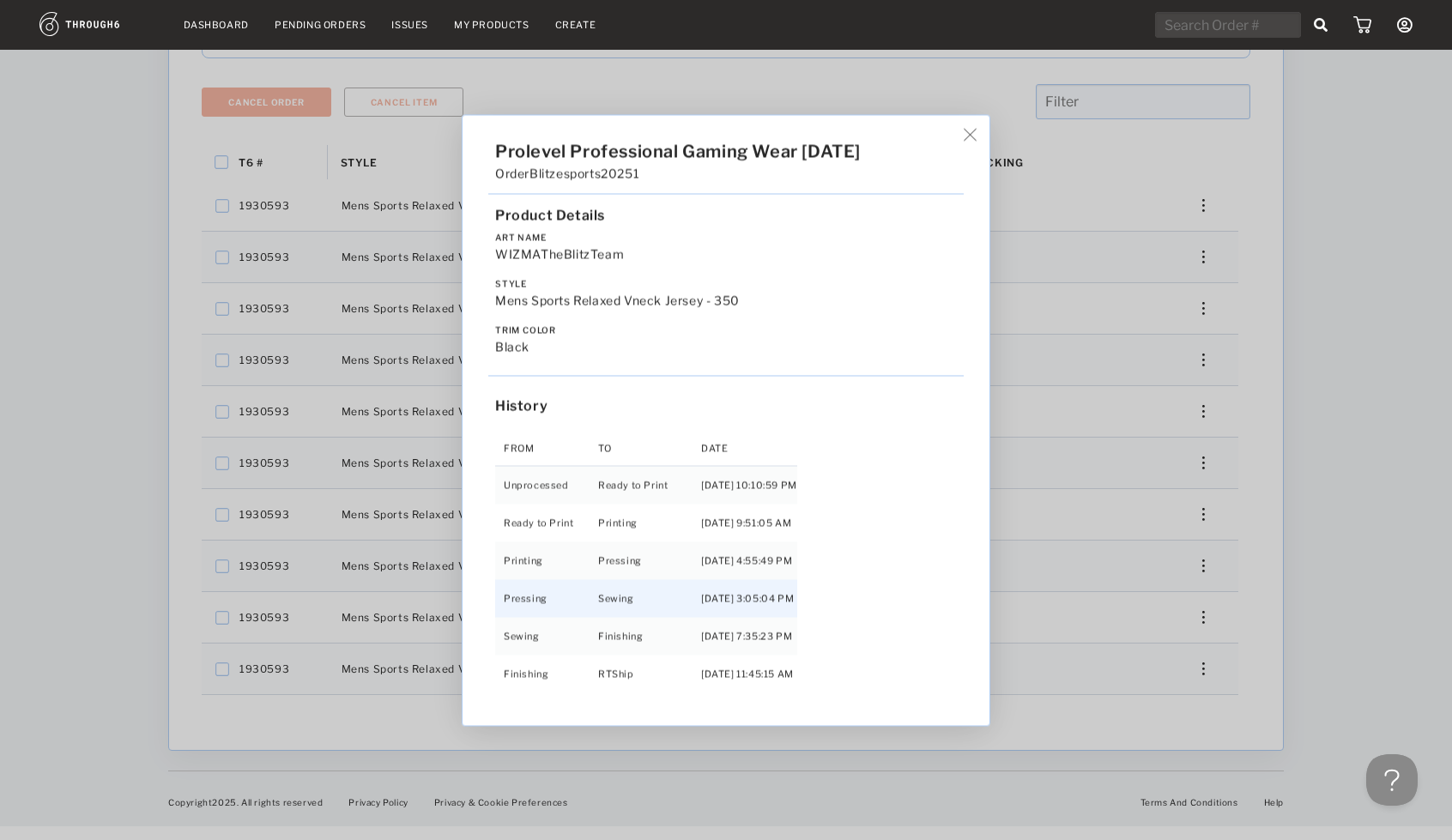
scroll to position [38, 0]
click at [976, 138] on img at bounding box center [970, 135] width 13 height 13
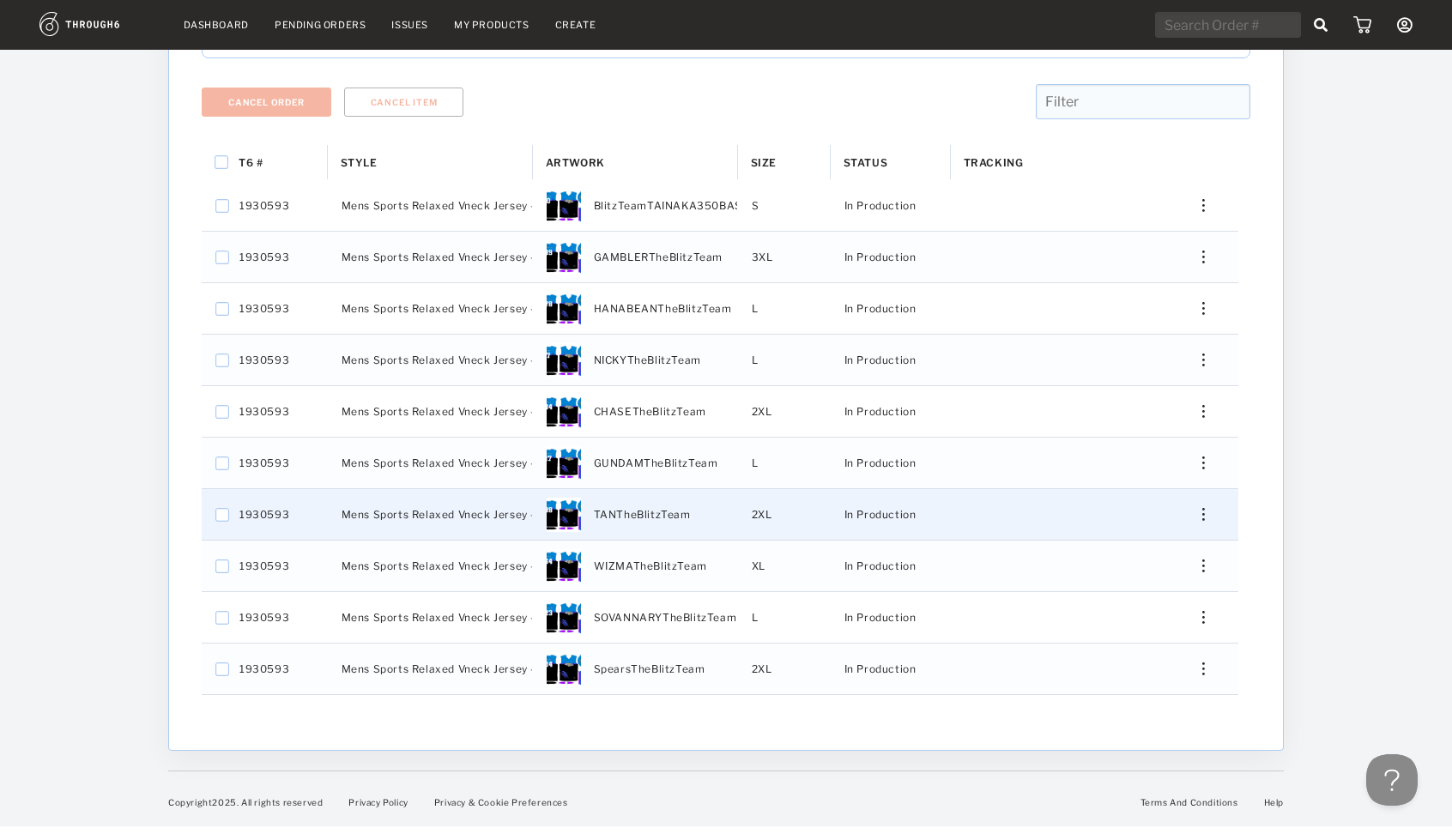
click at [1203, 510] on img "Press SPACE to select this row." at bounding box center [1203, 514] width 3 height 13
click at [1124, 634] on span "View History" at bounding box center [1125, 641] width 68 height 22
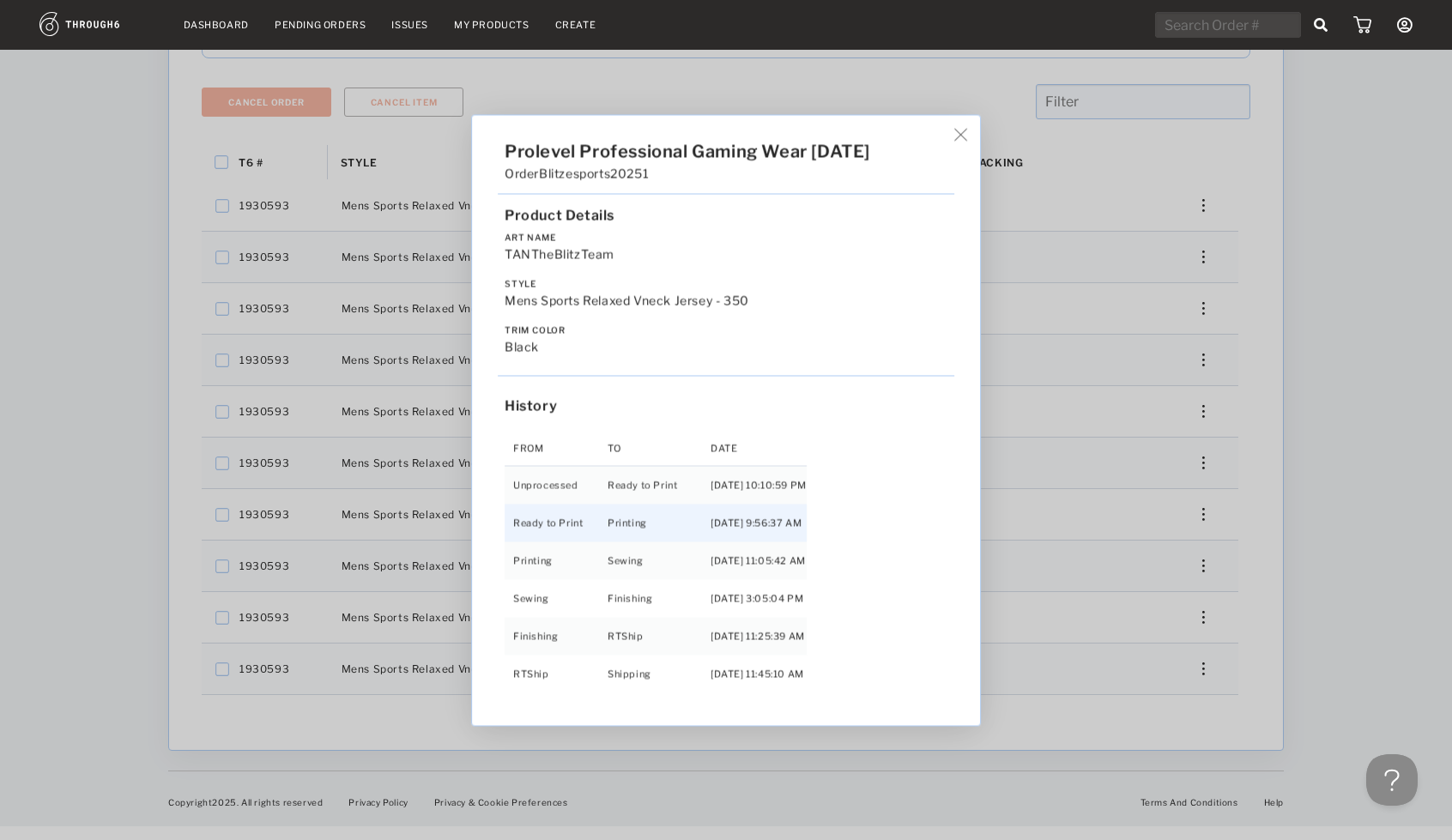
scroll to position [1, 0]
click at [967, 136] on img at bounding box center [961, 135] width 13 height 13
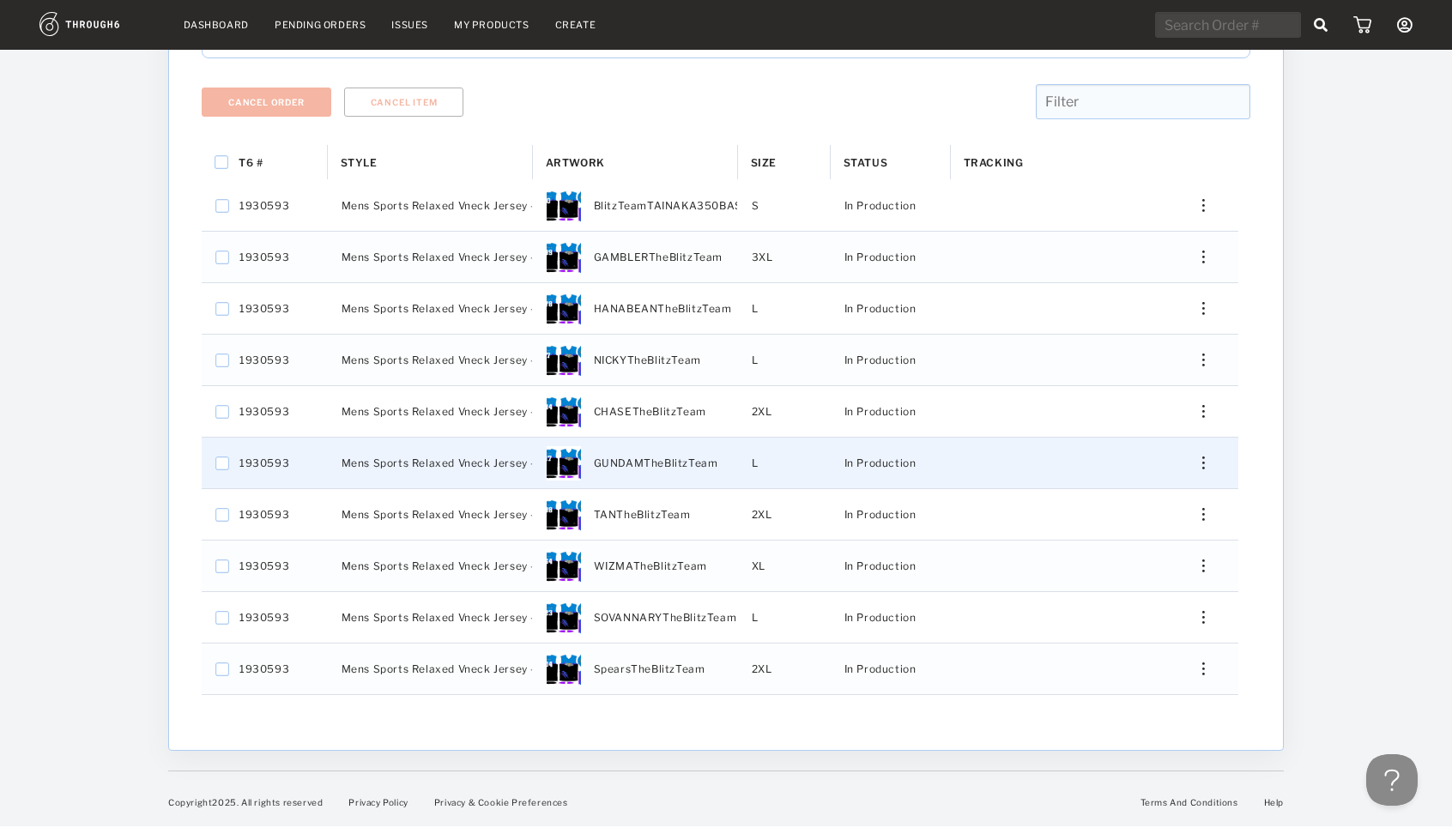
click at [1204, 459] on img "Press SPACE to select this row." at bounding box center [1203, 463] width 3 height 13
click at [1100, 584] on span "View History" at bounding box center [1125, 590] width 68 height 22
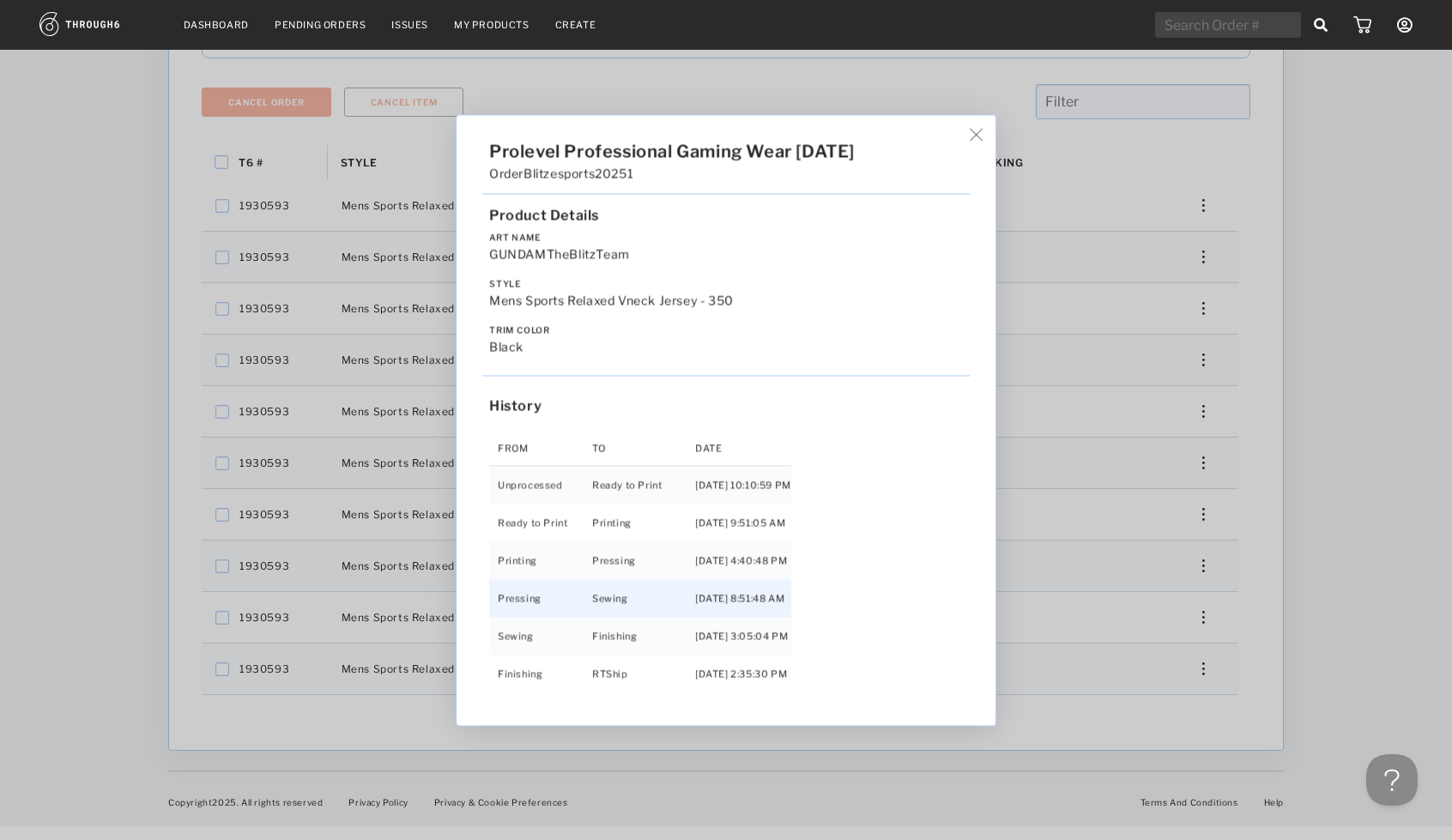
scroll to position [38, 0]
click at [981, 128] on div "Prolevel Professional Gaming Wear 05/19/25 Order Blitzesports20251 Product Deta…" at bounding box center [726, 420] width 538 height 610
click at [982, 134] on img at bounding box center [976, 135] width 13 height 13
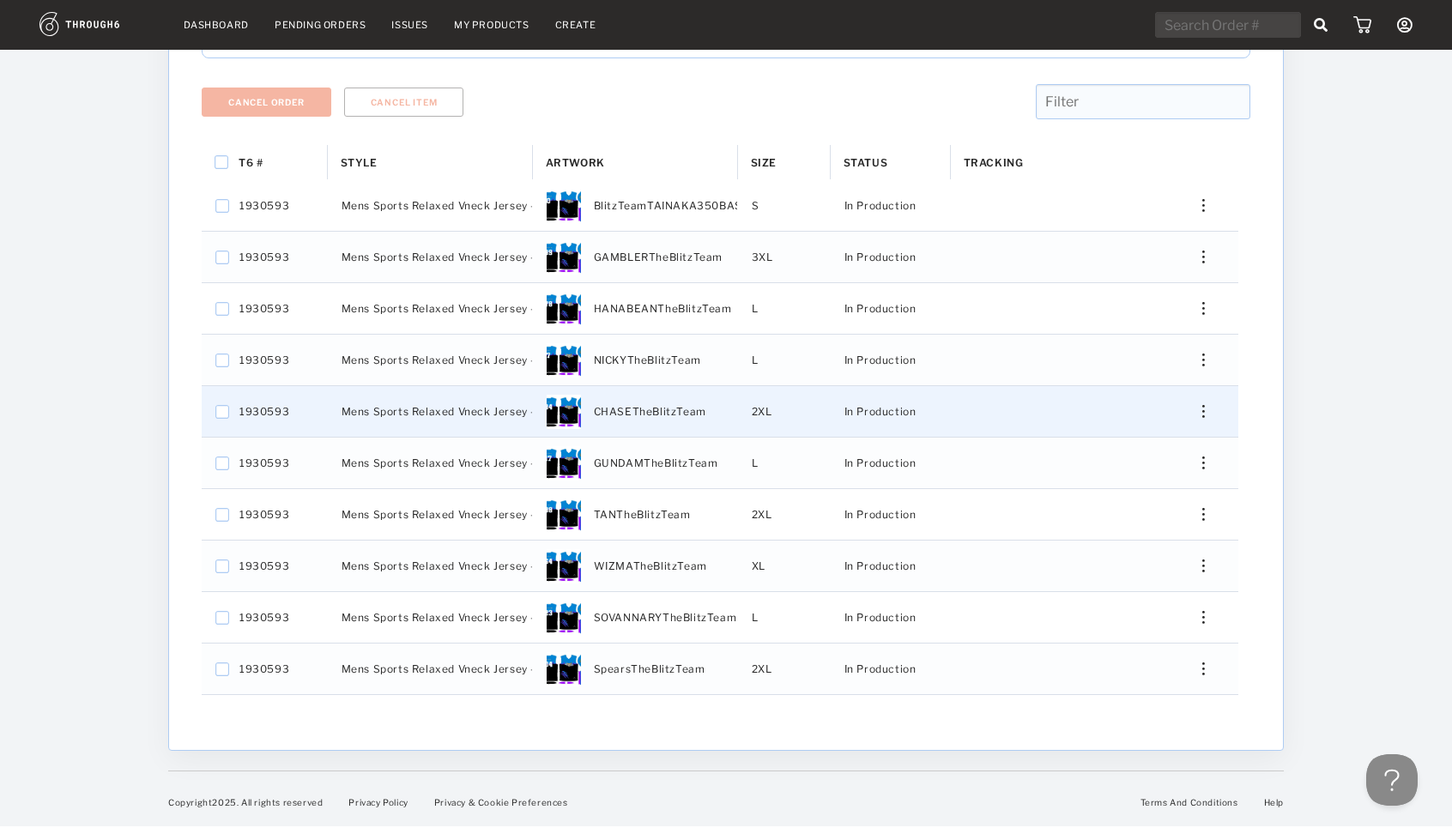
click at [1204, 409] on img "Press SPACE to select this row." at bounding box center [1203, 411] width 3 height 13
click at [1143, 539] on span "View History" at bounding box center [1125, 538] width 68 height 22
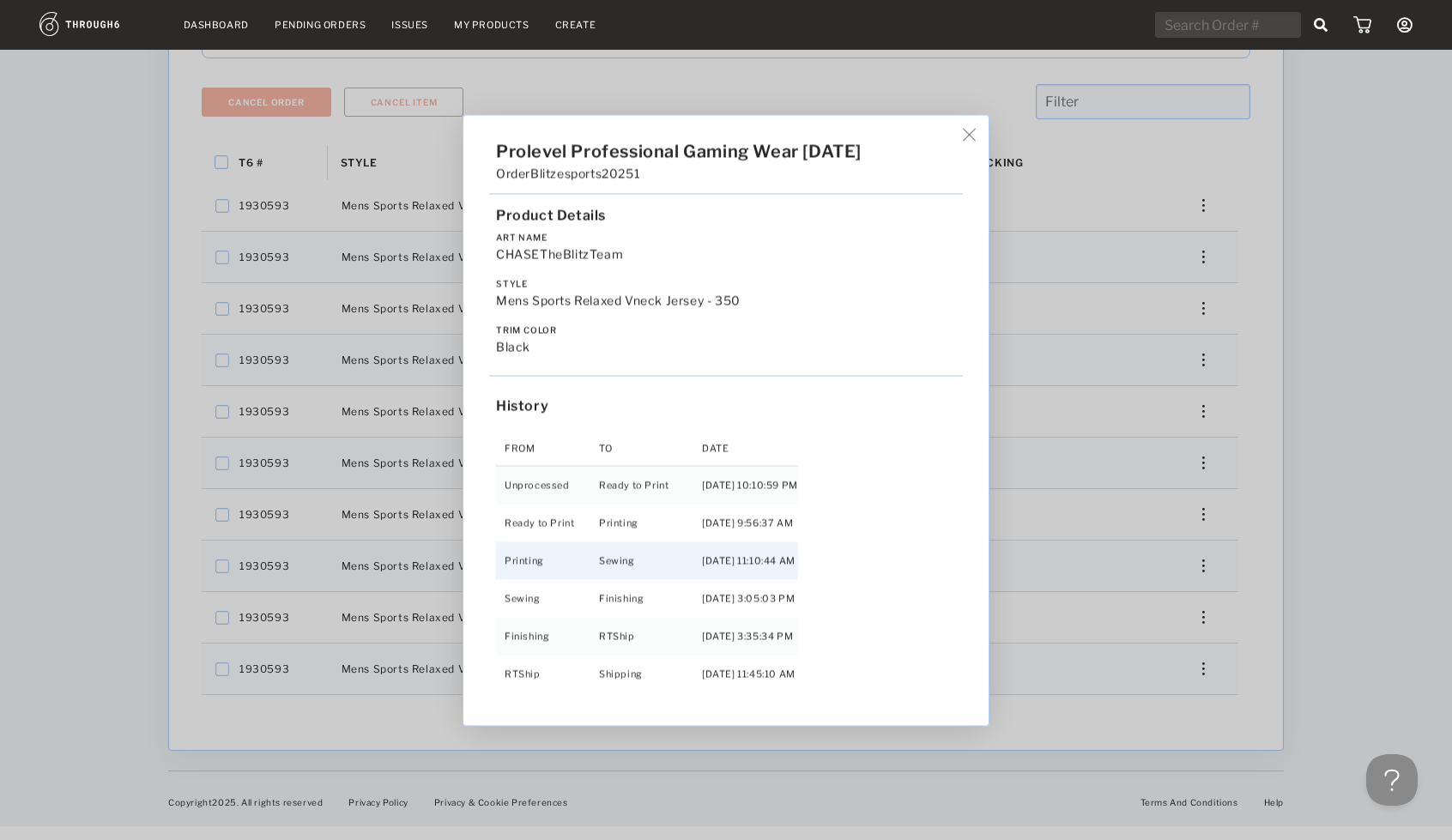
scroll to position [1, 0]
click at [976, 141] on img at bounding box center [969, 135] width 13 height 13
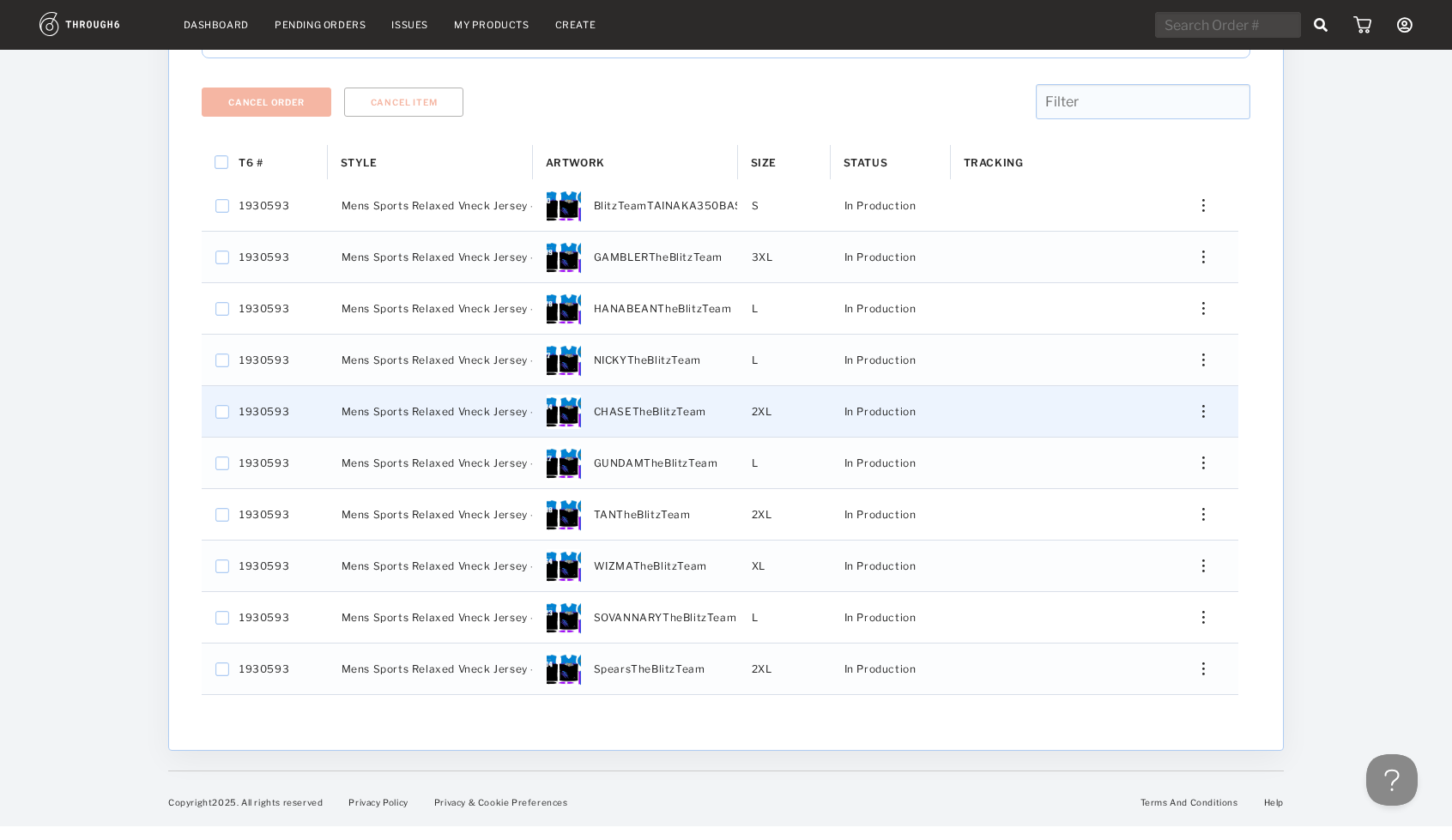
click at [1202, 405] on img "Press SPACE to select this row." at bounding box center [1203, 411] width 3 height 13
click at [1121, 529] on span "View History" at bounding box center [1125, 538] width 68 height 22
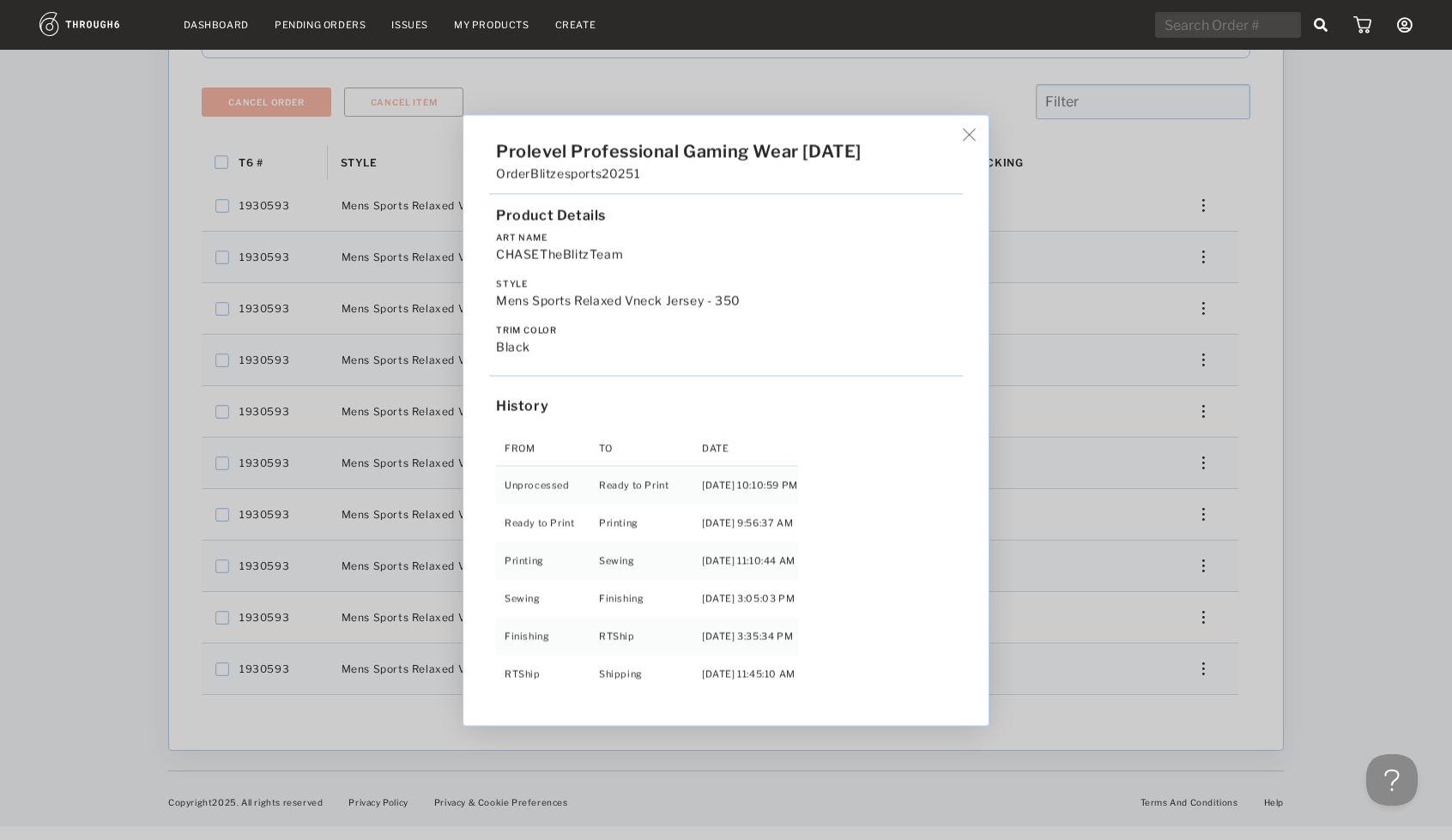
click at [969, 138] on div "Prolevel Professional Gaming Wear 05/19/25 Order Blitzesports20251 Product Deta…" at bounding box center [726, 420] width 525 height 610
click at [975, 136] on img at bounding box center [969, 135] width 13 height 13
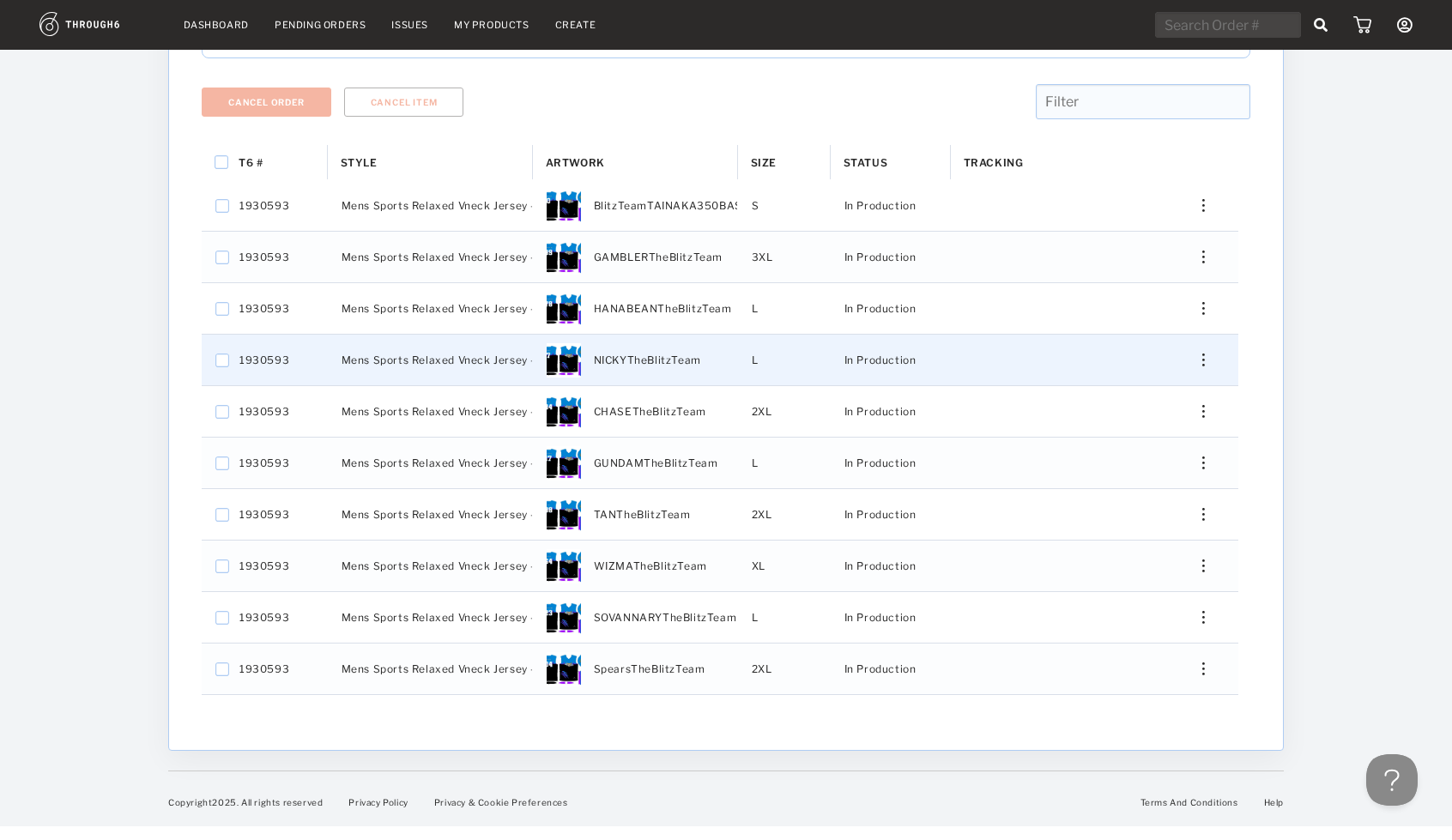
click at [1203, 354] on img "Press SPACE to select this row." at bounding box center [1203, 360] width 3 height 13
click at [1136, 489] on span "View History" at bounding box center [1125, 487] width 68 height 22
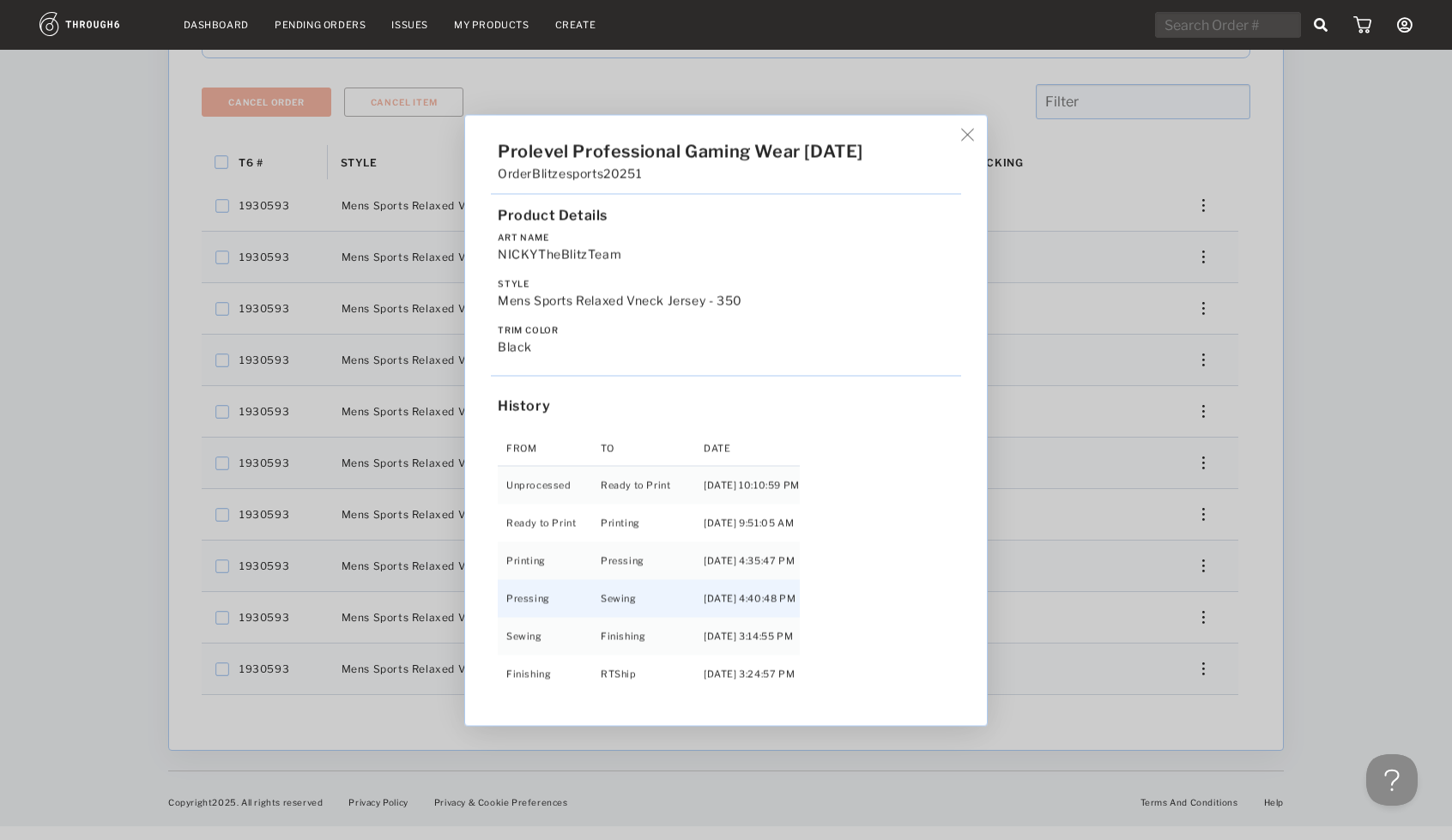
scroll to position [38, 0]
click at [973, 135] on img at bounding box center [967, 135] width 13 height 13
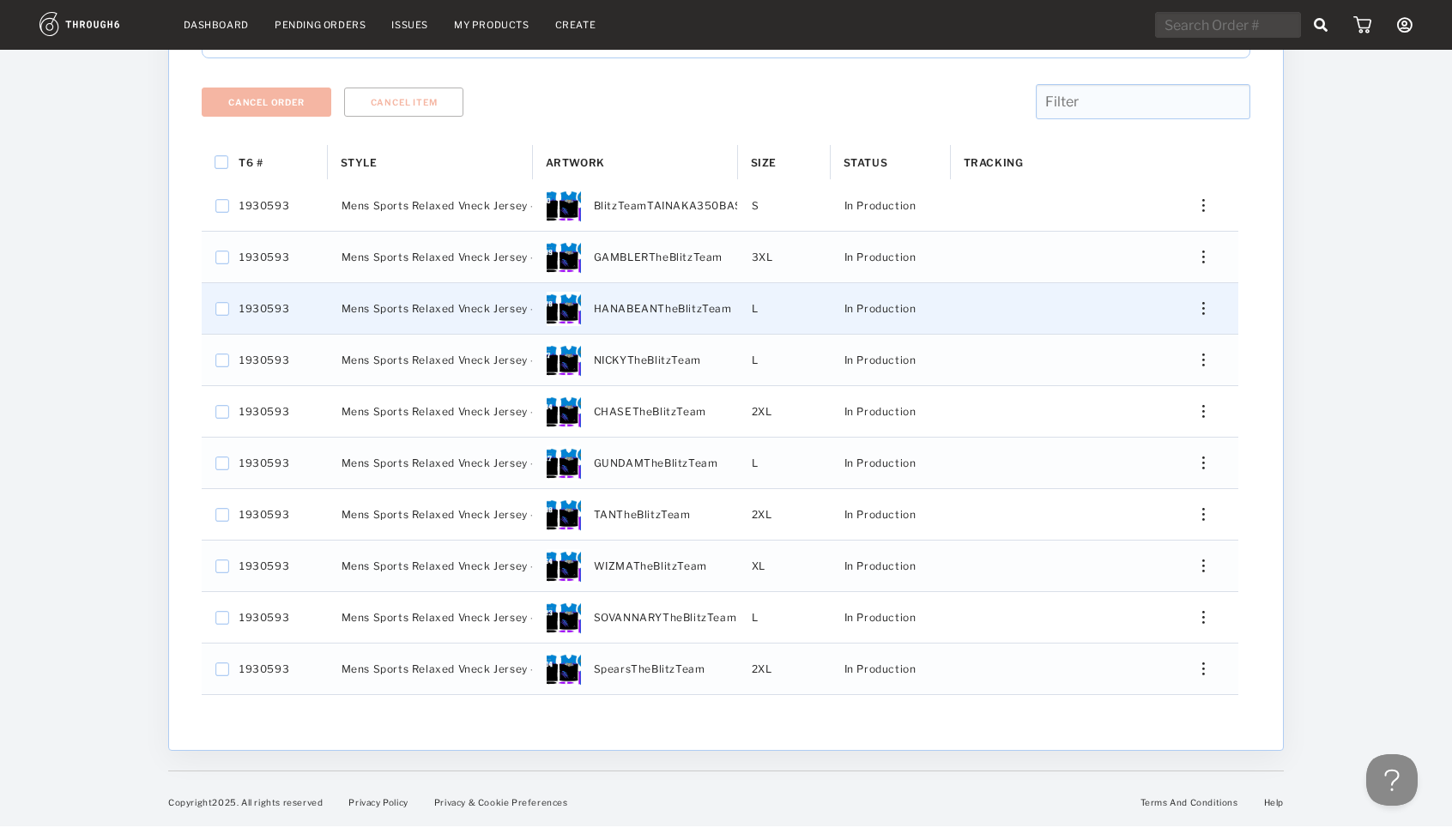
click at [1199, 307] on div "Press SPACE to select this row." at bounding box center [1197, 308] width 41 height 13
click at [1151, 435] on span "View History" at bounding box center [1125, 436] width 68 height 22
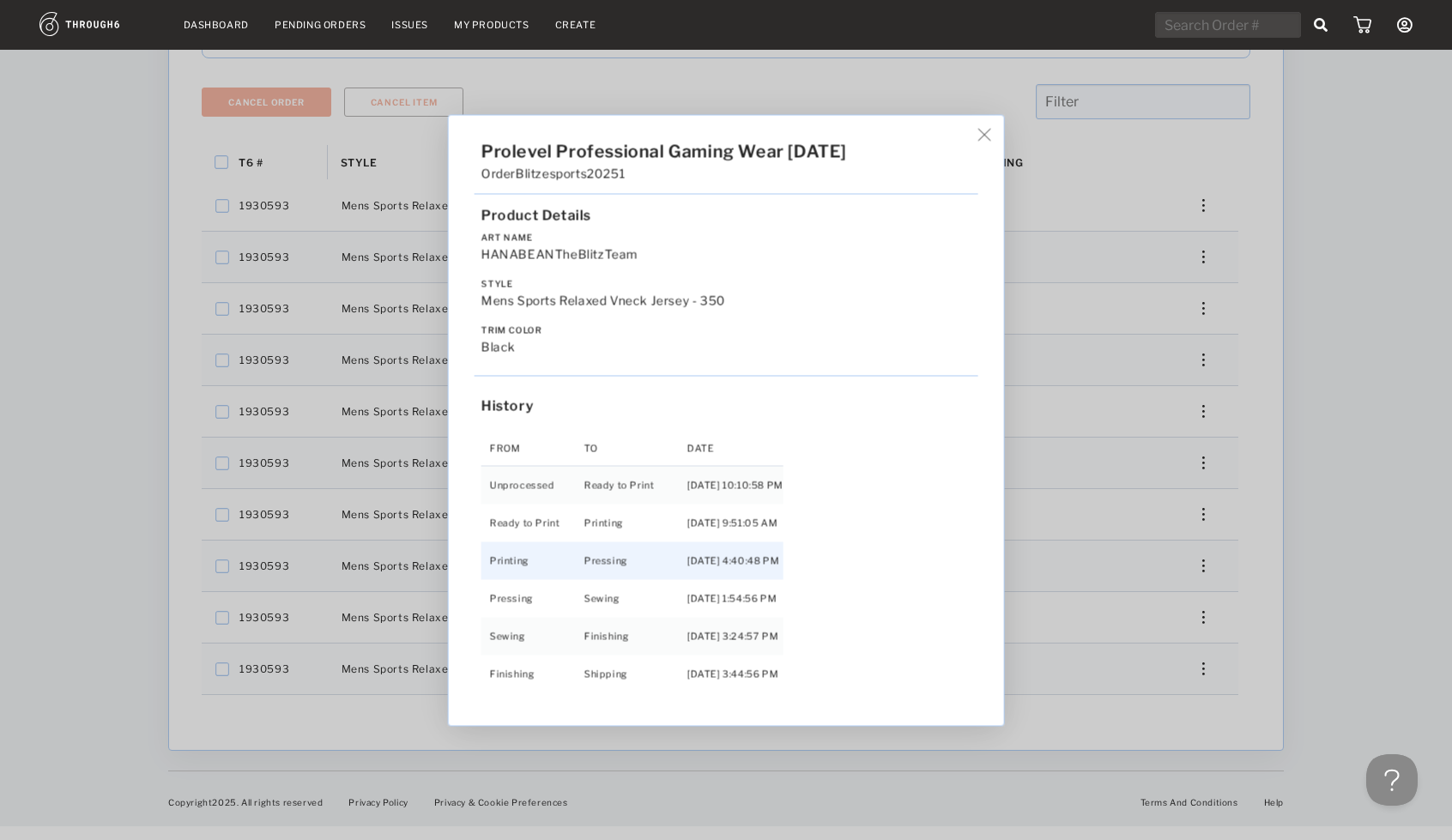
scroll to position [1, 0]
click at [992, 136] on img at bounding box center [985, 135] width 13 height 13
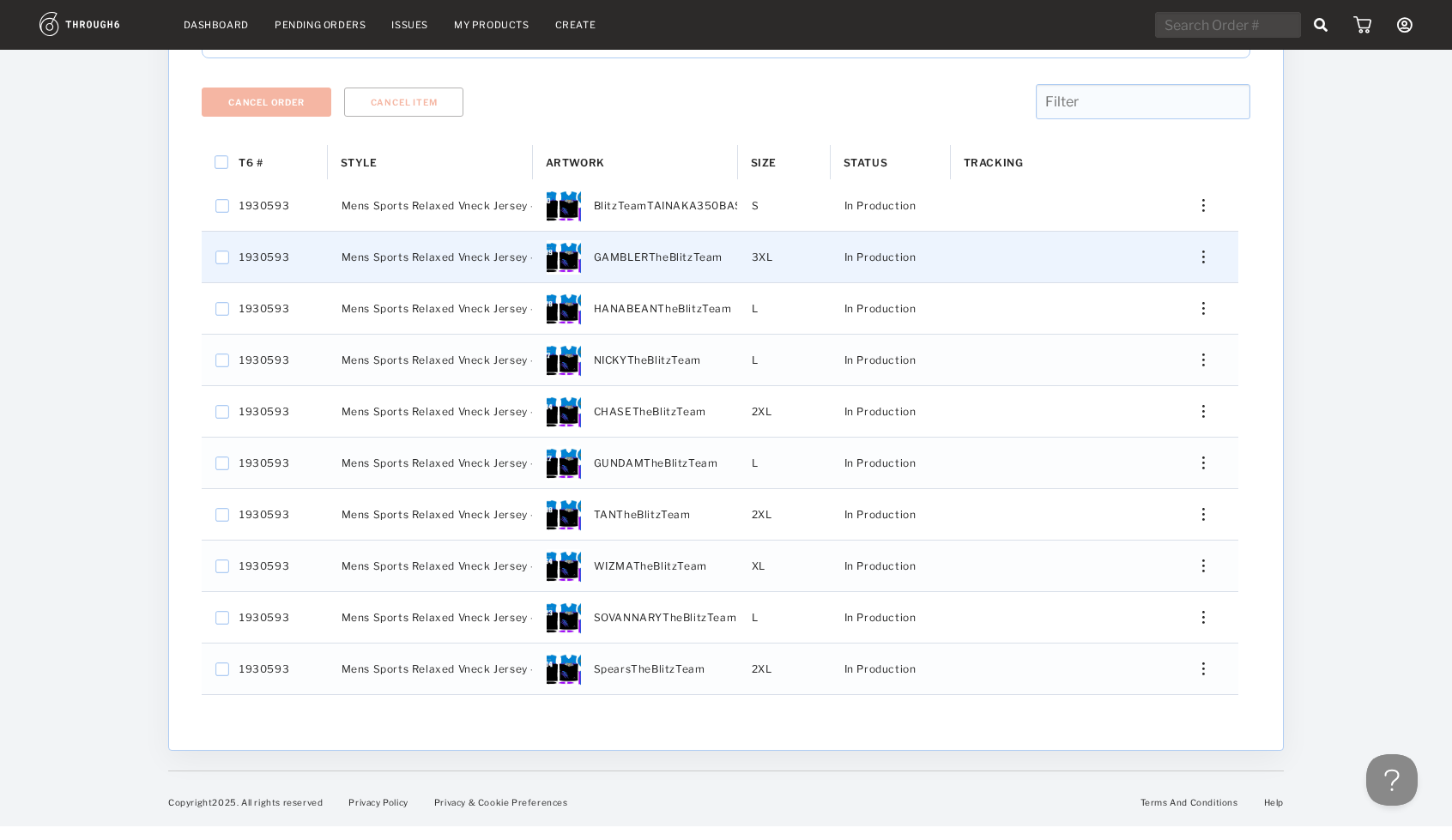
click at [1199, 252] on div "Press SPACE to select this row." at bounding box center [1197, 257] width 41 height 13
click at [1140, 392] on span "View History" at bounding box center [1125, 384] width 68 height 22
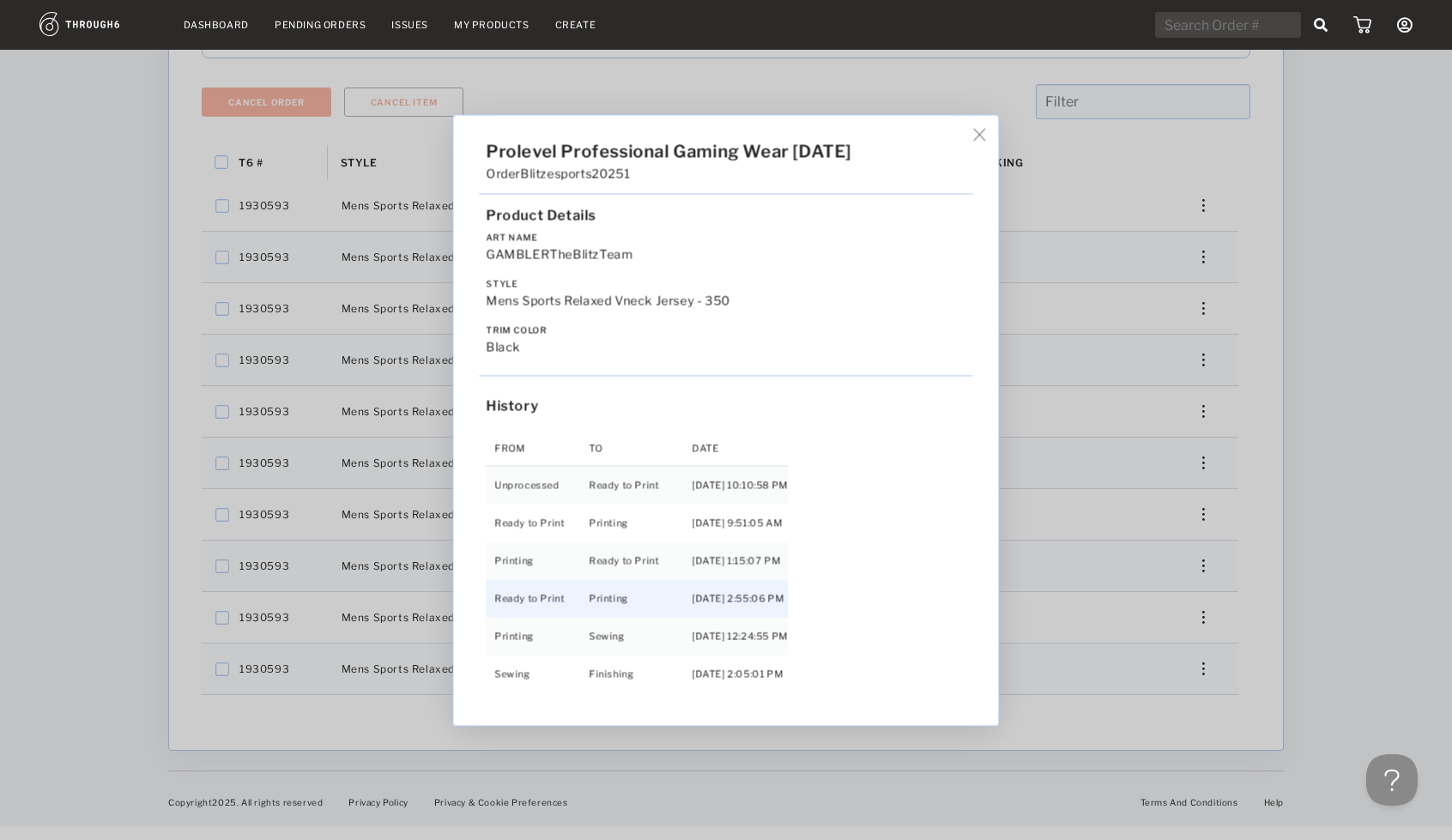
scroll to position [75, 0]
click at [986, 136] on img at bounding box center [979, 135] width 13 height 13
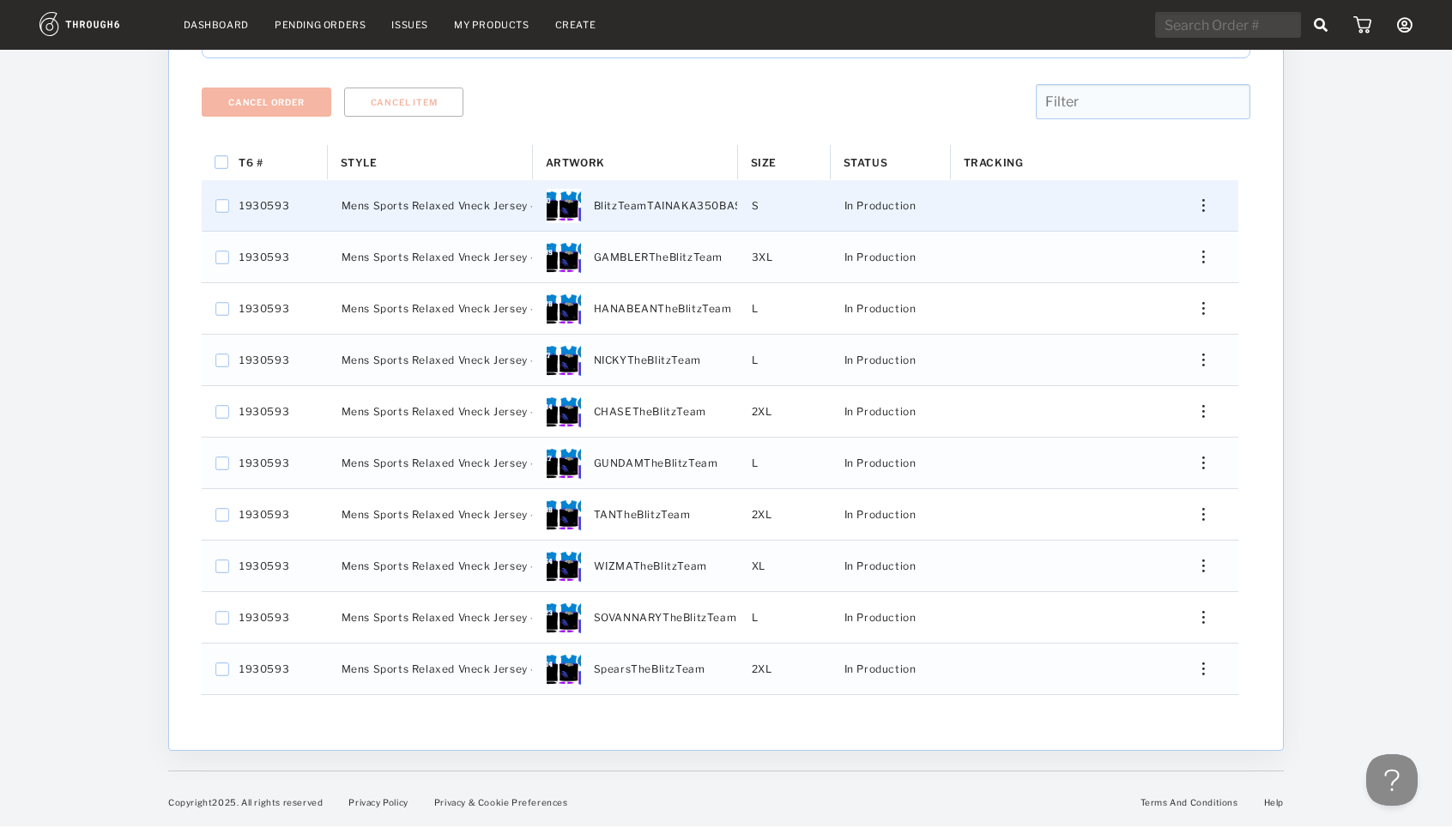
click at [1207, 205] on div "Press SPACE to select this row." at bounding box center [1197, 205] width 41 height 13
click at [1116, 329] on span "View History" at bounding box center [1125, 333] width 68 height 22
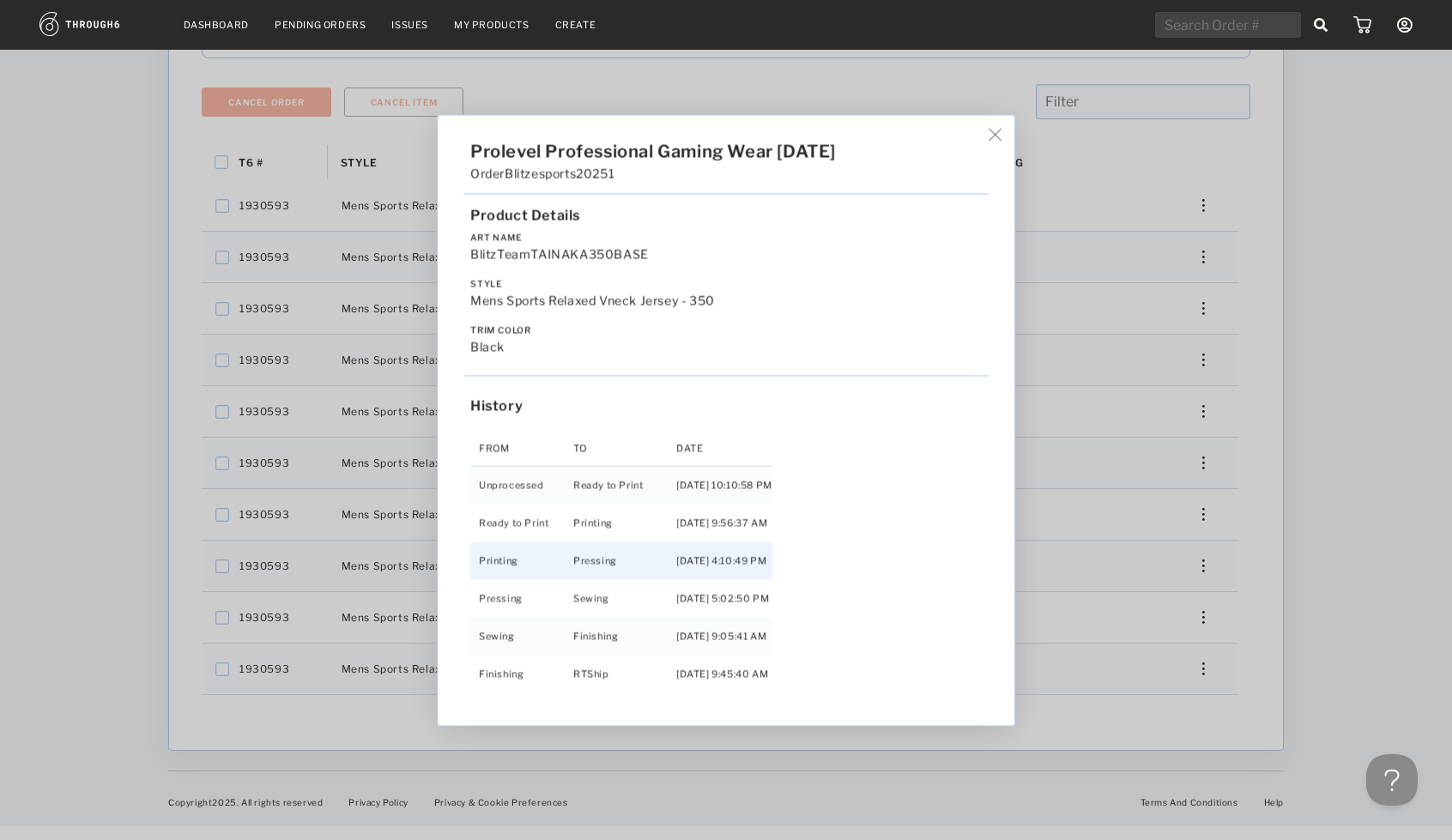
scroll to position [38, 0]
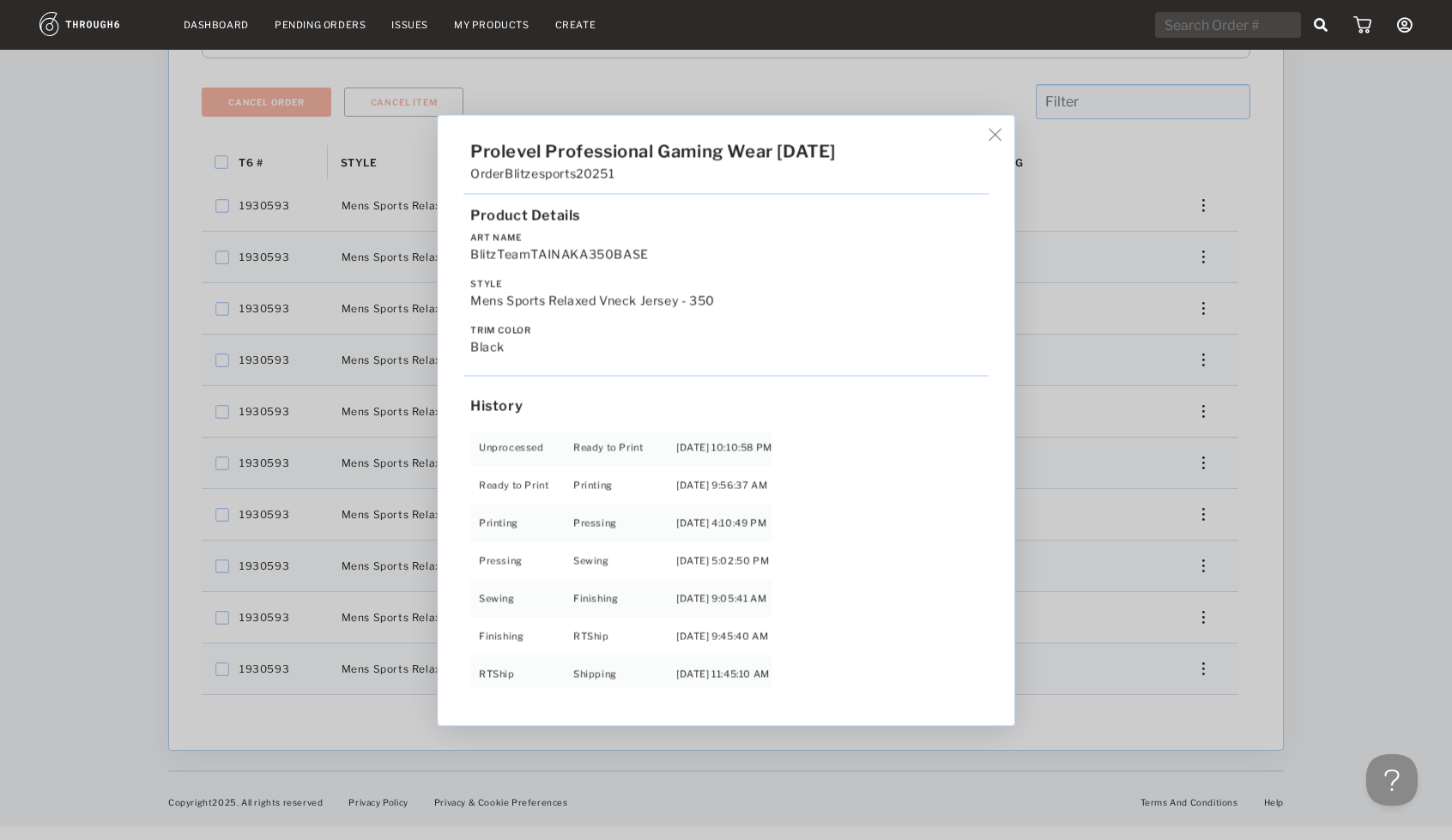
click at [1000, 130] on img at bounding box center [995, 135] width 13 height 13
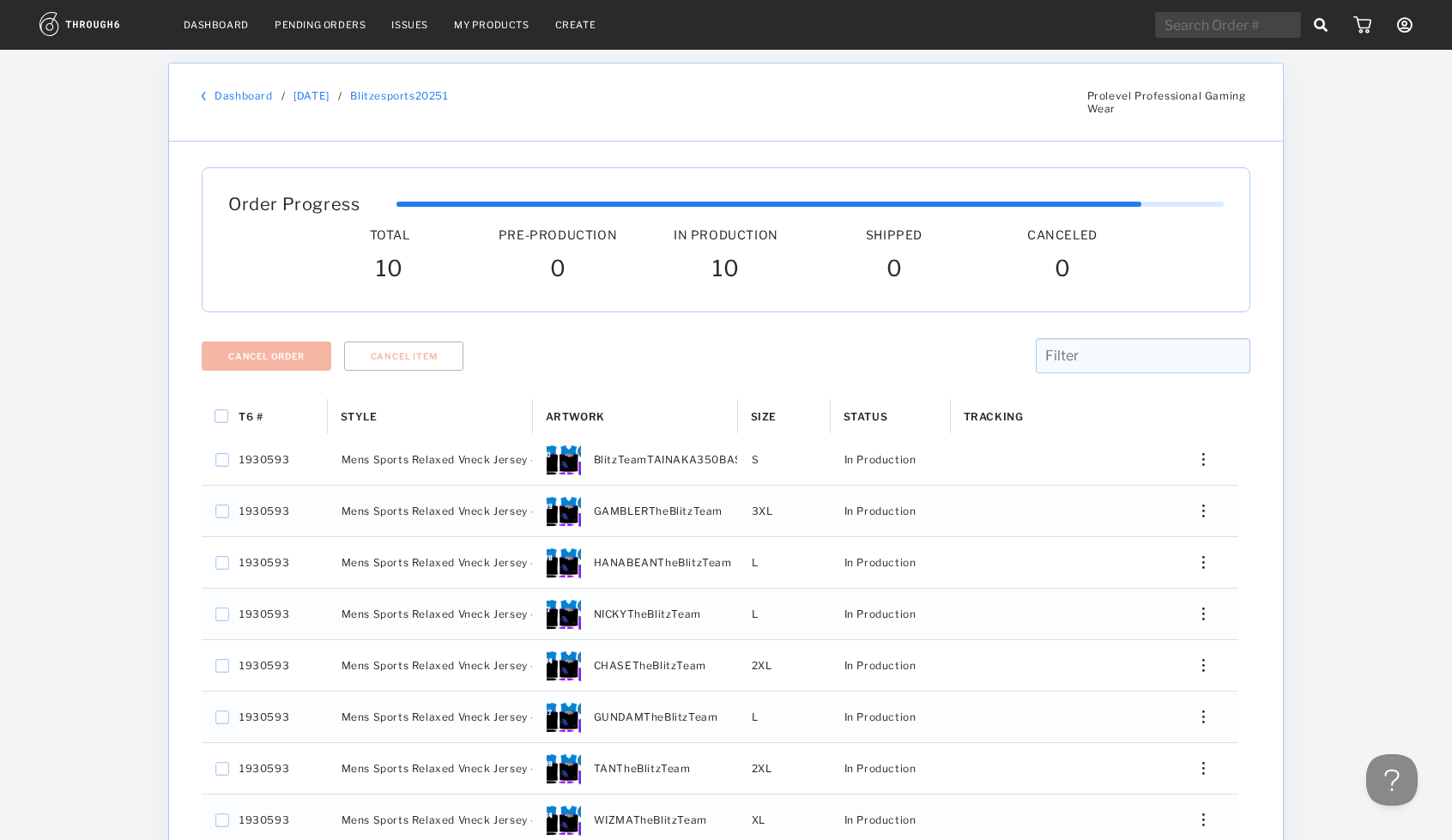
scroll to position [1, 0]
click at [251, 97] on link "Dashboard" at bounding box center [243, 95] width 58 height 13
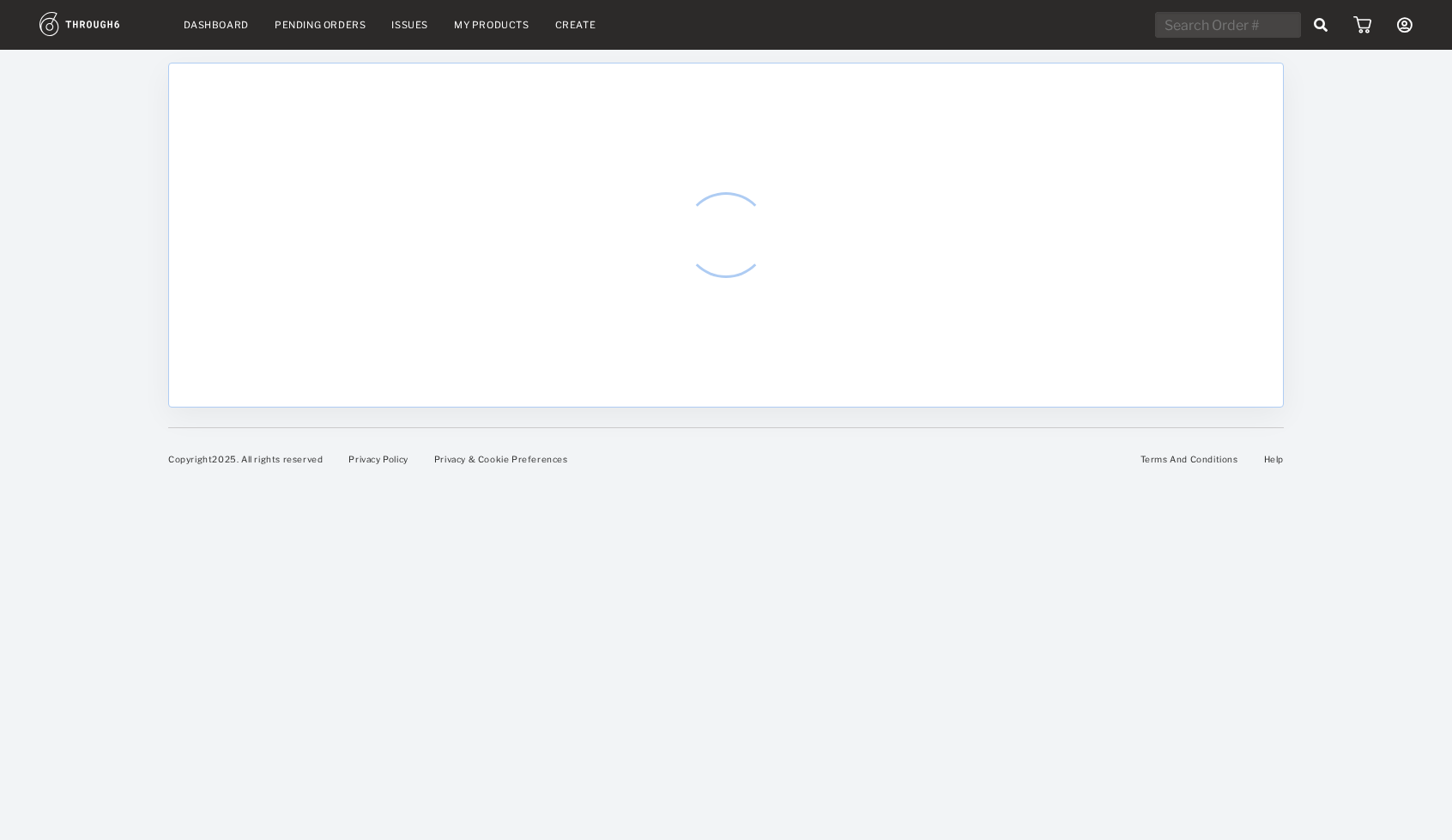
select select "7"
select select "2025"
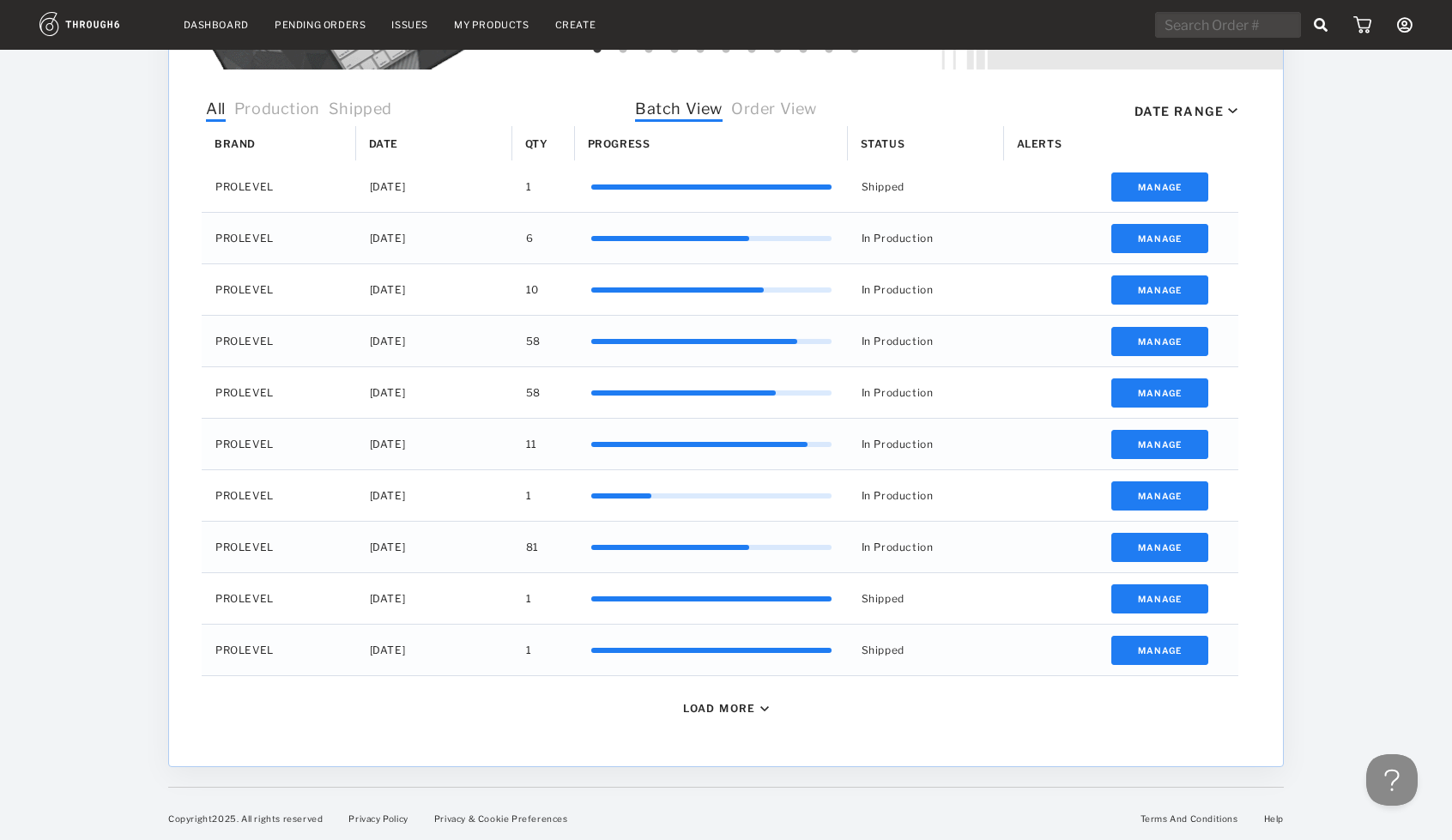
click at [807, 116] on span "Order View" at bounding box center [774, 110] width 85 height 22
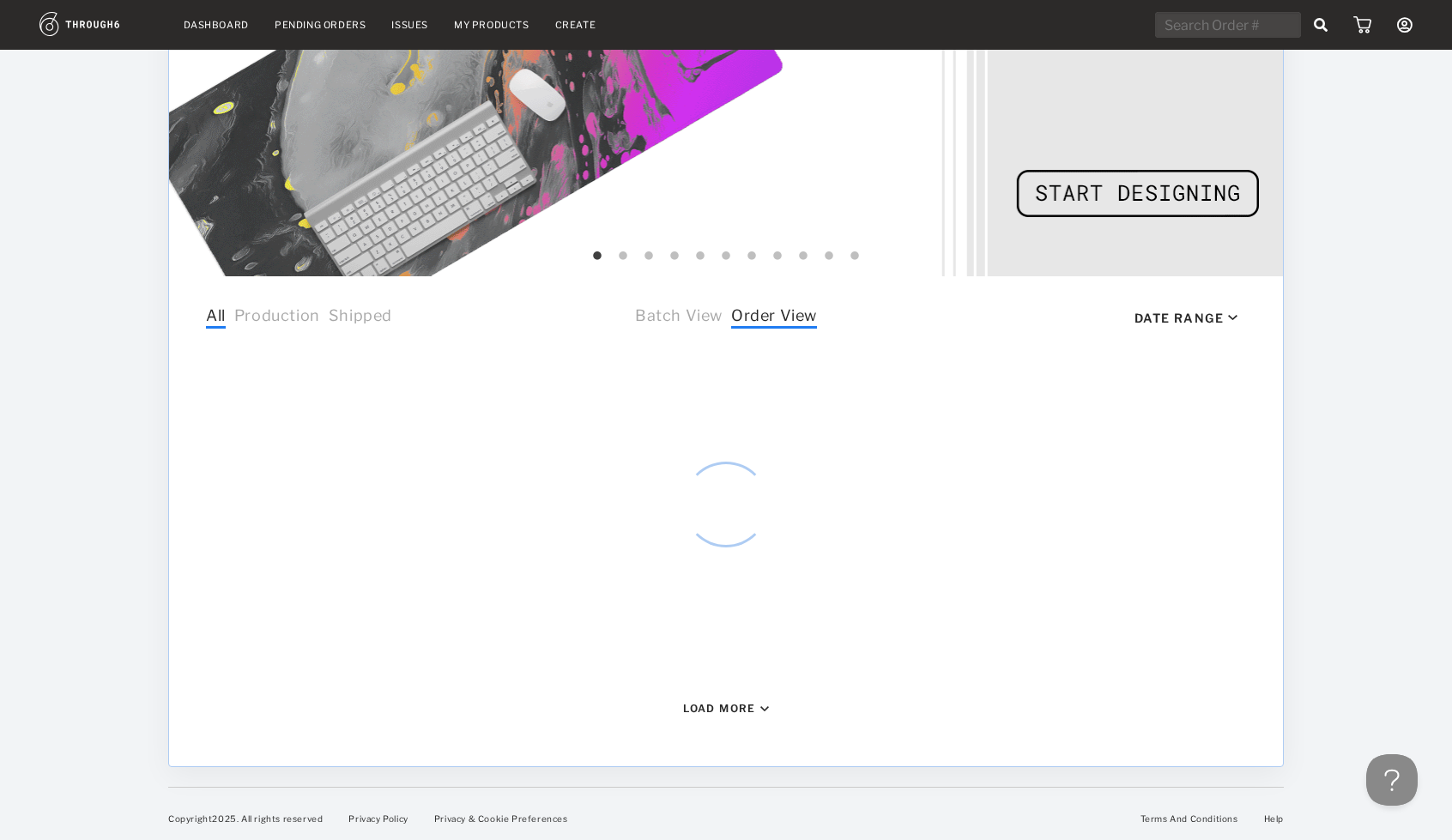
scroll to position [519, 0]
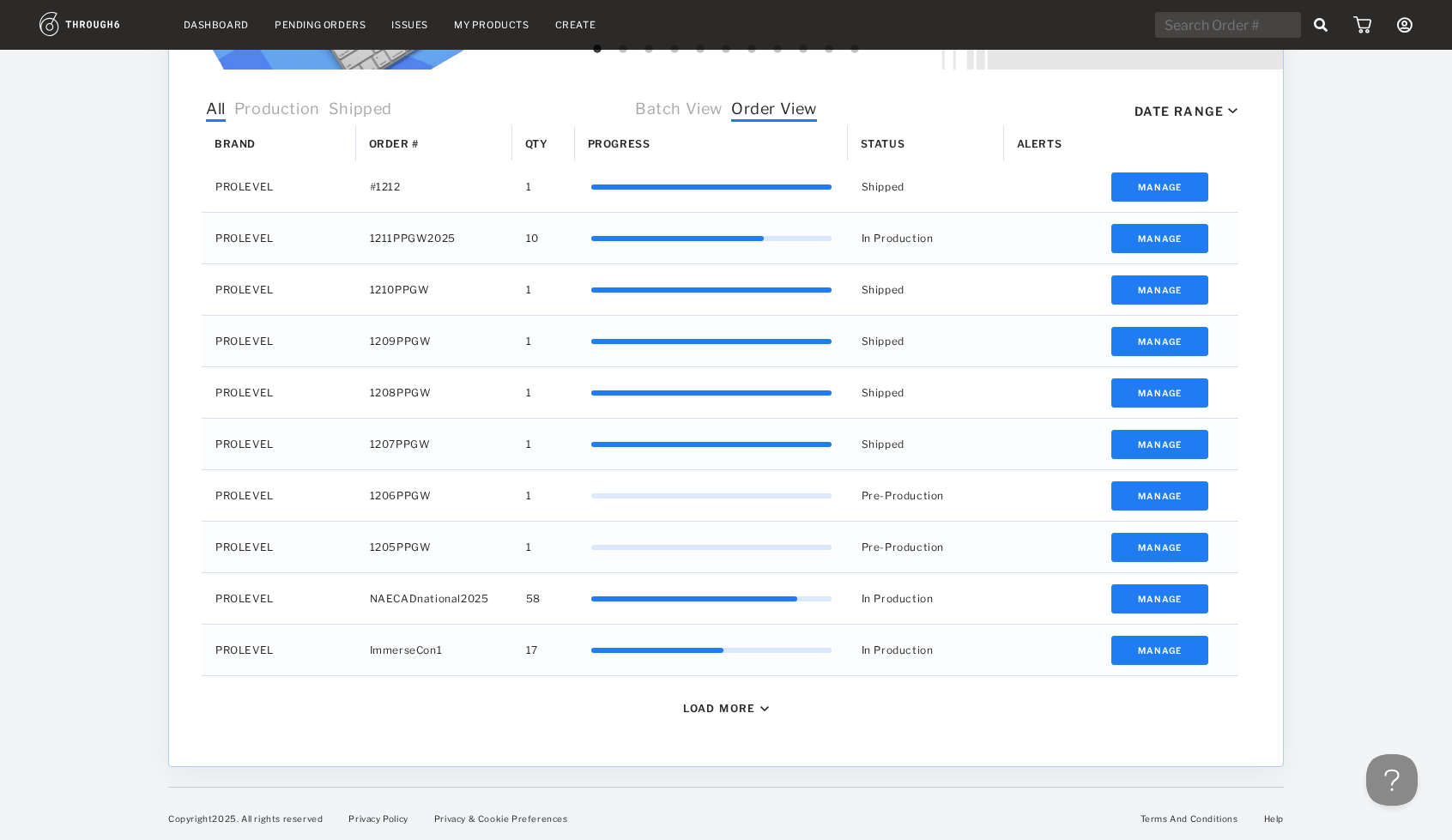
click at [762, 706] on img at bounding box center [764, 709] width 8 height 6
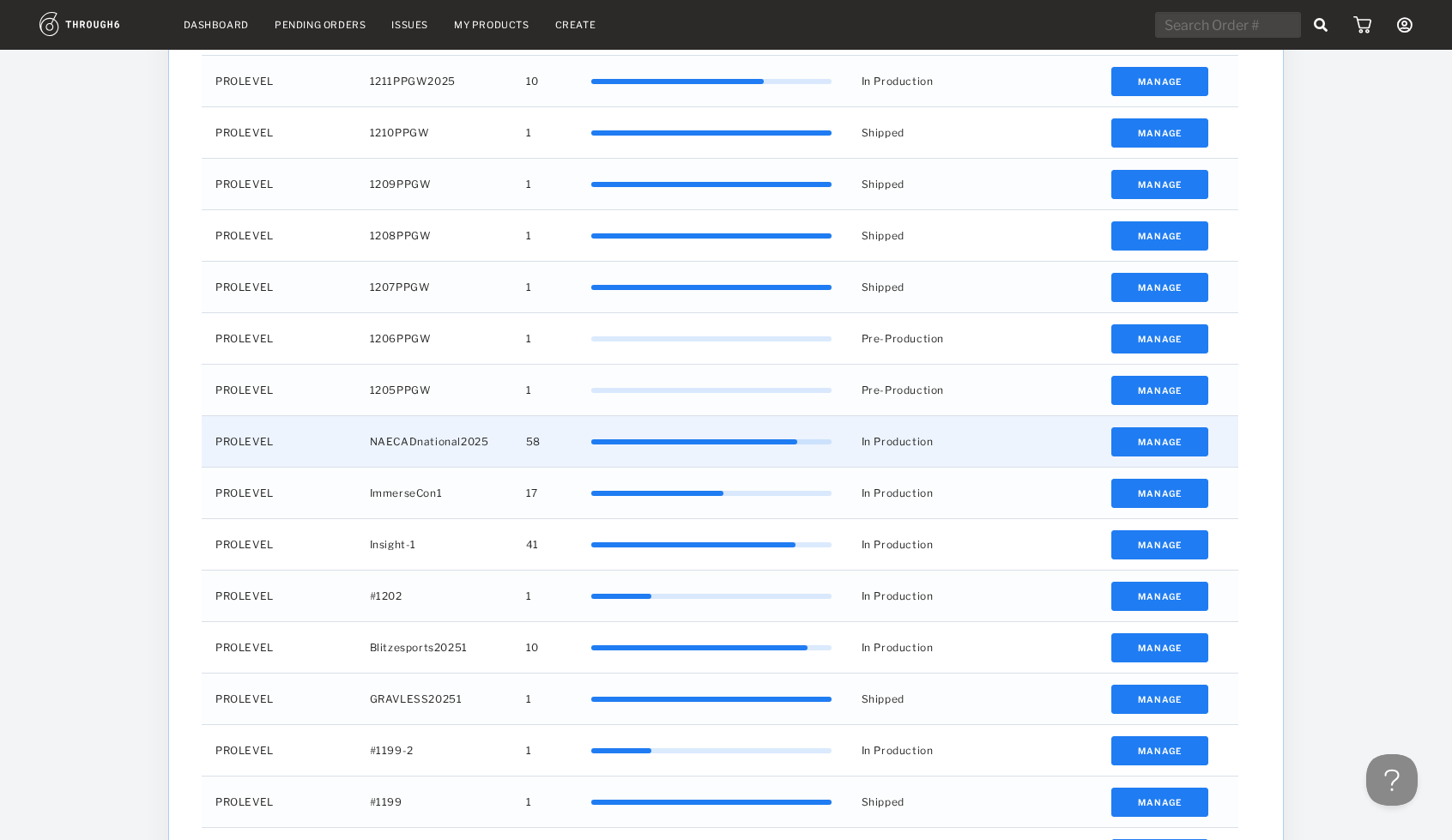
scroll to position [679, 0]
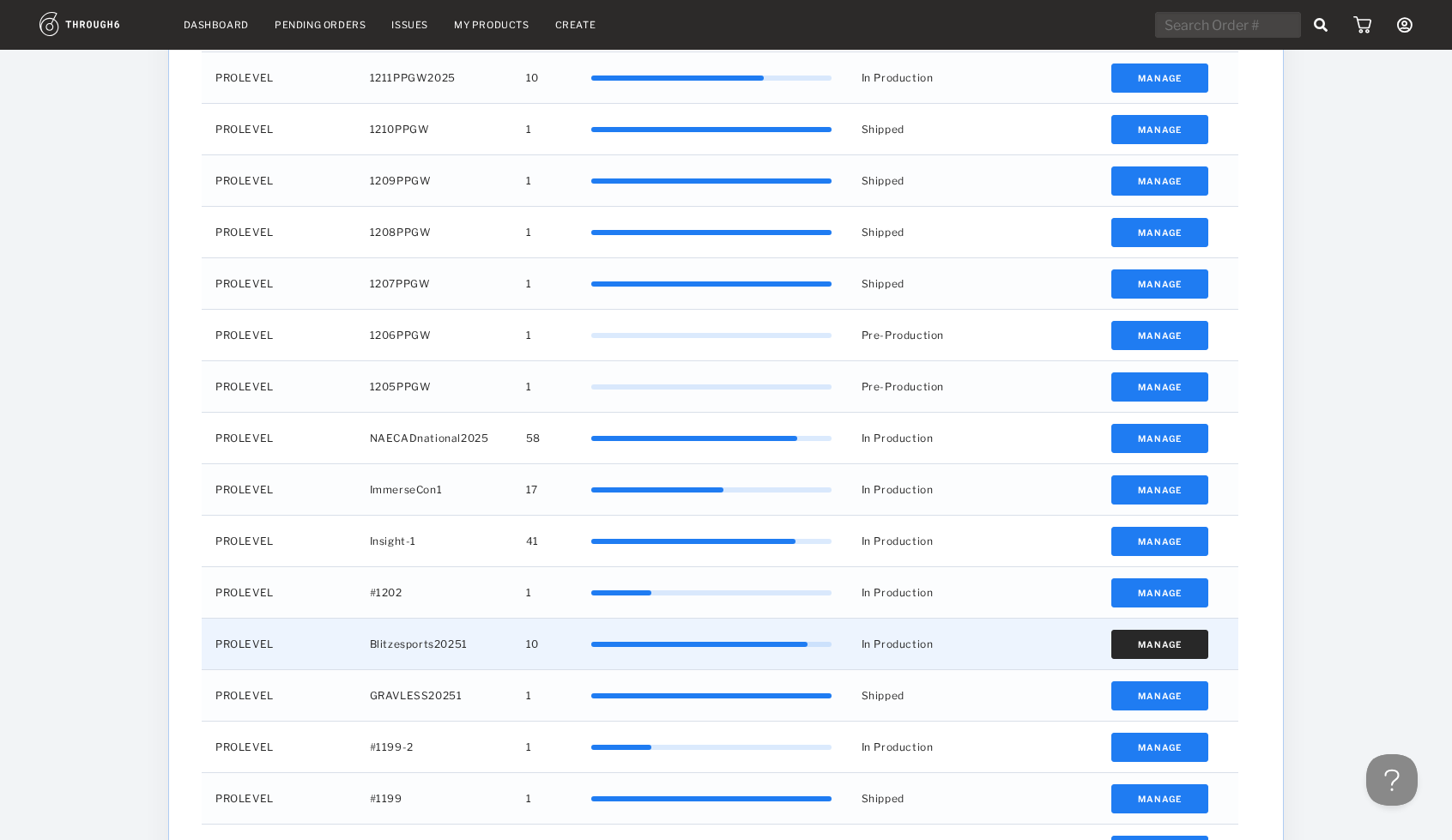
click at [1186, 634] on button "Manage" at bounding box center [1160, 643] width 97 height 29
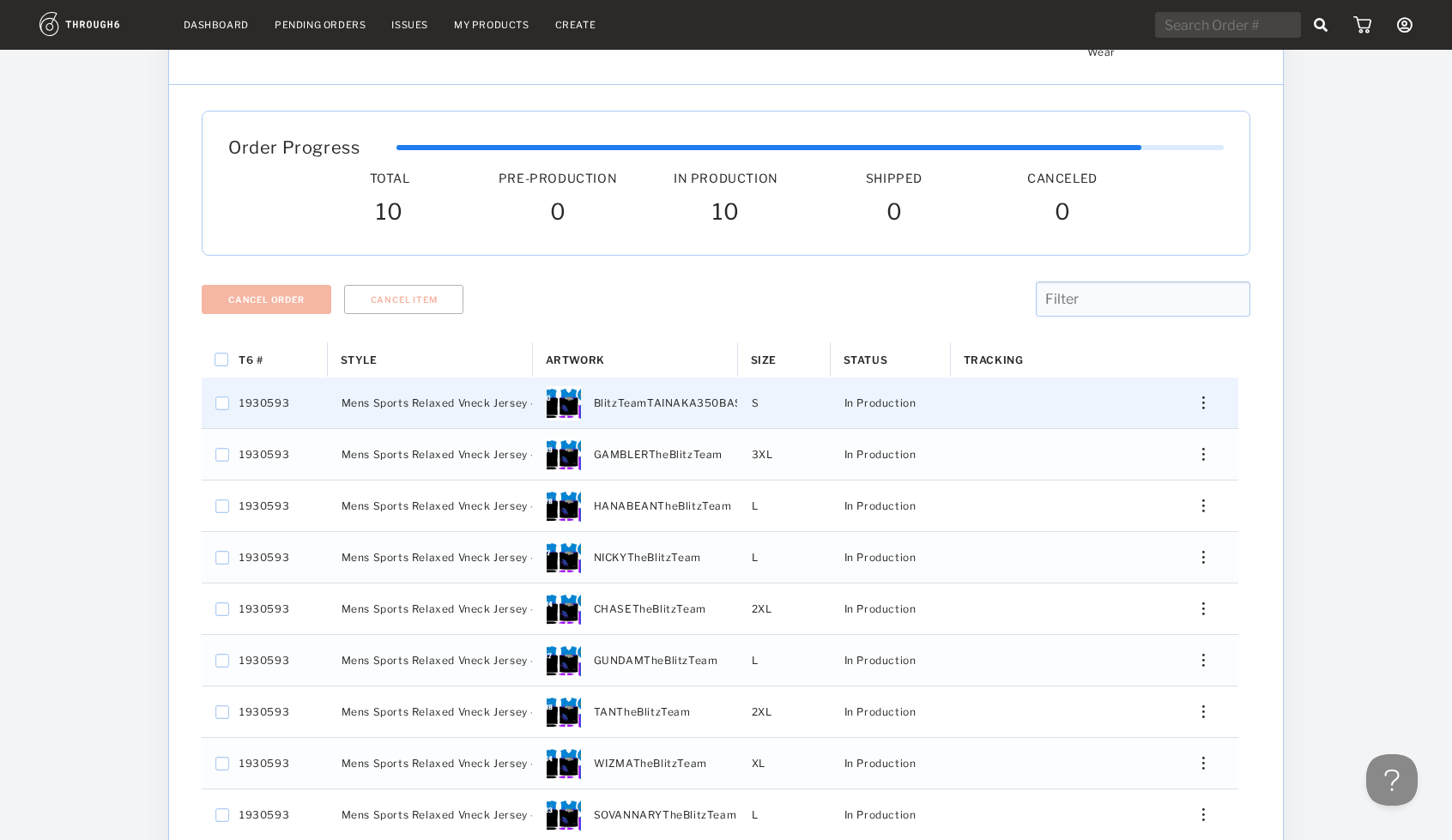
scroll to position [57, 0]
